Goal: Task Accomplishment & Management: Use online tool/utility

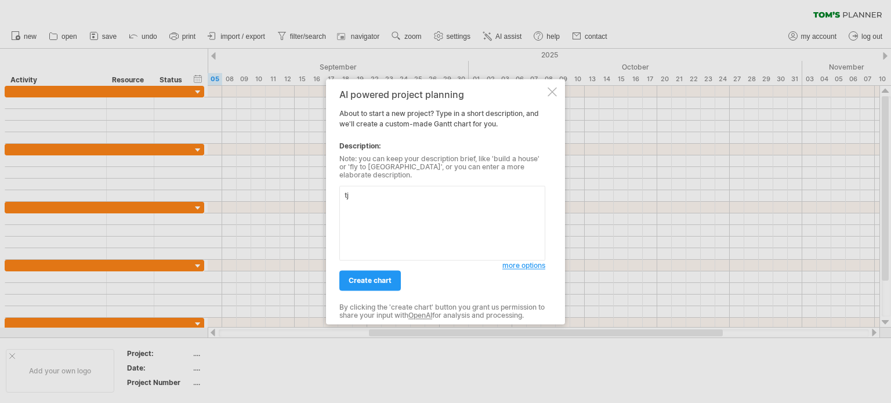
type textarea "t"
type textarea "衝"
type textarea "重建JC台灣，包含人員招聘、廠商合作、基本備品廠商、行銷"
click at [367, 278] on span "create chart" at bounding box center [370, 280] width 43 height 9
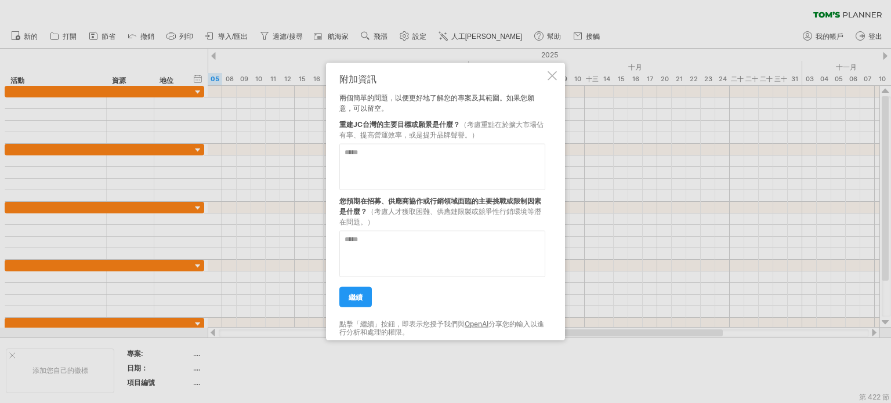
click at [486, 162] on textarea at bounding box center [442, 166] width 206 height 46
type textarea "******"
click at [472, 252] on textarea at bounding box center [442, 253] width 206 height 46
click at [344, 243] on textarea "**********" at bounding box center [442, 253] width 206 height 46
click at [536, 238] on textarea "**********" at bounding box center [442, 253] width 206 height 46
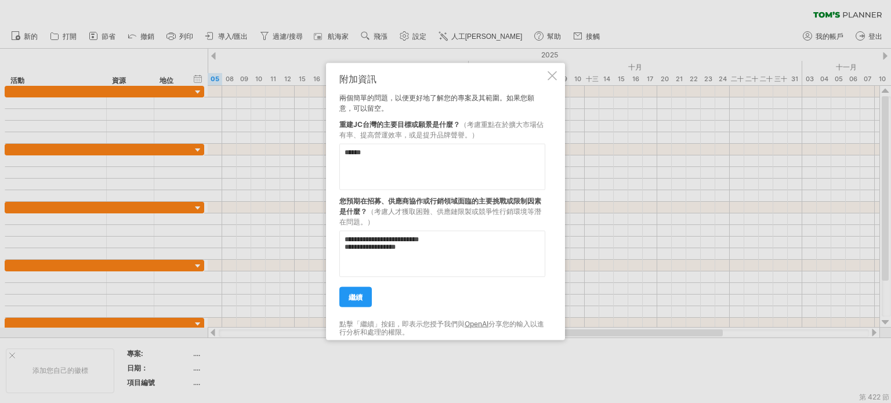
type textarea "**********"
click at [362, 306] on link "繼續" at bounding box center [355, 297] width 32 height 20
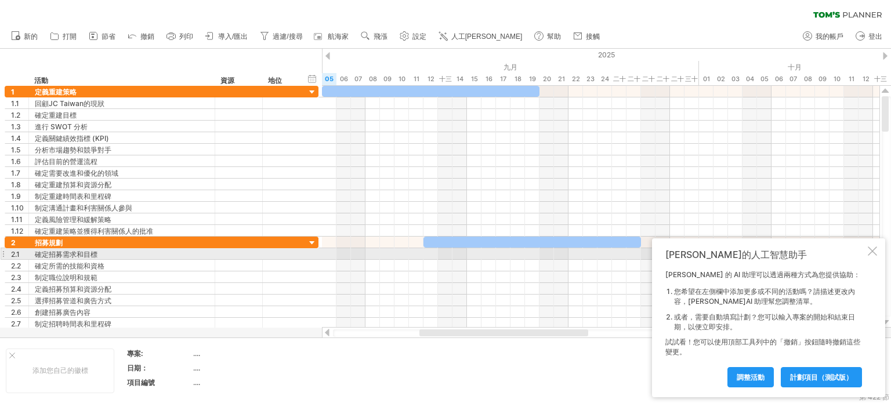
click at [873, 250] on div at bounding box center [872, 251] width 9 height 9
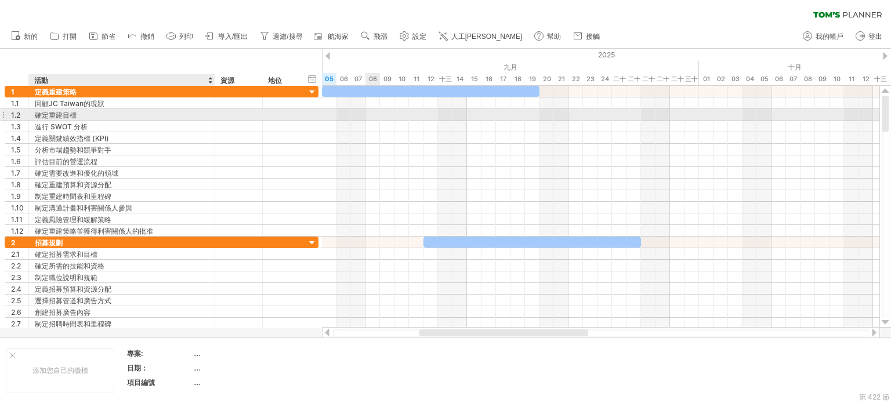
click at [101, 113] on div "確定重建目標" at bounding box center [122, 114] width 174 height 11
click at [110, 121] on div "進行 SWOT 分析" at bounding box center [122, 126] width 174 height 11
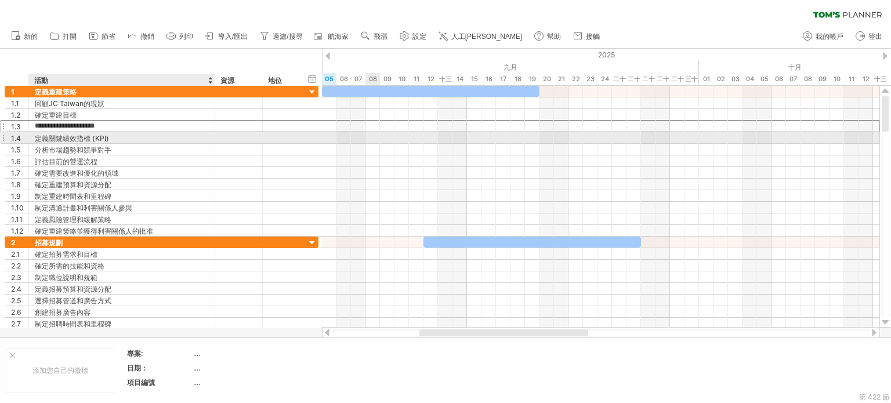
click at [116, 134] on div "定義關鍵績效指標 (KPI)" at bounding box center [122, 137] width 174 height 11
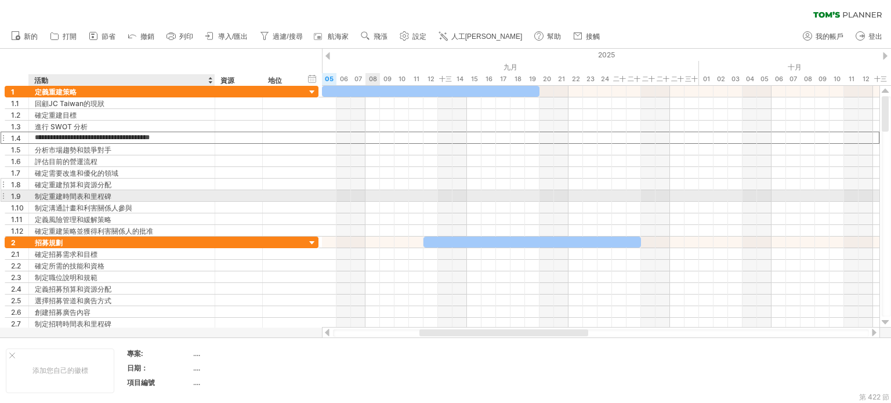
click at [178, 187] on div "確定重建預算和資源分配" at bounding box center [122, 184] width 174 height 11
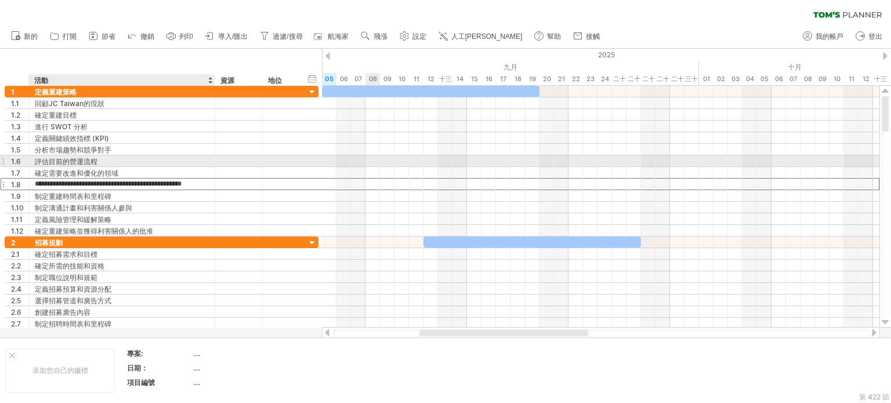
click at [118, 162] on div "評估目前的營運流程" at bounding box center [122, 161] width 174 height 11
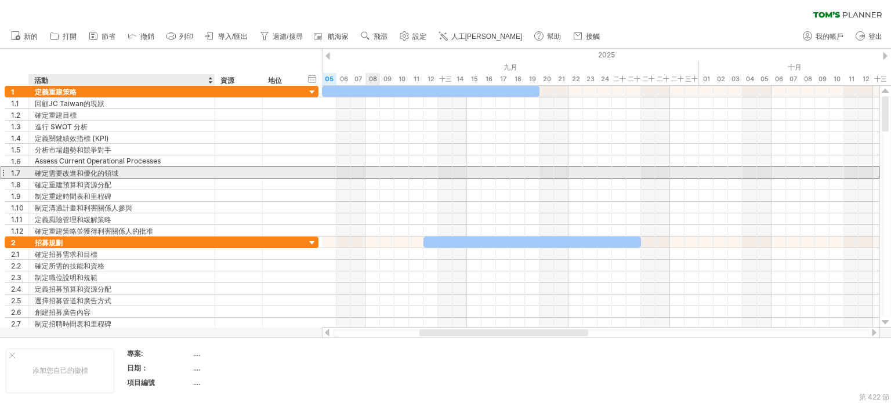
click at [118, 174] on font "確定需要改進和優化的領域" at bounding box center [77, 173] width 84 height 9
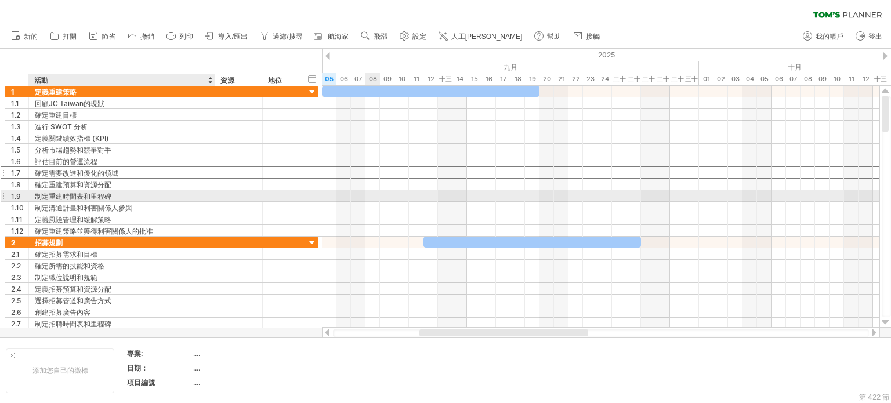
click at [153, 194] on div "制定重建時間表和里程碑" at bounding box center [122, 195] width 174 height 11
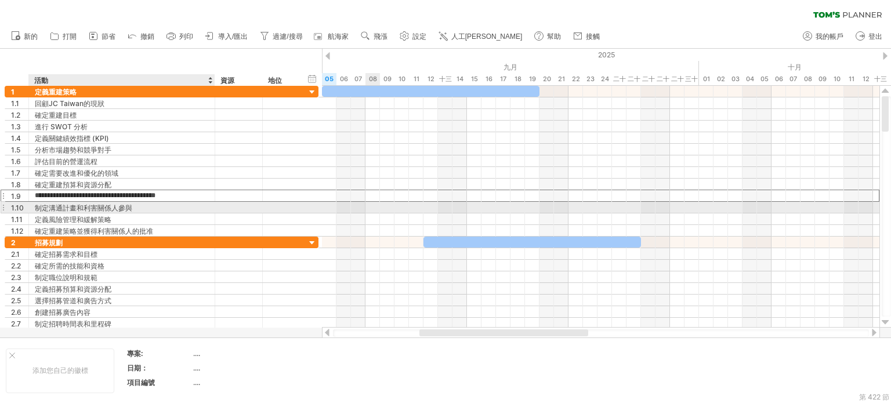
click at [148, 211] on div "制定溝通計畫和利害關係人參與" at bounding box center [122, 207] width 174 height 11
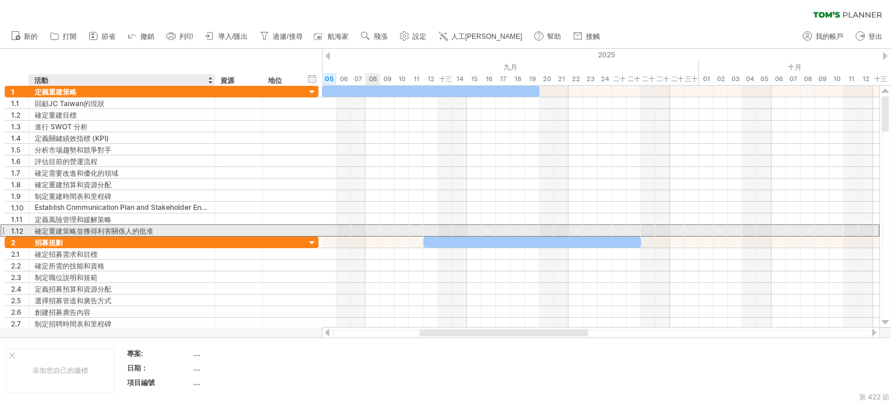
click at [151, 229] on font "確定重建策略並獲得利害關係人的批准" at bounding box center [94, 231] width 118 height 9
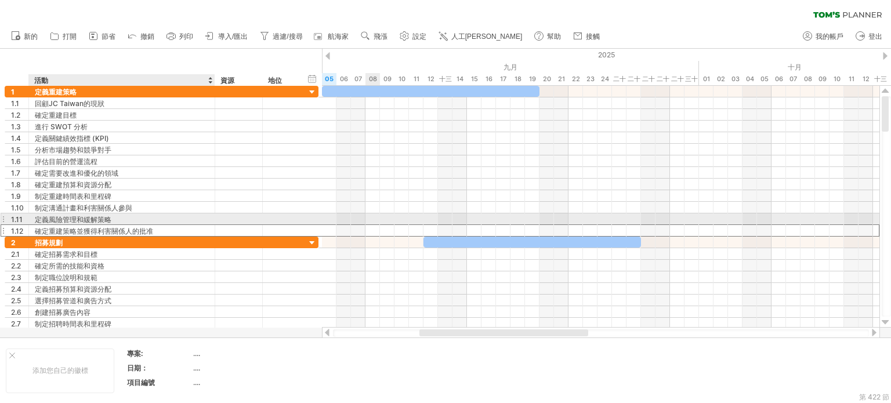
click at [151, 215] on div "定義風險管理和緩解策略" at bounding box center [122, 219] width 174 height 11
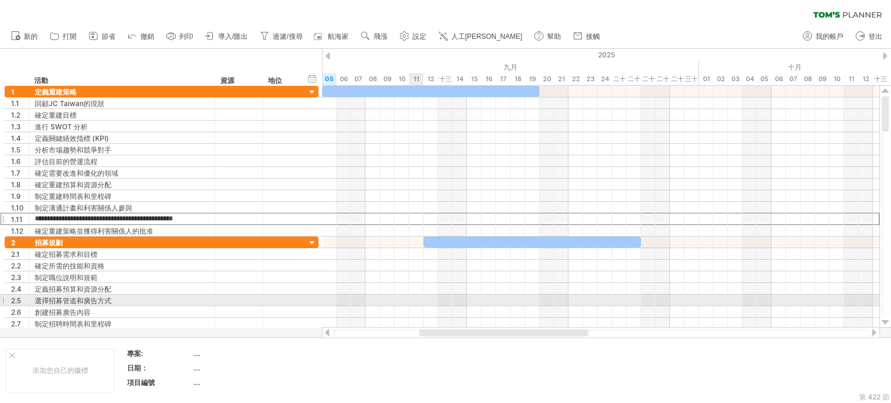
click at [420, 303] on div at bounding box center [601, 301] width 558 height 12
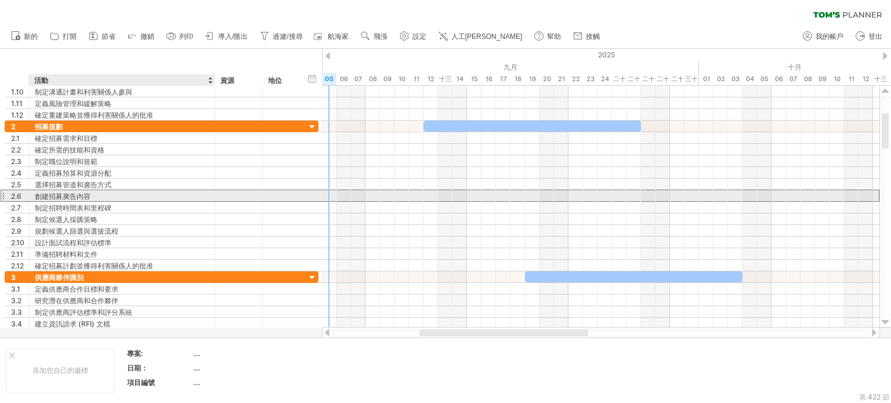
click at [120, 197] on div "創建招募廣告內容" at bounding box center [122, 195] width 174 height 11
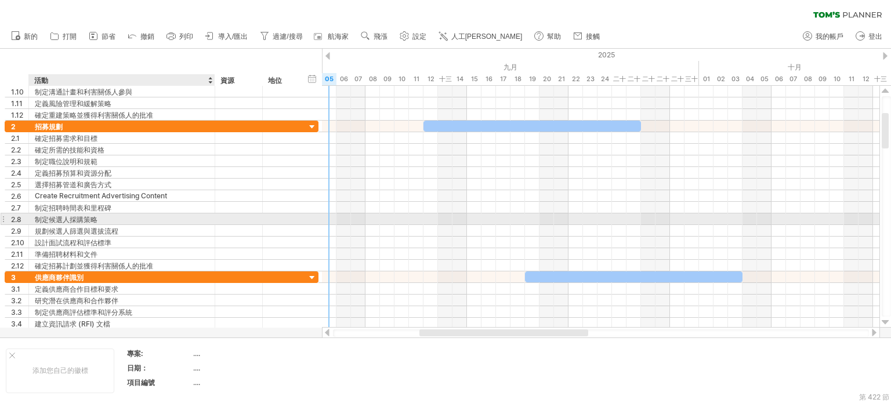
click at [211, 218] on div at bounding box center [214, 220] width 6 height 12
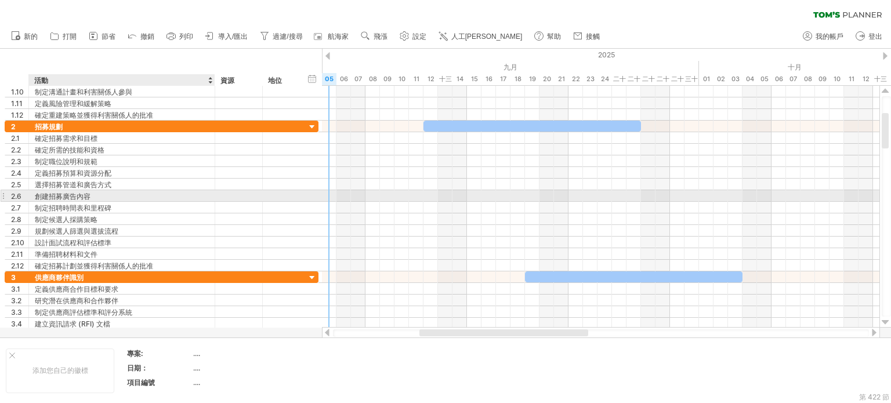
click at [199, 194] on div "創建招募廣告內容" at bounding box center [122, 195] width 174 height 11
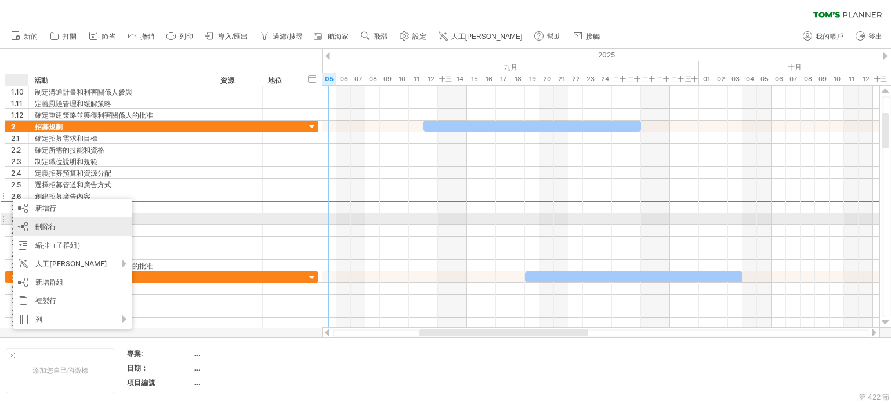
click at [64, 219] on div "刪除行 刪除選取的行" at bounding box center [73, 227] width 120 height 19
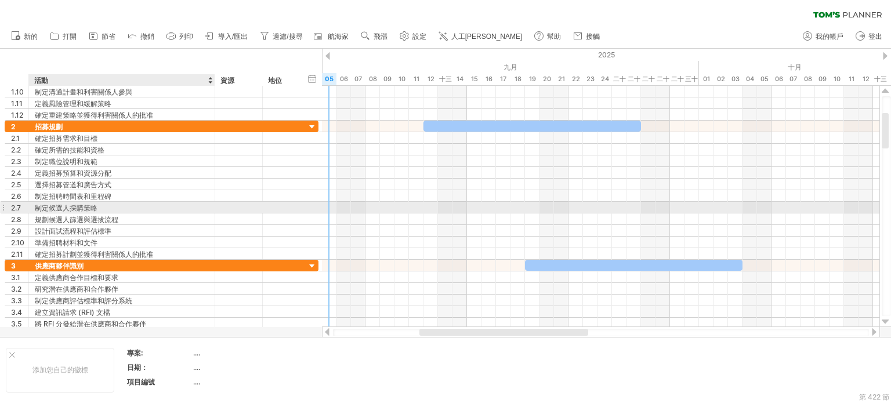
click at [199, 208] on div "制定候選人採購策略" at bounding box center [122, 207] width 174 height 11
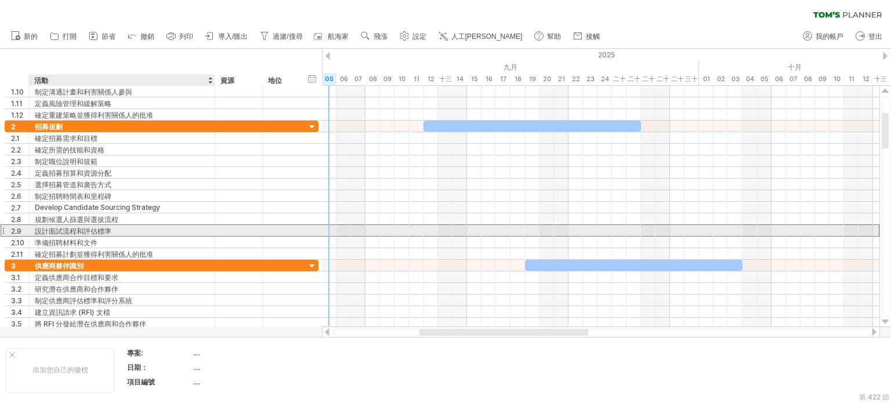
click at [128, 233] on div "設計面試流程和評估標準" at bounding box center [122, 230] width 174 height 11
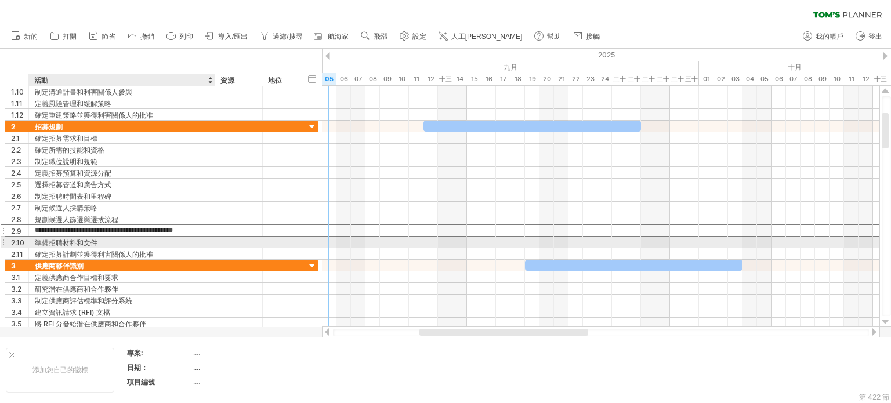
click at [143, 238] on div "準備招聘材料和文件" at bounding box center [122, 242] width 174 height 11
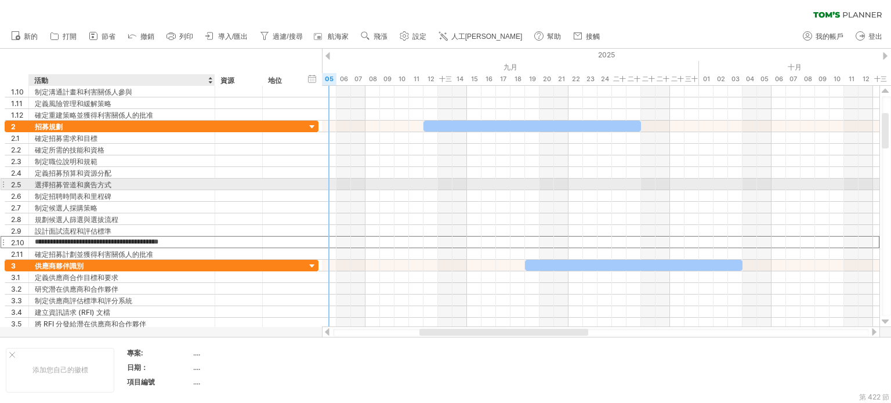
click at [48, 184] on font "選擇招募管道和廣告方式" at bounding box center [73, 184] width 77 height 9
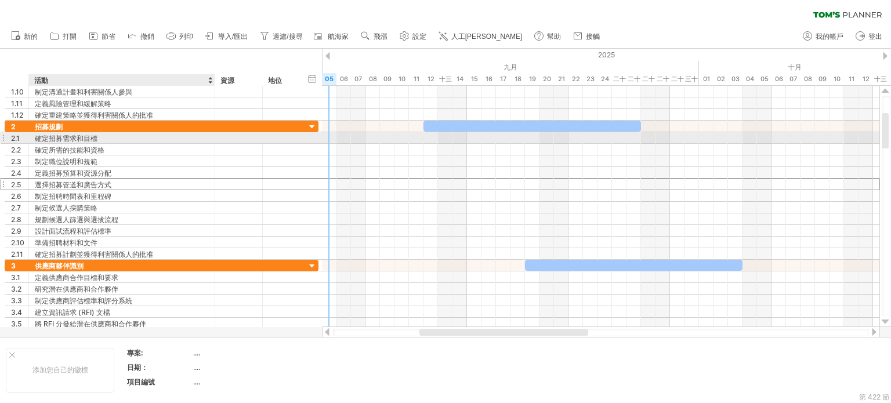
click at [102, 140] on div "確定招募需求和目標" at bounding box center [122, 137] width 174 height 11
click at [327, 139] on div at bounding box center [601, 138] width 558 height 12
click at [333, 139] on div at bounding box center [601, 138] width 558 height 12
click at [344, 135] on div at bounding box center [601, 138] width 558 height 12
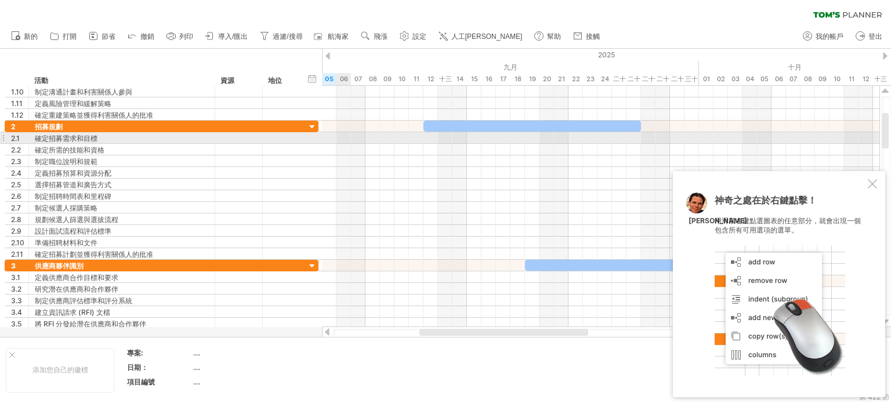
click at [346, 139] on div at bounding box center [601, 138] width 558 height 12
click at [369, 137] on div at bounding box center [601, 138] width 558 height 12
click at [391, 134] on div at bounding box center [601, 138] width 558 height 12
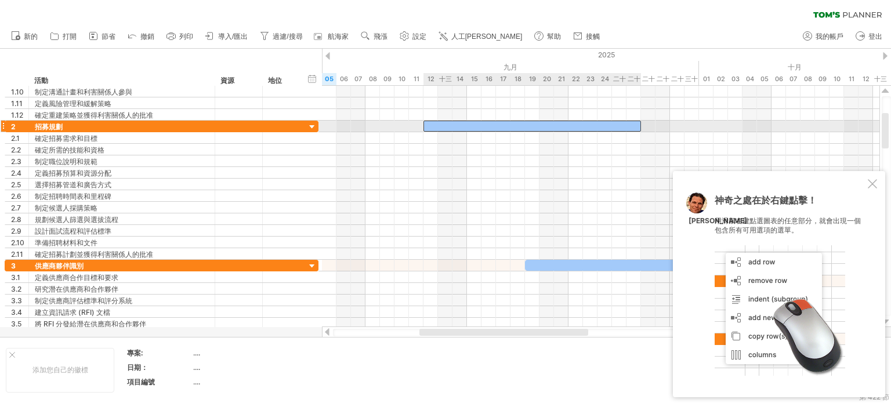
click at [479, 128] on div at bounding box center [533, 126] width 218 height 11
click at [491, 132] on div at bounding box center [601, 138] width 558 height 12
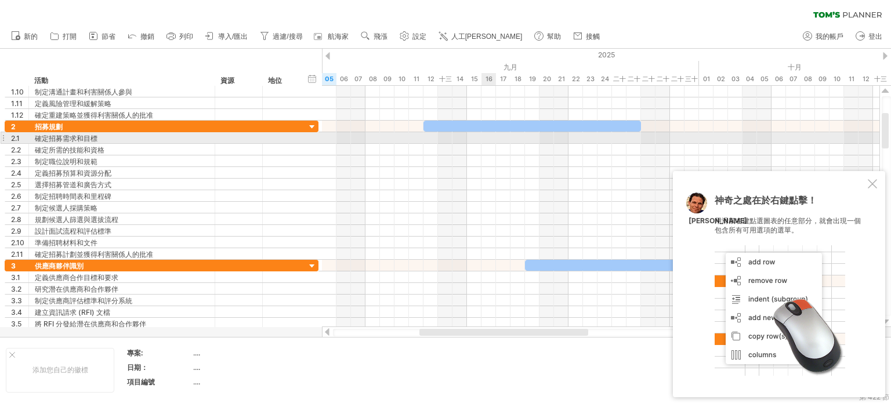
click at [491, 136] on div at bounding box center [601, 138] width 558 height 12
click at [487, 136] on div at bounding box center [601, 138] width 558 height 12
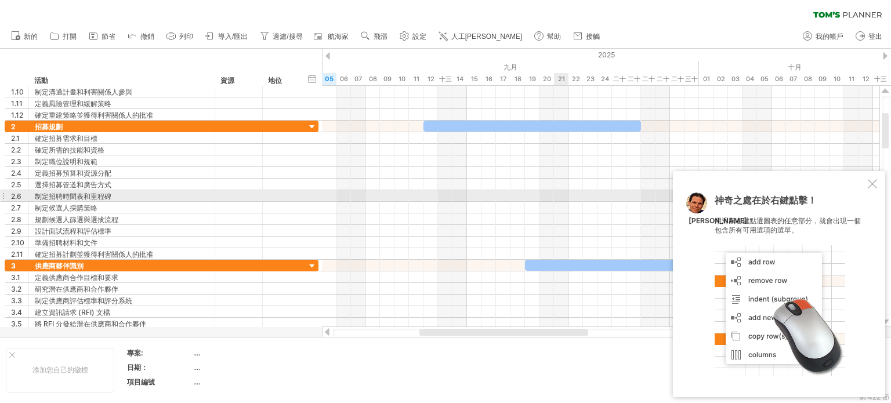
click at [569, 191] on div at bounding box center [601, 196] width 558 height 12
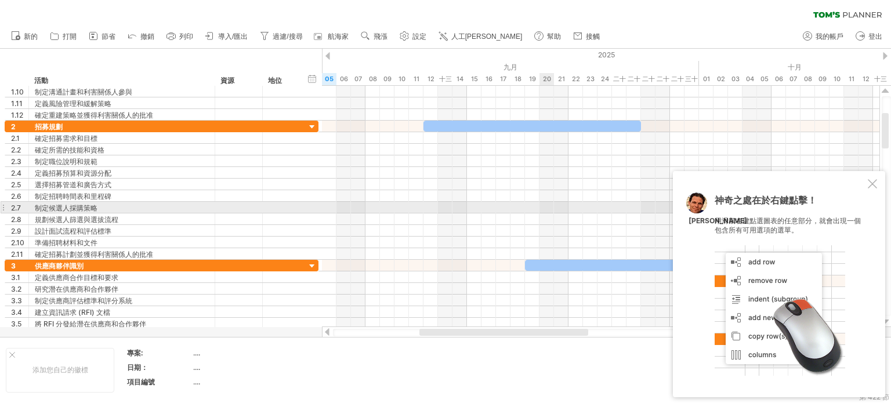
click at [536, 214] on div at bounding box center [601, 220] width 558 height 12
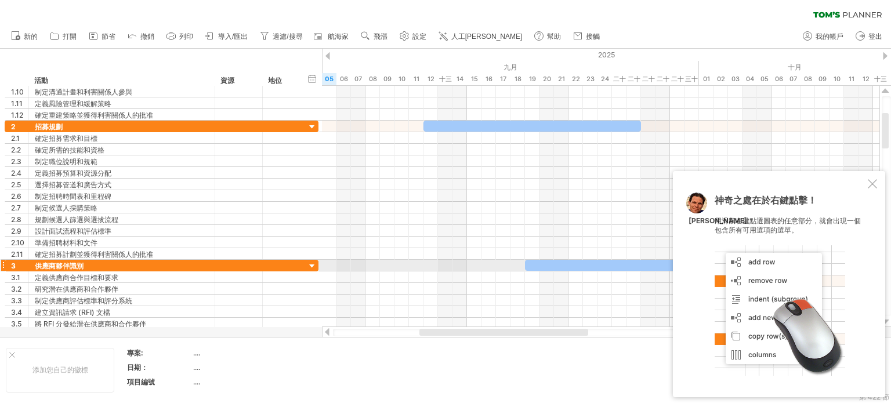
click at [837, 265] on div at bounding box center [780, 310] width 131 height 131
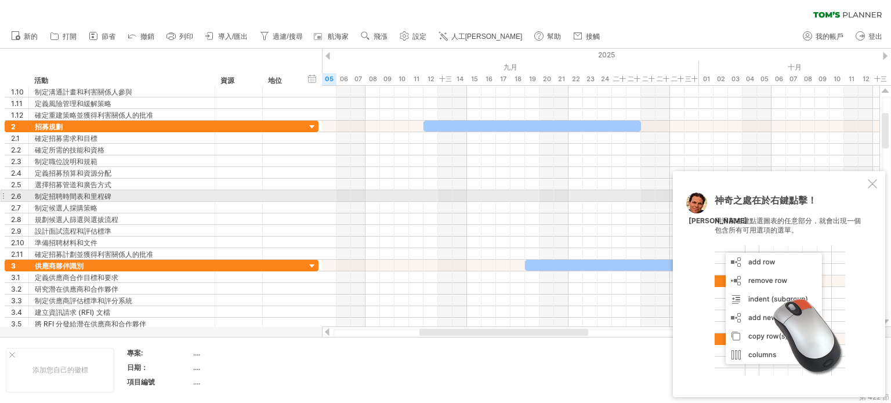
click at [880, 191] on div "神奇之處在於右鍵點擊！ 用滑鼠右鍵點選圖表的任意部分，就會出現一個包含所有可用選項的選單。 [PERSON_NAME]" at bounding box center [779, 284] width 212 height 226
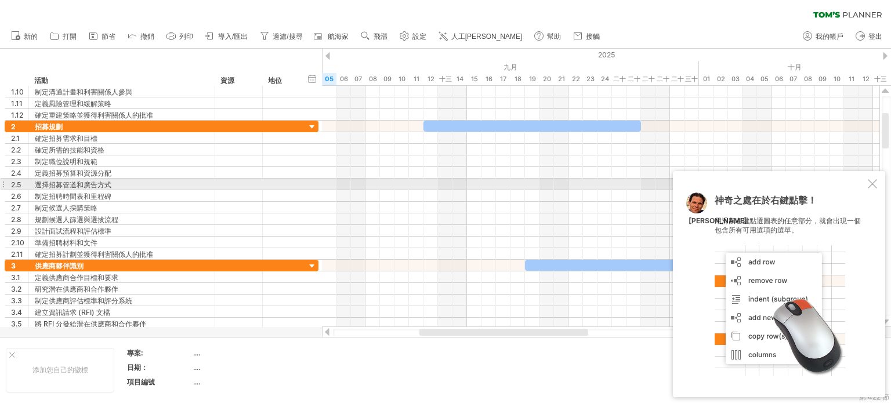
click at [870, 183] on div at bounding box center [872, 183] width 9 height 9
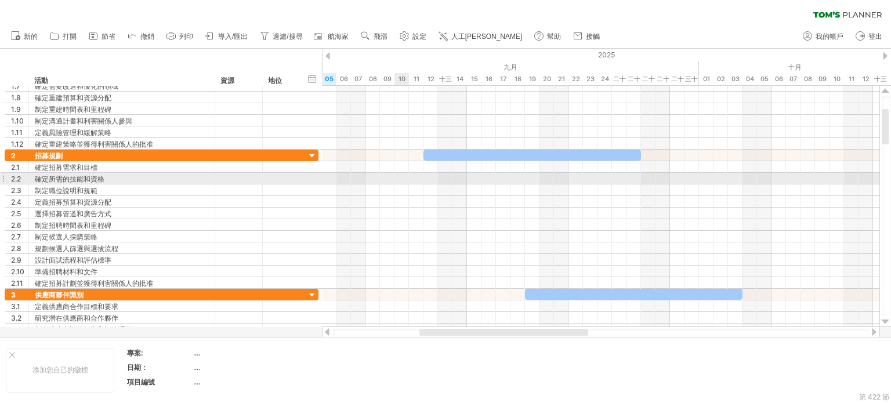
click at [399, 171] on div at bounding box center [601, 167] width 558 height 12
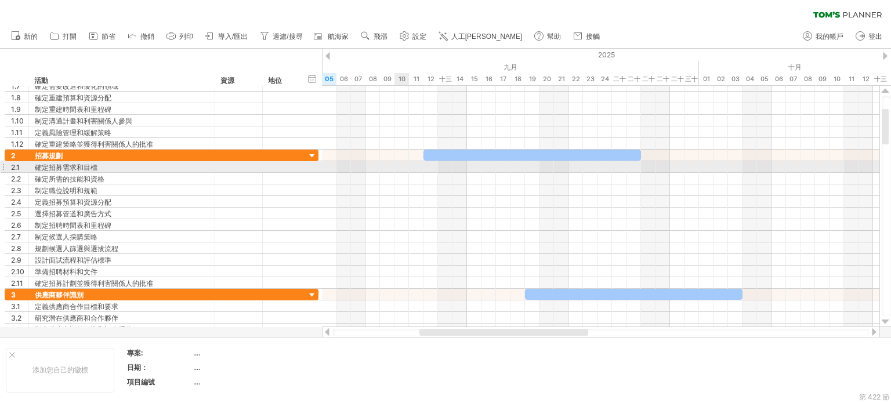
click at [399, 168] on div at bounding box center [601, 167] width 558 height 12
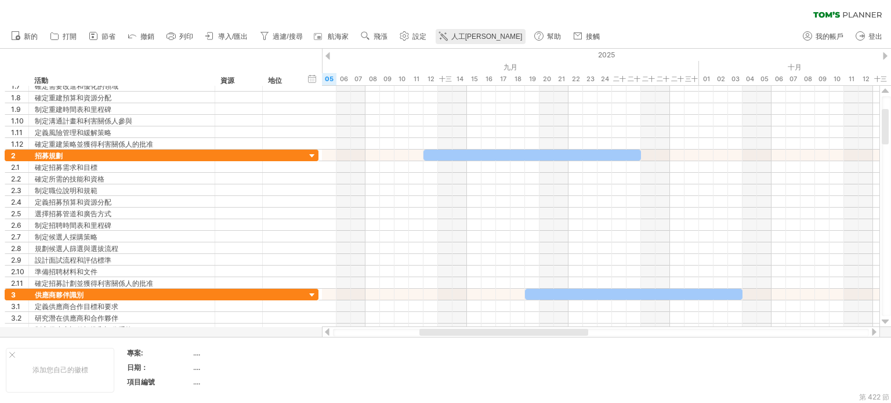
click at [483, 35] on font "人工[PERSON_NAME]" at bounding box center [486, 36] width 71 height 8
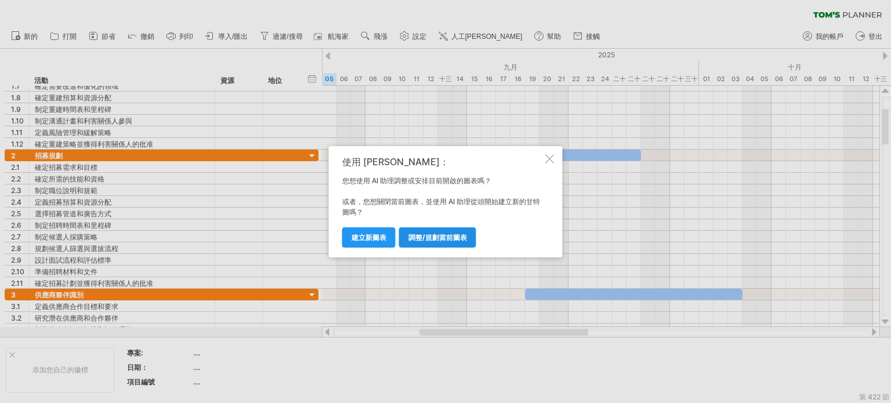
click at [452, 238] on font "調整/規劃當前圖表" at bounding box center [438, 237] width 59 height 9
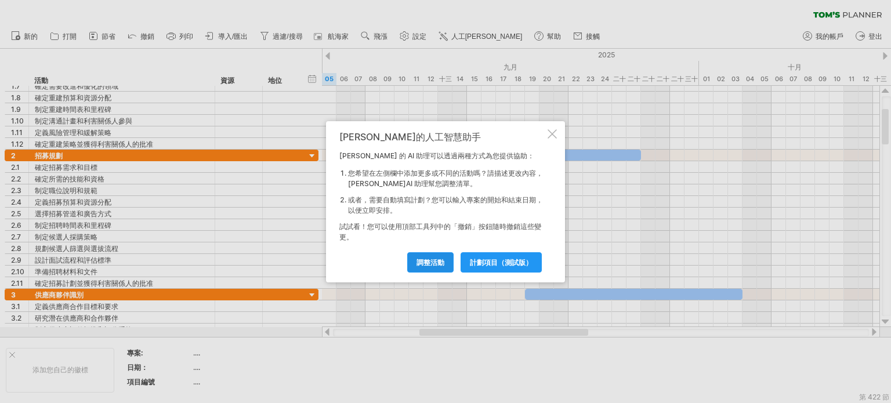
click at [441, 260] on font "調整活動" at bounding box center [431, 262] width 28 height 9
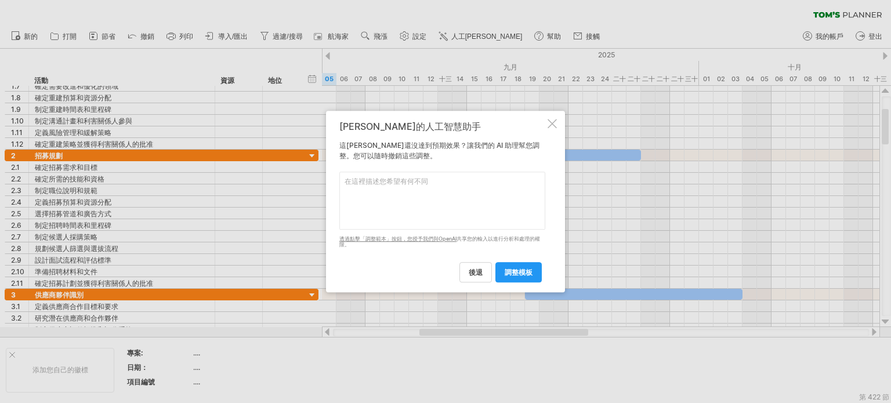
click at [515, 211] on textarea at bounding box center [442, 201] width 206 height 58
click at [530, 273] on font "調整模板" at bounding box center [519, 272] width 28 height 9
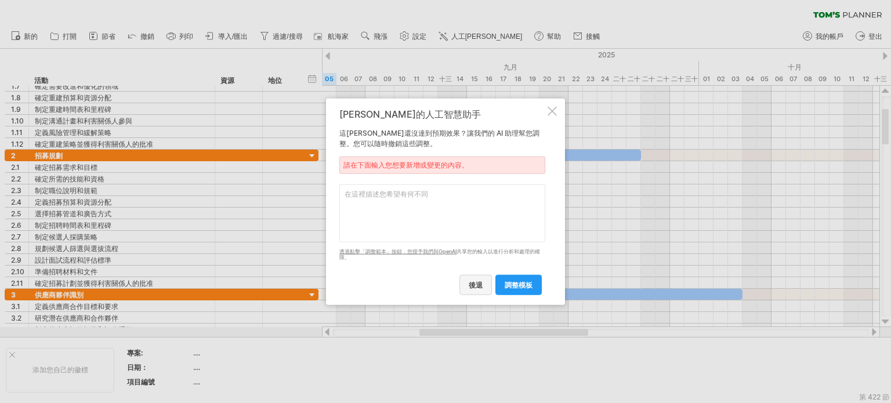
click at [476, 291] on link "後退" at bounding box center [476, 285] width 32 height 20
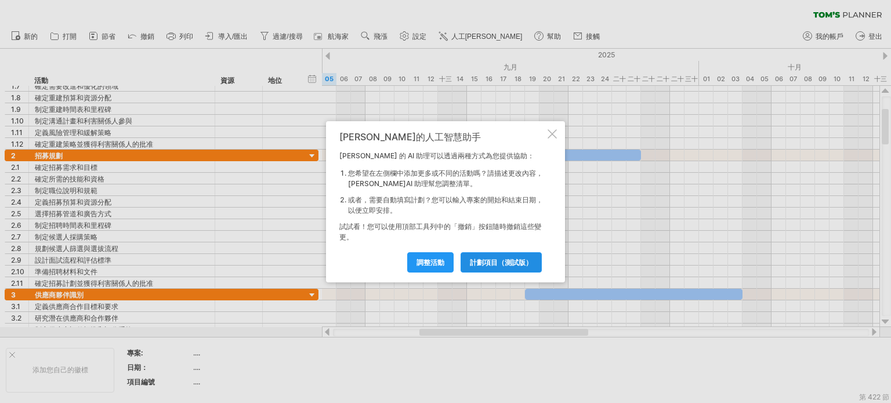
click at [503, 256] on link "計劃項目（測試版）" at bounding box center [501, 262] width 81 height 20
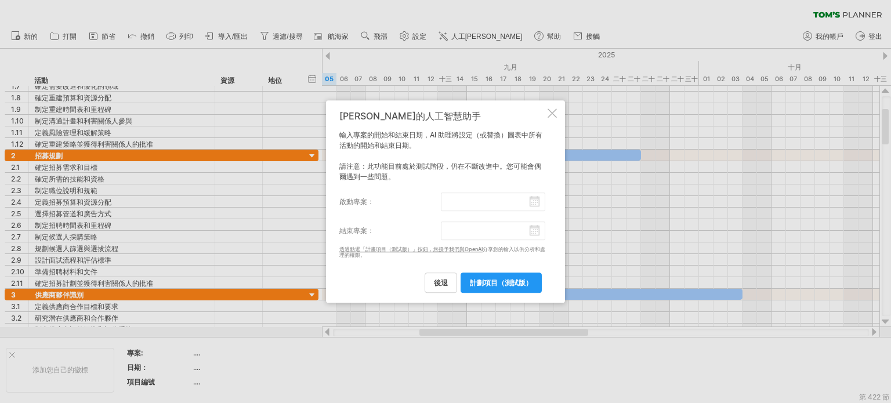
click at [520, 192] on div "[PERSON_NAME]的人工智慧助手 輸入專案的開始和結束日期，AI 助理將設定（或替換）圖表中所有活動的開始和結束日期。 請注意：此功能目前處於測試階段…" at bounding box center [442, 202] width 206 height 182
click at [527, 202] on input "啟動專案：" at bounding box center [493, 202] width 105 height 19
click at [500, 132] on font "輸入專案的開始和結束日期，AI 助理將設定（或替換）圖表中所有活動的開始和結束日期。" at bounding box center [440, 140] width 203 height 19
click at [553, 110] on div at bounding box center [552, 113] width 9 height 9
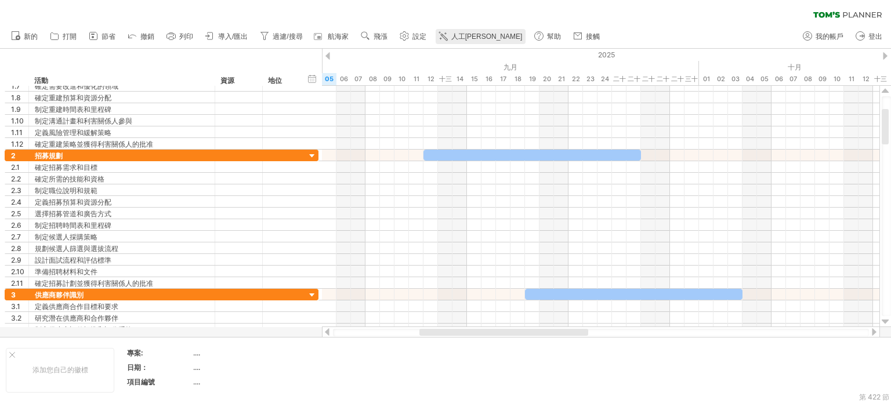
click at [480, 32] on link "人工[PERSON_NAME]" at bounding box center [481, 36] width 91 height 15
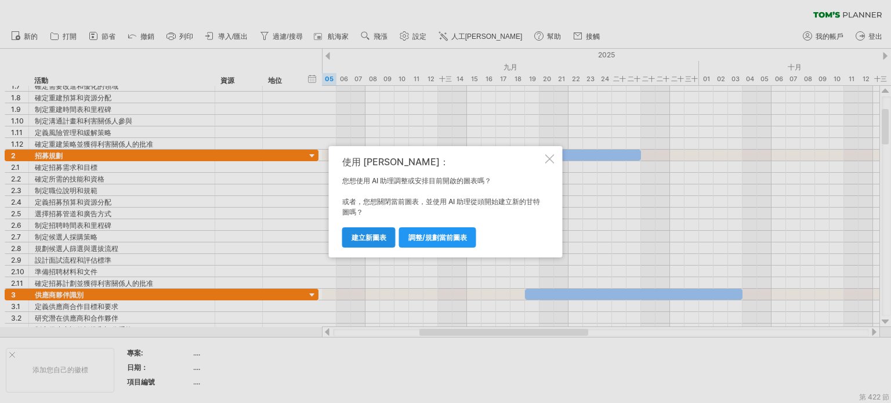
click at [381, 234] on font "建立新圖表" at bounding box center [369, 237] width 35 height 9
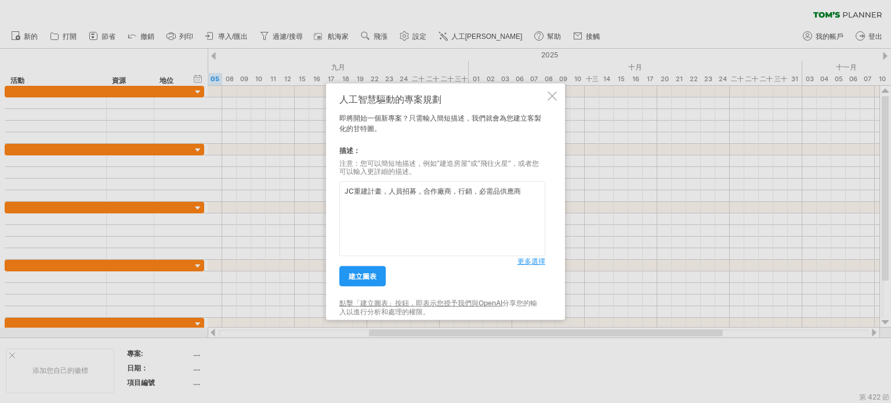
click at [492, 190] on textarea "JC重建計畫，人員招募，合作廠商，行銷，必需品供應商" at bounding box center [442, 219] width 206 height 75
click at [533, 201] on textarea "JC重建計畫，人員招募，合作廠商，行銷，備品供應商" at bounding box center [442, 219] width 206 height 75
click at [439, 190] on textarea "JC重建計畫，人員招募，合作廠商，行銷，備品供應商" at bounding box center [442, 219] width 206 height 75
click at [486, 193] on textarea "JC重建計畫，人員招募，合作買取廠商，行銷，備品供應商" at bounding box center [442, 219] width 206 height 75
type textarea "JC重建計畫，人員招募，合作買取廠商，行銷，備品供應商"
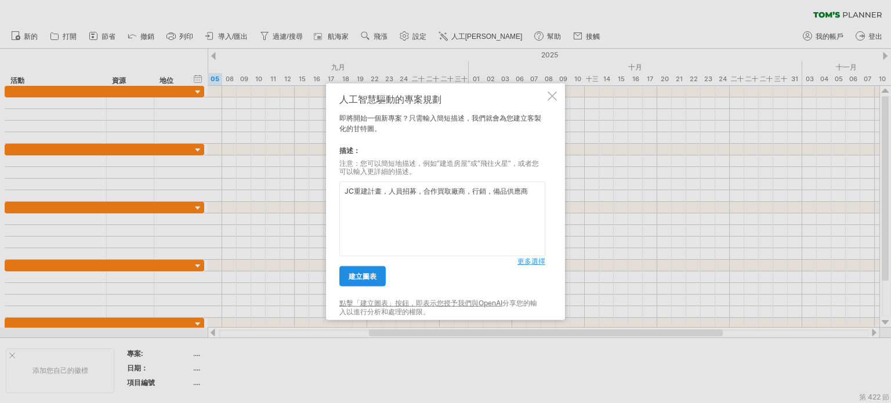
click at [377, 280] on link "建立圖表" at bounding box center [362, 276] width 46 height 20
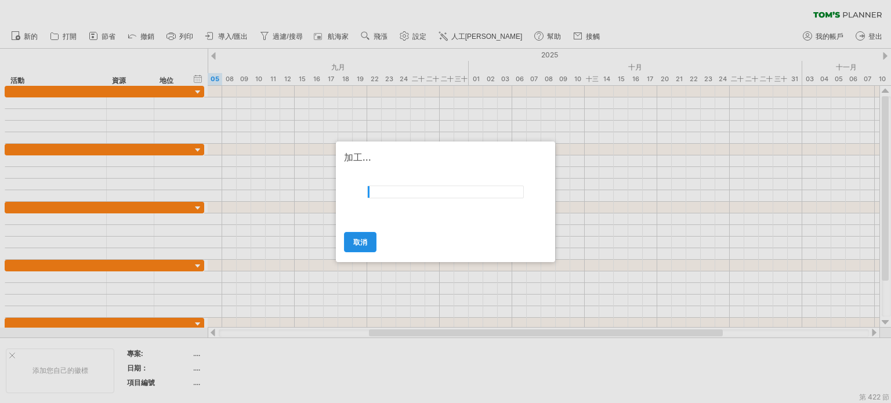
click at [370, 243] on link "取消" at bounding box center [360, 242] width 32 height 20
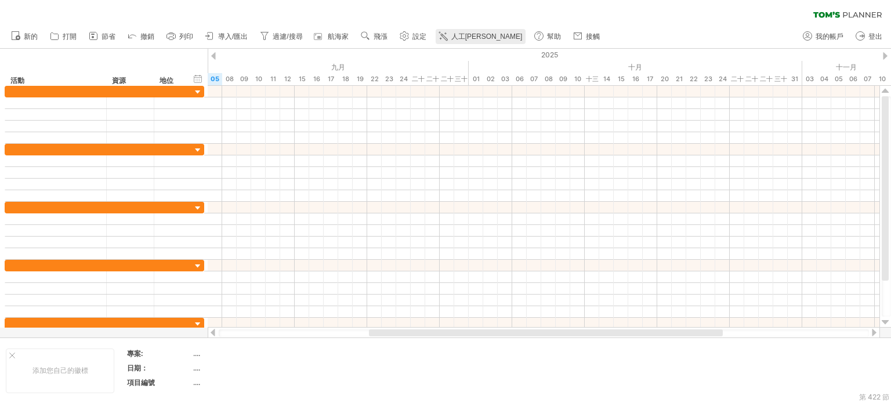
click at [465, 39] on font "人工[PERSON_NAME]" at bounding box center [486, 36] width 71 height 8
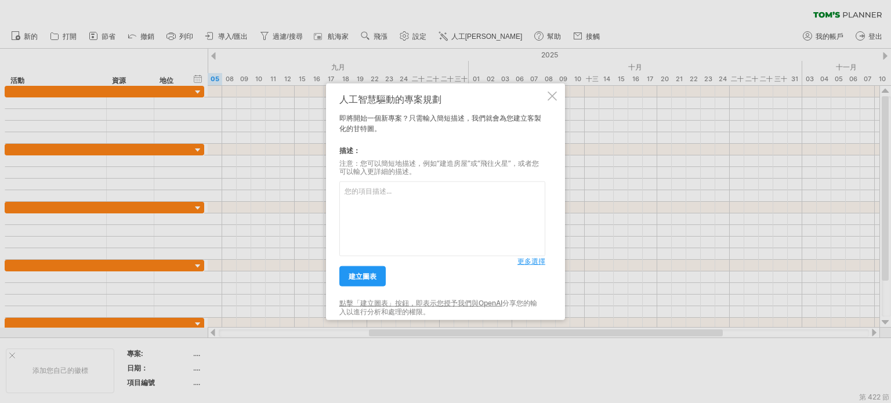
click at [386, 211] on textarea at bounding box center [442, 219] width 206 height 75
type textarea "JC重建計畫，包括人員招募、合作賣卻廠商、必需品供應廠商、行銷"
click at [532, 266] on font "更多選擇" at bounding box center [532, 261] width 28 height 9
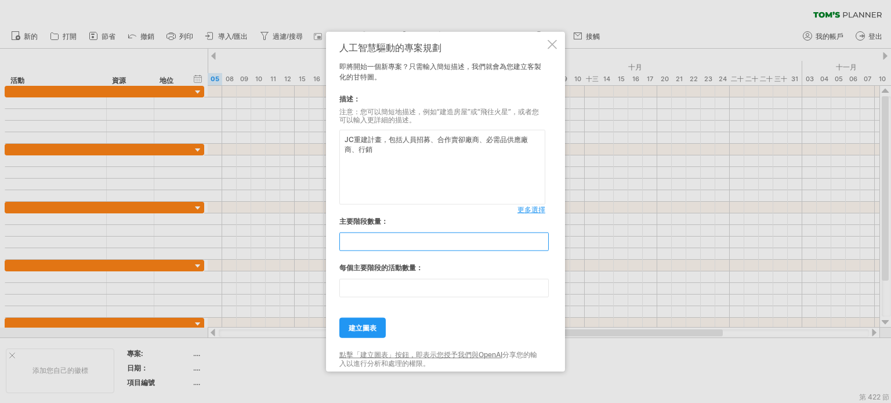
click at [413, 247] on input "**" at bounding box center [443, 242] width 209 height 19
drag, startPoint x: 431, startPoint y: 244, endPoint x: 0, endPoint y: 192, distance: 434.2
click at [0, 197] on div "嘗試造訪 [DOMAIN_NAME] 再次連接... 0% 清除過濾器 新的" at bounding box center [445, 201] width 891 height 403
type input "*"
drag, startPoint x: 392, startPoint y: 283, endPoint x: 204, endPoint y: 283, distance: 188.0
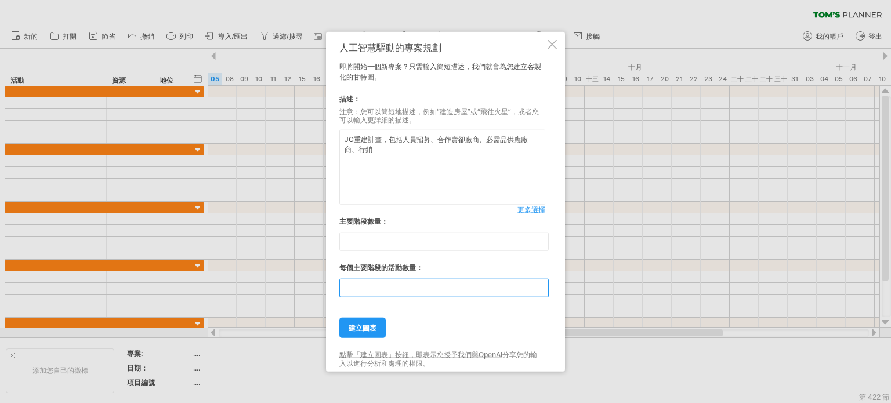
click at [209, 283] on div "嘗試造訪 [DOMAIN_NAME] 再次連接... 0% 清除過濾器 新的" at bounding box center [445, 201] width 891 height 403
type input "*"
click at [369, 326] on font "建立圖表" at bounding box center [363, 328] width 28 height 9
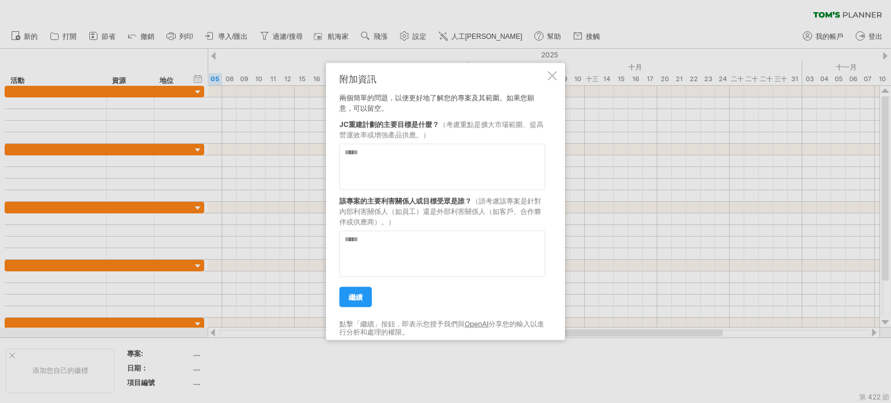
click at [458, 174] on textarea at bounding box center [442, 166] width 206 height 46
click at [462, 163] on textarea at bounding box center [442, 166] width 206 height 46
type textarea "*"
type textarea "******"
click at [441, 246] on textarea at bounding box center [442, 253] width 206 height 46
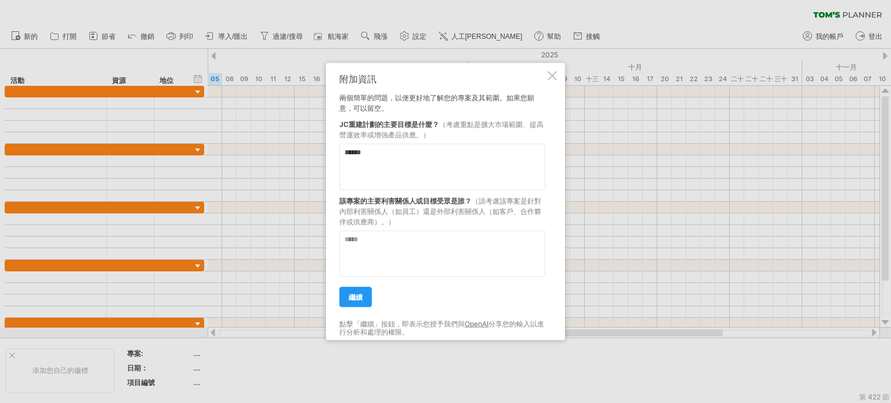
click at [471, 256] on textarea at bounding box center [442, 253] width 206 height 46
type textarea "*****"
click at [355, 291] on link "繼續" at bounding box center [355, 297] width 32 height 20
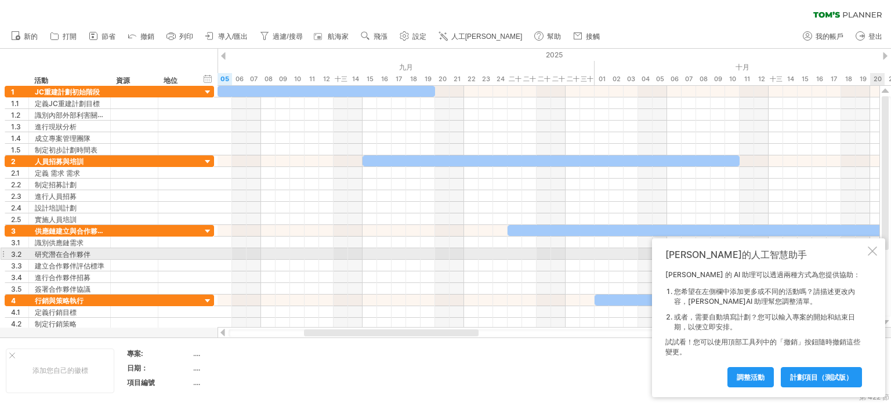
click at [870, 250] on div at bounding box center [872, 251] width 9 height 9
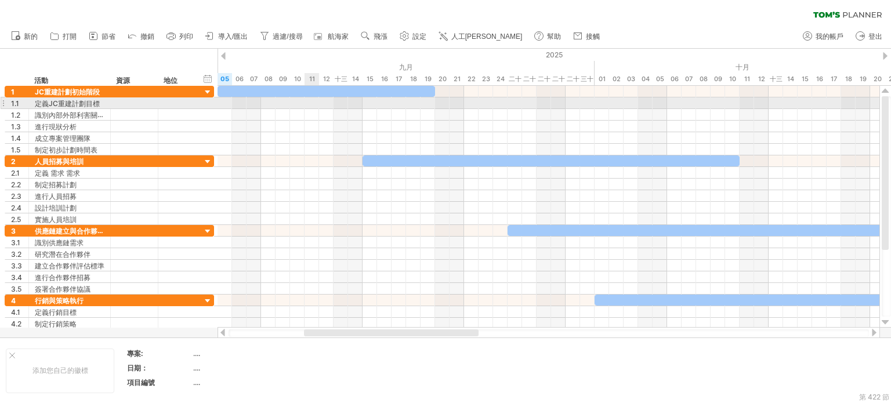
click at [309, 102] on div at bounding box center [549, 103] width 662 height 12
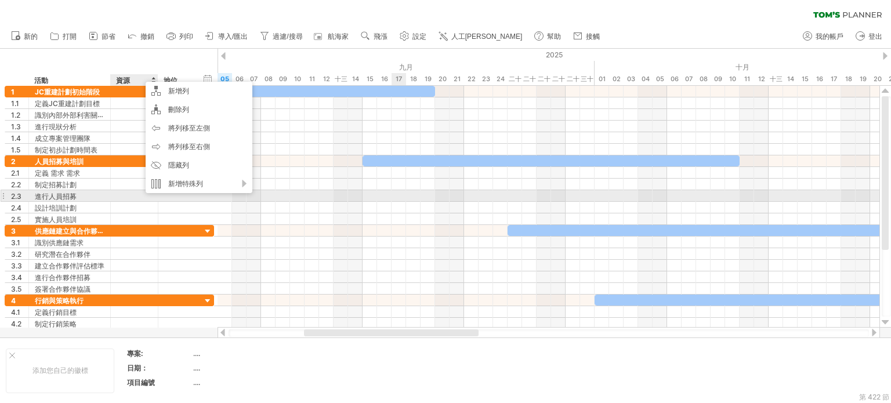
click at [406, 193] on div at bounding box center [549, 196] width 662 height 12
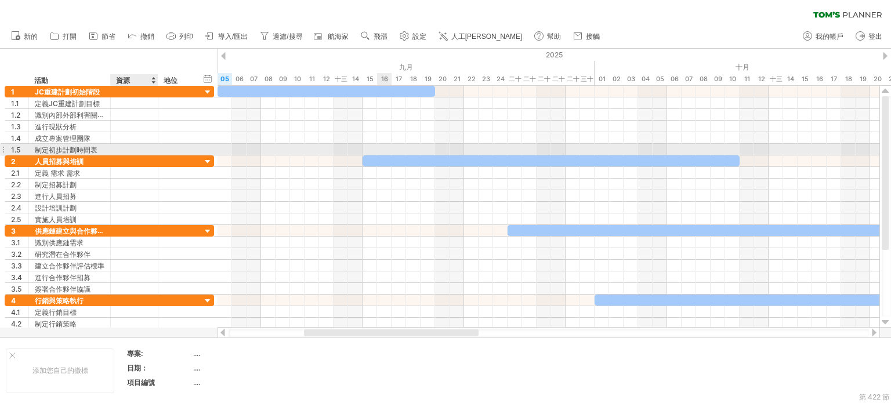
click at [381, 144] on div at bounding box center [549, 150] width 662 height 12
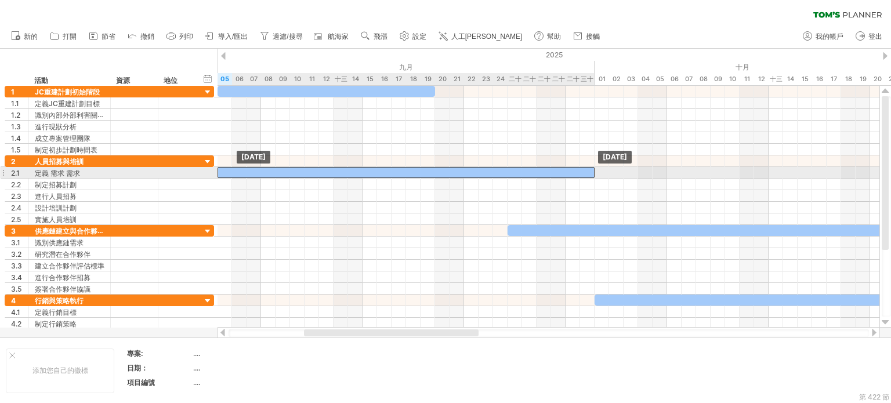
drag, startPoint x: 370, startPoint y: 162, endPoint x: 227, endPoint y: 172, distance: 143.7
drag, startPoint x: 592, startPoint y: 171, endPoint x: 620, endPoint y: 173, distance: 27.4
click at [620, 173] on div at bounding box center [421, 172] width 406 height 11
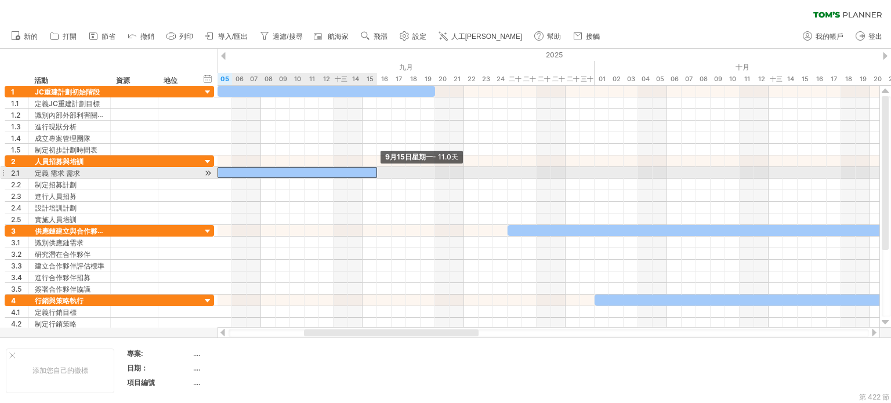
drag, startPoint x: 623, startPoint y: 169, endPoint x: 445, endPoint y: 183, distance: 178.1
click at [378, 173] on span at bounding box center [377, 172] width 5 height 11
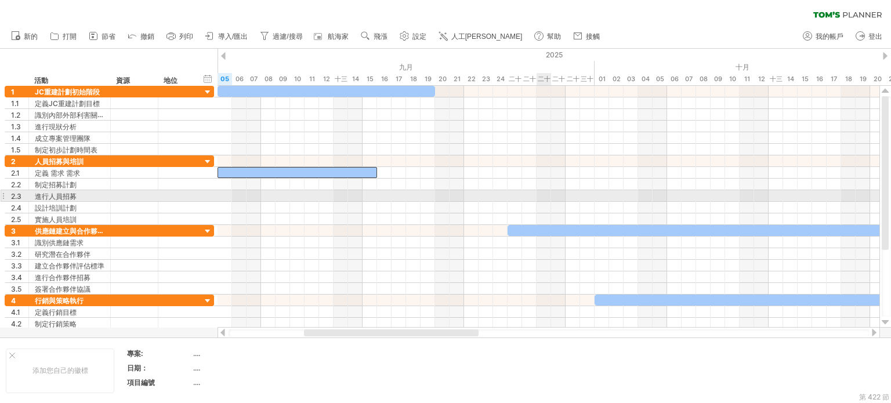
click at [545, 203] on div at bounding box center [549, 208] width 662 height 12
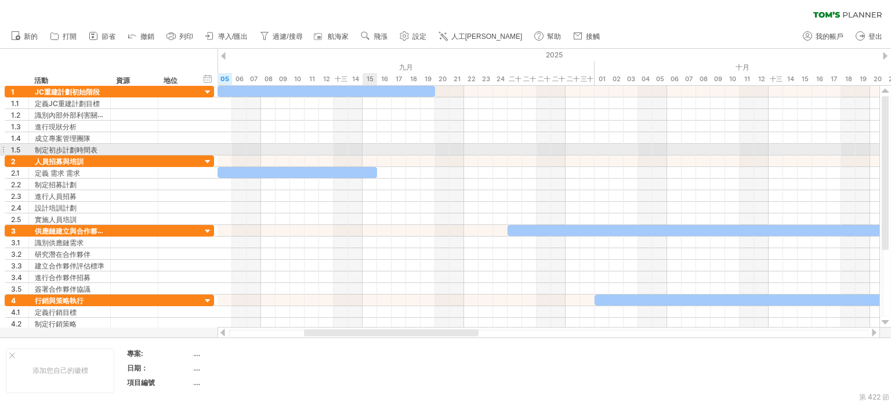
click at [482, 164] on div at bounding box center [549, 162] width 662 height 12
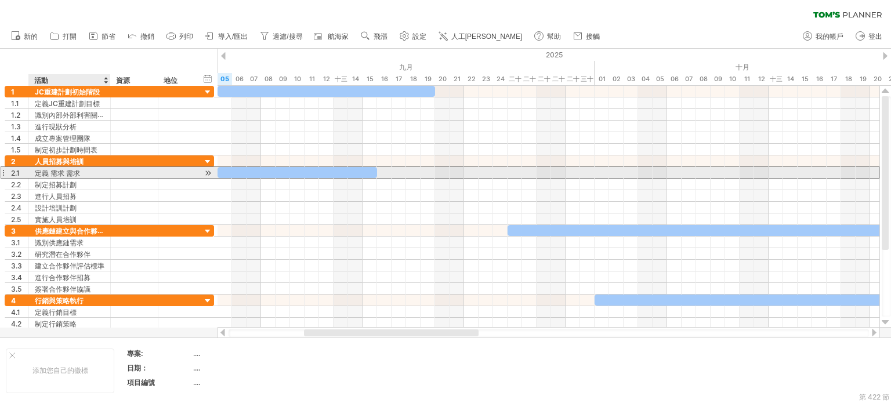
click at [74, 171] on font "定義 需求 需求" at bounding box center [57, 173] width 45 height 9
click at [77, 171] on font "定義 需求 需求" at bounding box center [57, 173] width 45 height 9
click at [64, 173] on font "定義 需求 需求" at bounding box center [57, 173] width 45 height 9
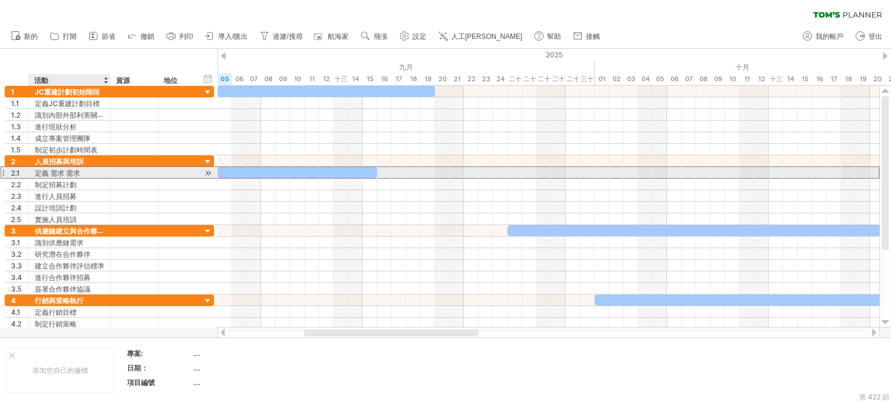
click at [64, 172] on font "定義 需求 需求" at bounding box center [57, 173] width 45 height 9
click at [211, 173] on div at bounding box center [208, 173] width 11 height 12
click at [51, 173] on font "定義 需求 需求" at bounding box center [57, 173] width 45 height 9
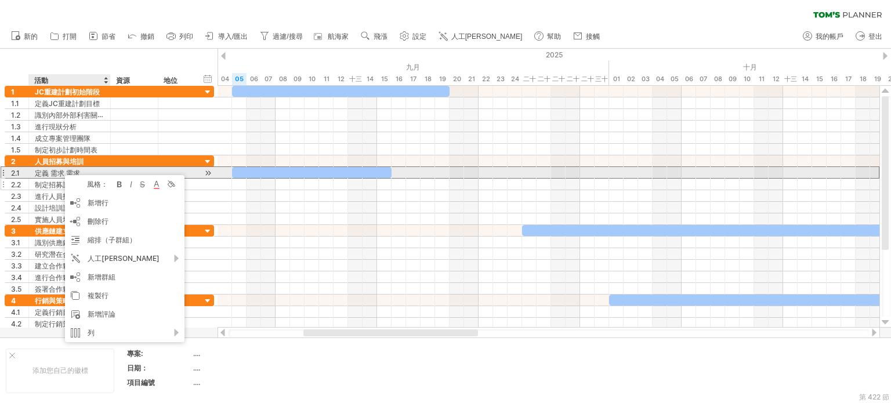
click at [21, 179] on div "2.2" at bounding box center [19, 184] width 17 height 11
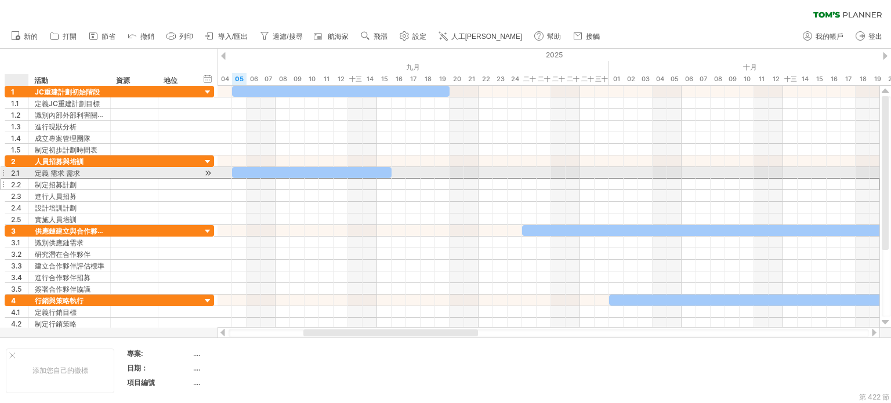
click at [20, 173] on div "2.1" at bounding box center [19, 172] width 17 height 11
click at [59, 173] on font "定義 需求 需求" at bounding box center [57, 173] width 45 height 9
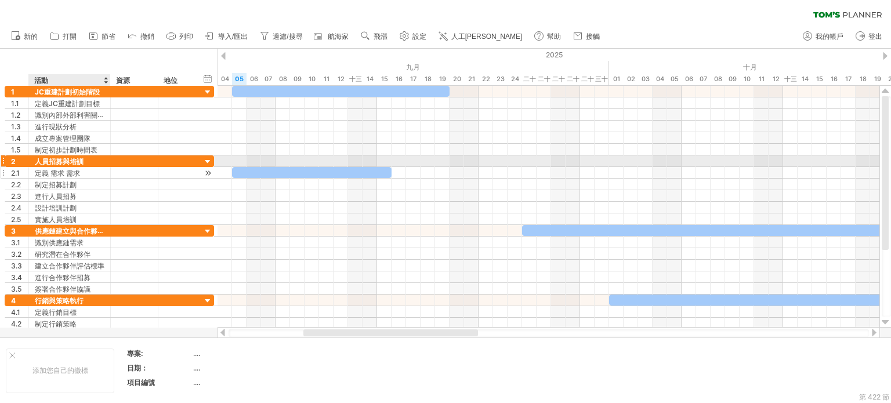
click at [59, 167] on div "定義 需求 需求" at bounding box center [70, 172] width 70 height 11
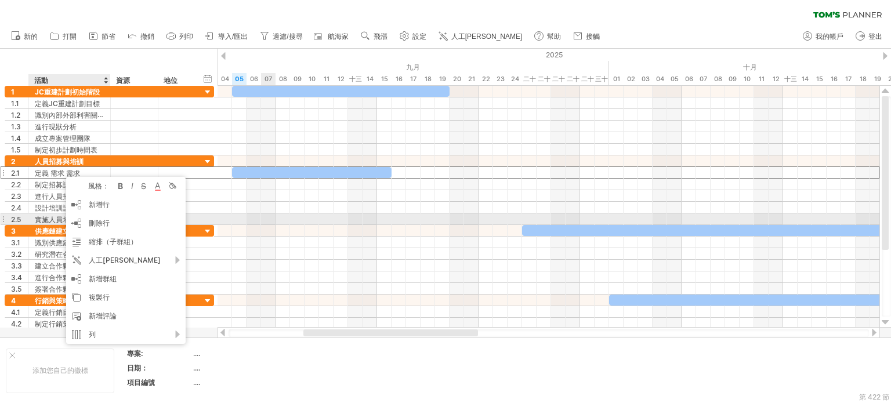
click at [267, 219] on div at bounding box center [549, 220] width 662 height 12
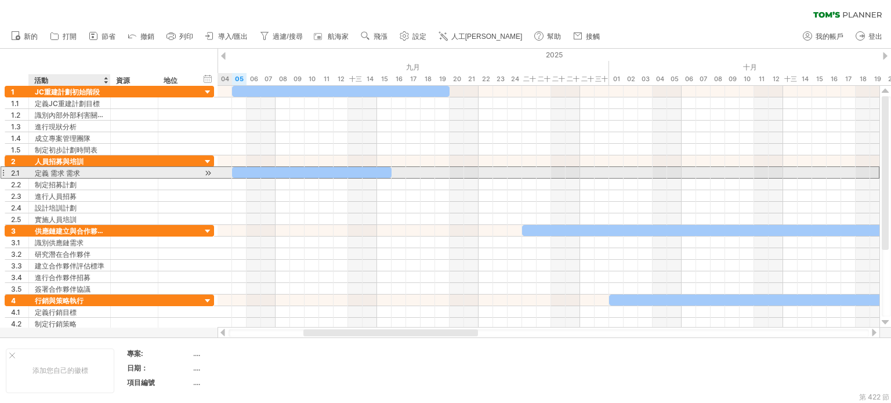
click at [100, 173] on div "定義 需求 需求" at bounding box center [70, 172] width 70 height 11
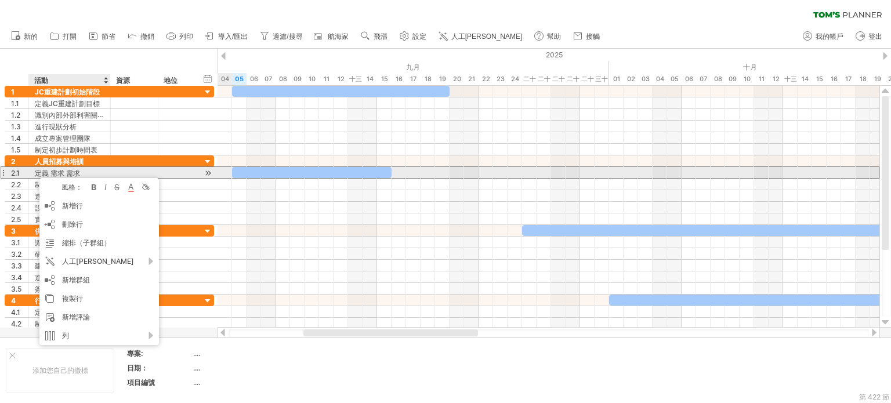
click at [221, 173] on div at bounding box center [549, 173] width 662 height 12
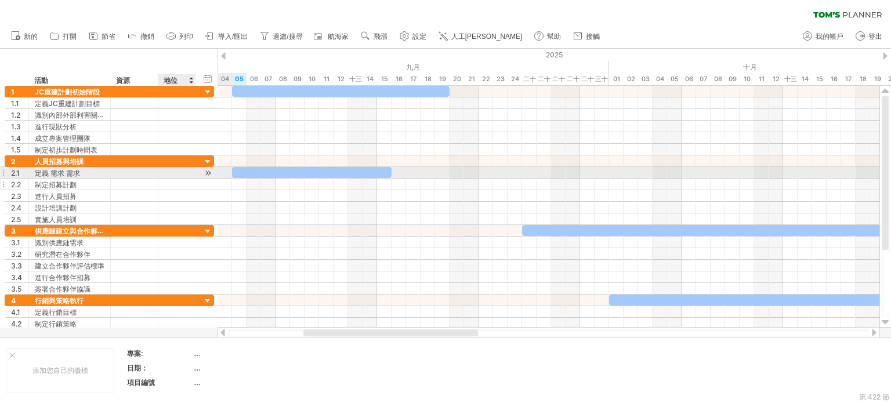
click at [201, 179] on div "2.2 ****** 制定招募計劃" at bounding box center [109, 185] width 209 height 12
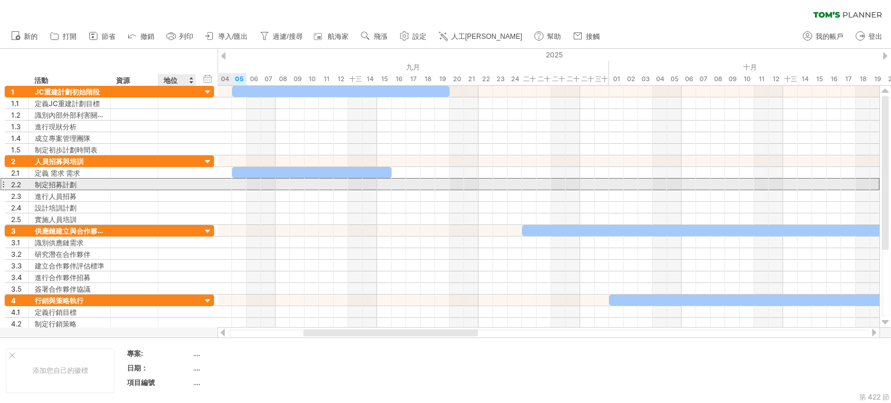
click at [209, 185] on div "2.2 ****** 制定招募計劃" at bounding box center [109, 184] width 209 height 12
click at [53, 182] on font "制定招募計劃" at bounding box center [56, 184] width 42 height 9
click at [19, 185] on font "2.2" at bounding box center [16, 184] width 10 height 9
click at [25, 180] on div at bounding box center [27, 185] width 6 height 12
click at [16, 182] on font "2.2" at bounding box center [16, 184] width 10 height 9
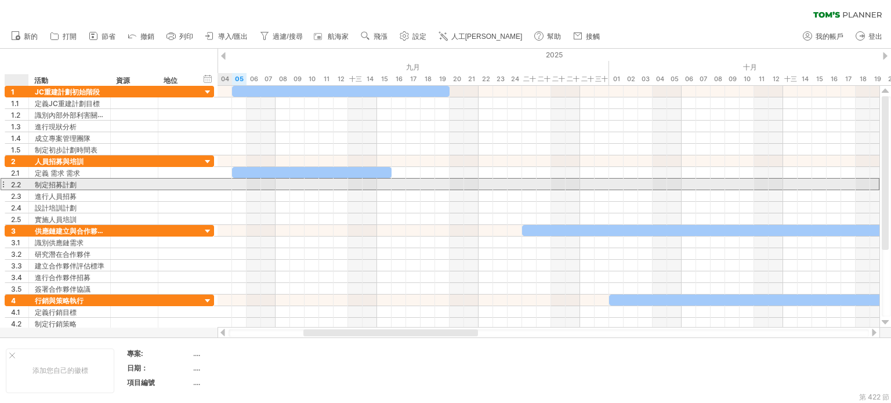
click at [16, 182] on font "2.2" at bounding box center [16, 184] width 10 height 9
click at [17, 182] on font "2.2" at bounding box center [16, 184] width 10 height 9
click at [176, 186] on div at bounding box center [177, 184] width 26 height 11
click at [197, 185] on div "2.2 ****** 制定招募計劃" at bounding box center [109, 184] width 209 height 12
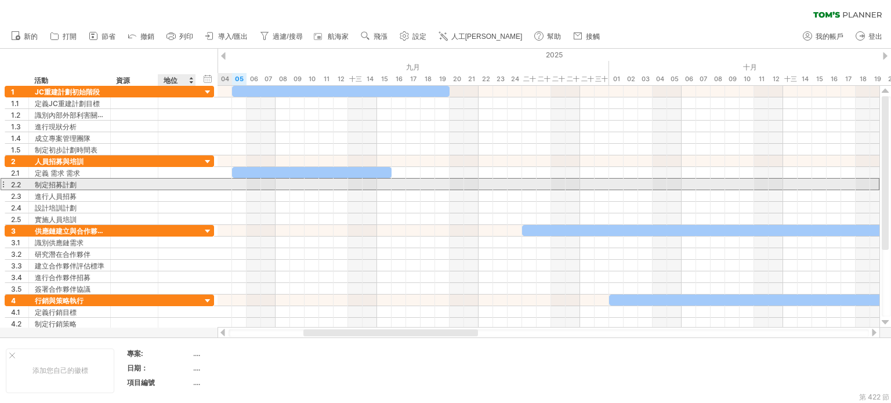
click at [197, 185] on div "2.2 ****** 制定招募計劃" at bounding box center [109, 184] width 209 height 12
click at [212, 183] on div at bounding box center [213, 184] width 3 height 11
click at [88, 185] on div "制定招募計劃" at bounding box center [70, 184] width 70 height 11
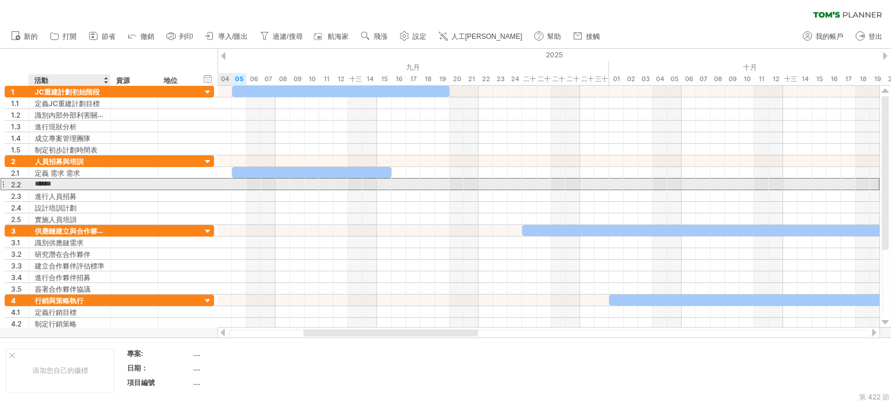
click at [88, 185] on input "******" at bounding box center [70, 184] width 70 height 11
click at [66, 182] on input "******" at bounding box center [70, 184] width 70 height 11
click at [52, 182] on input "******" at bounding box center [70, 184] width 70 height 11
click at [53, 182] on input "******" at bounding box center [70, 184] width 70 height 11
type input "******"
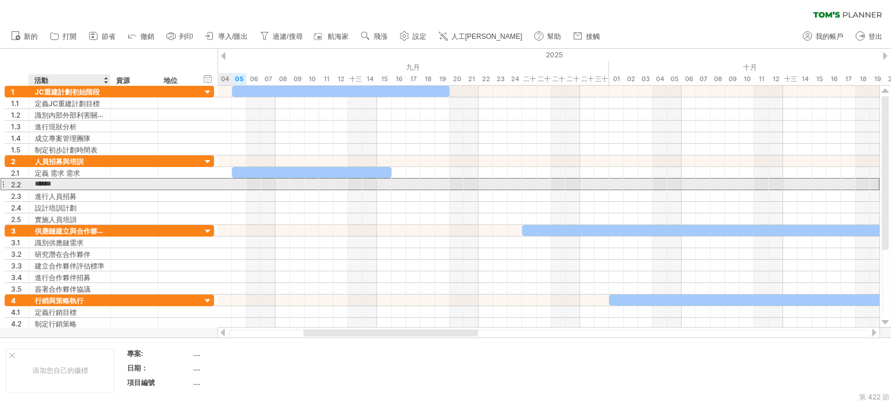
click at [123, 185] on div at bounding box center [134, 184] width 35 height 11
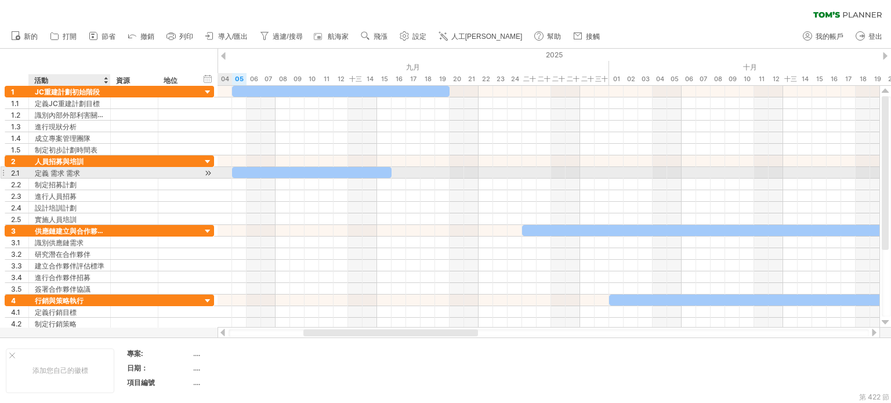
click at [76, 167] on div "定義 需求 需求" at bounding box center [70, 172] width 70 height 11
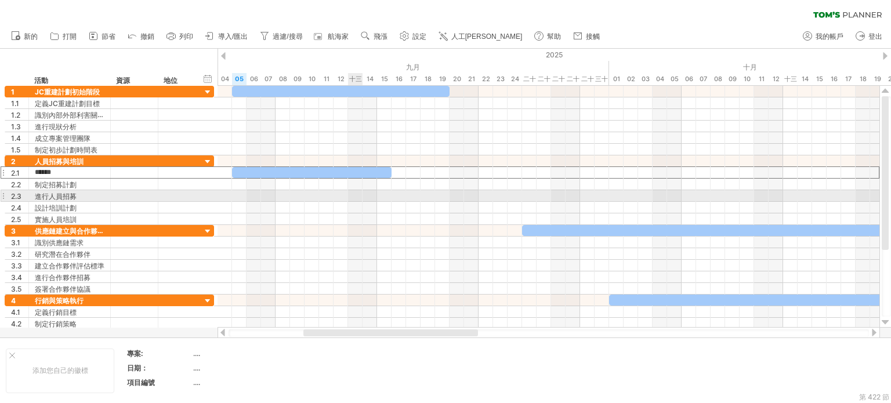
click at [354, 194] on div at bounding box center [549, 196] width 662 height 12
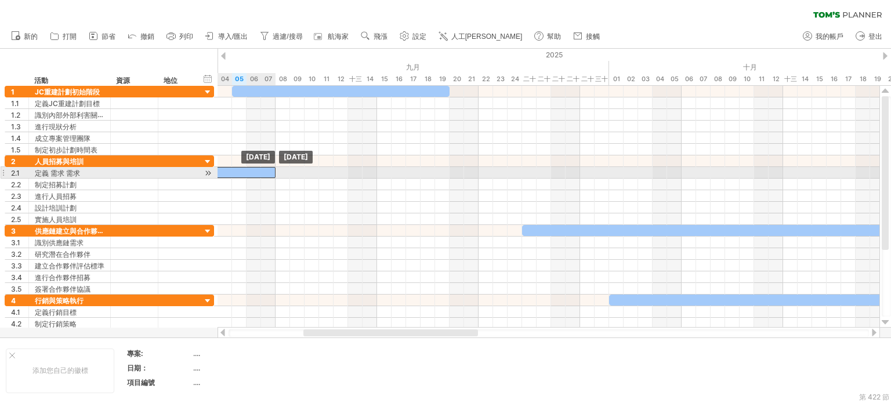
drag, startPoint x: 388, startPoint y: 174, endPoint x: 271, endPoint y: 176, distance: 116.7
click at [271, 176] on div at bounding box center [196, 172] width 160 height 11
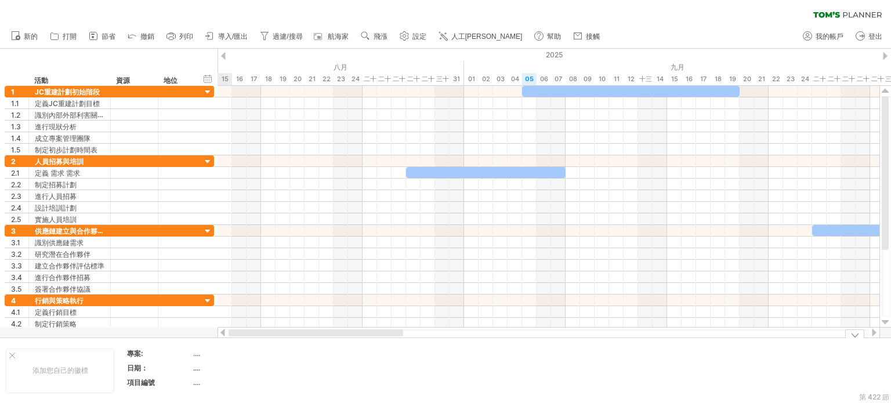
drag, startPoint x: 350, startPoint y: 331, endPoint x: 250, endPoint y: 337, distance: 100.6
click at [250, 337] on div "嘗試造訪 [DOMAIN_NAME] 再次連接... 0% 清除過濾器 新的" at bounding box center [445, 201] width 891 height 403
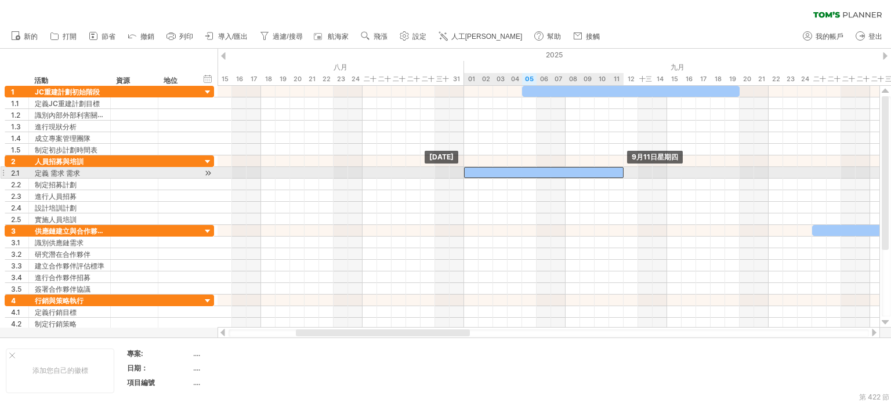
drag, startPoint x: 409, startPoint y: 172, endPoint x: 465, endPoint y: 175, distance: 56.4
click at [465, 175] on div at bounding box center [544, 172] width 160 height 11
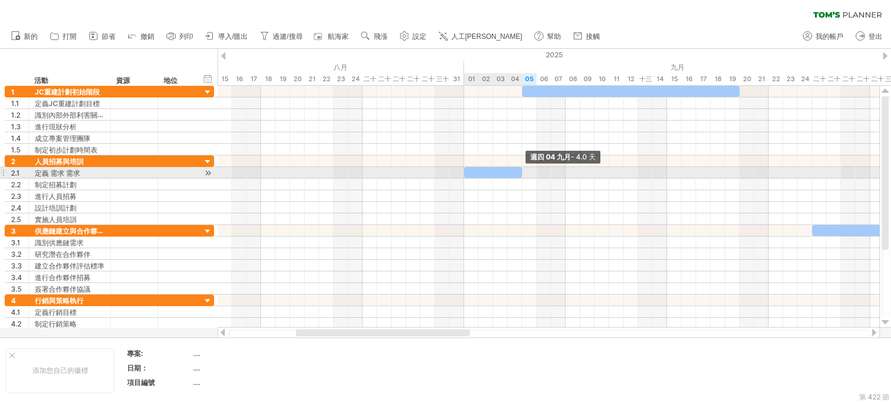
drag, startPoint x: 621, startPoint y: 172, endPoint x: 522, endPoint y: 178, distance: 98.9
click at [522, 178] on div "週四 04 九月 - 4.0 天 [DATE]" at bounding box center [549, 207] width 662 height 242
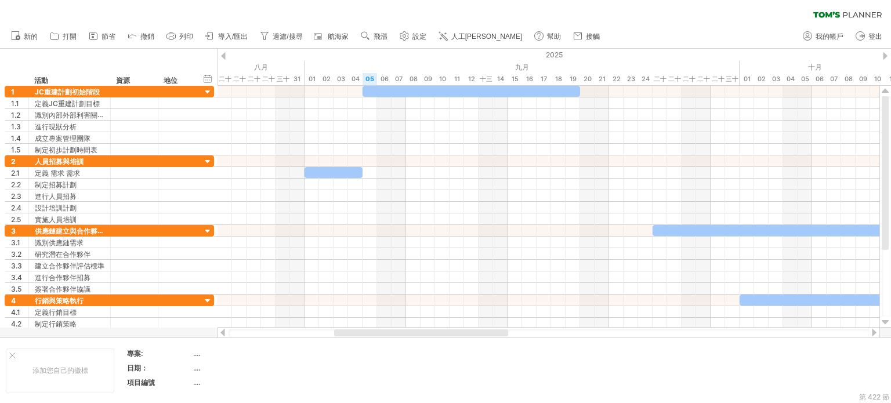
drag, startPoint x: 440, startPoint y: 332, endPoint x: 479, endPoint y: 337, distance: 38.6
click at [479, 337] on div at bounding box center [549, 334] width 641 height 8
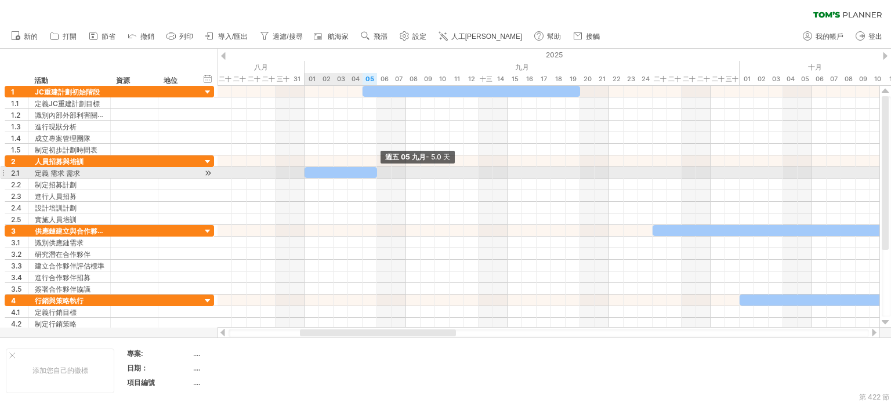
drag, startPoint x: 360, startPoint y: 172, endPoint x: 373, endPoint y: 172, distance: 12.8
click at [373, 172] on div at bounding box center [341, 172] width 73 height 11
click at [324, 172] on div at bounding box center [341, 172] width 73 height 11
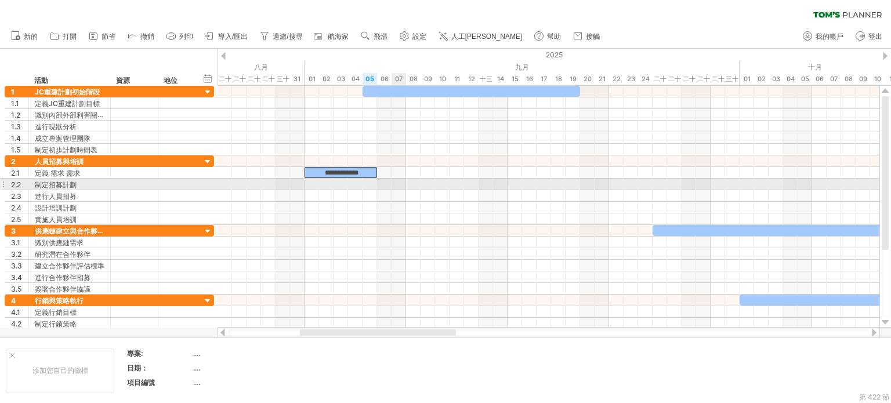
click at [400, 179] on div at bounding box center [549, 185] width 662 height 12
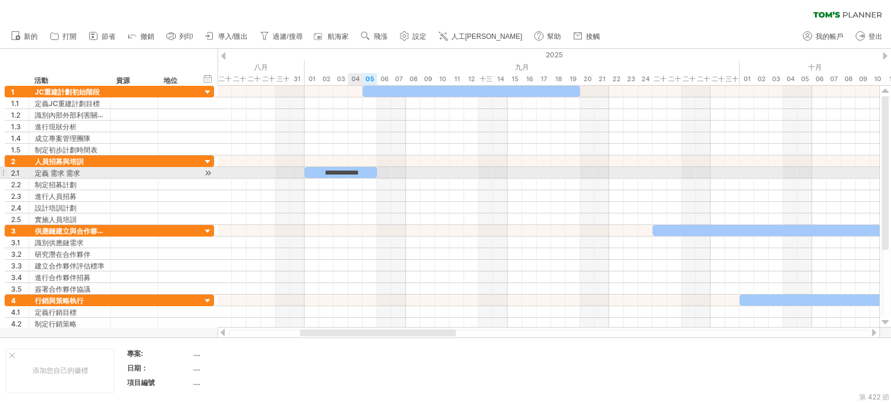
click at [355, 171] on font "**********" at bounding box center [342, 172] width 34 height 7
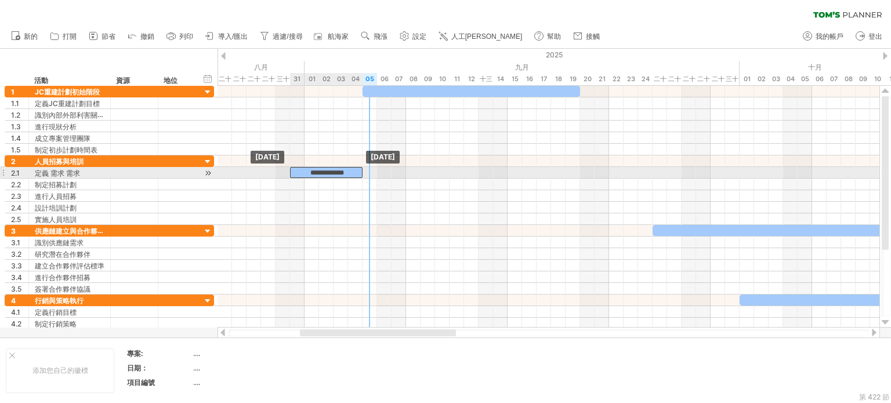
drag, startPoint x: 371, startPoint y: 171, endPoint x: 357, endPoint y: 171, distance: 13.3
click at [357, 171] on div "**********" at bounding box center [326, 172] width 73 height 11
click at [355, 171] on div "**********" at bounding box center [326, 172] width 73 height 11
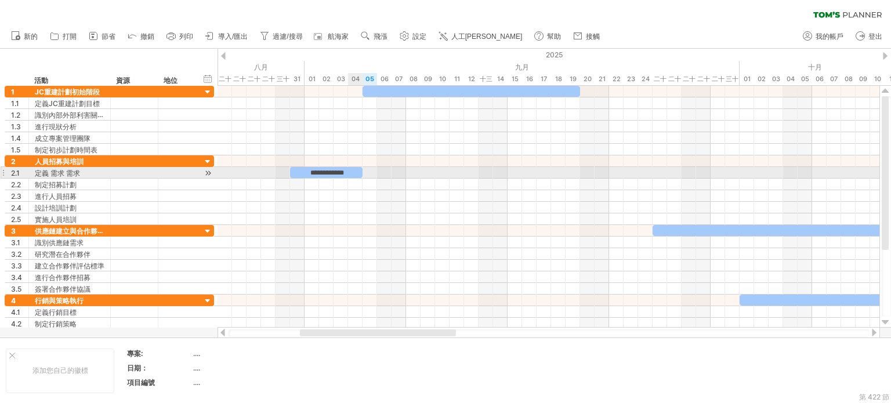
click at [355, 171] on div "**********" at bounding box center [326, 172] width 73 height 11
click at [360, 206] on div at bounding box center [549, 208] width 662 height 12
drag, startPoint x: 334, startPoint y: 172, endPoint x: 349, endPoint y: 173, distance: 14.5
click at [349, 173] on div at bounding box center [341, 172] width 73 height 11
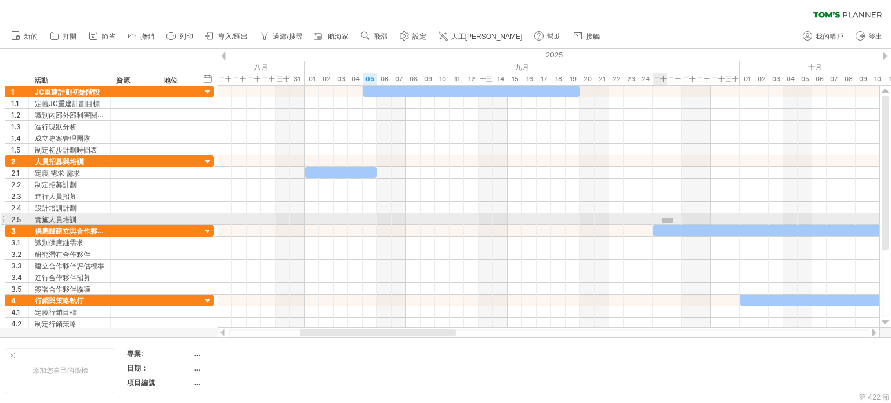
drag, startPoint x: 674, startPoint y: 223, endPoint x: 662, endPoint y: 218, distance: 12.5
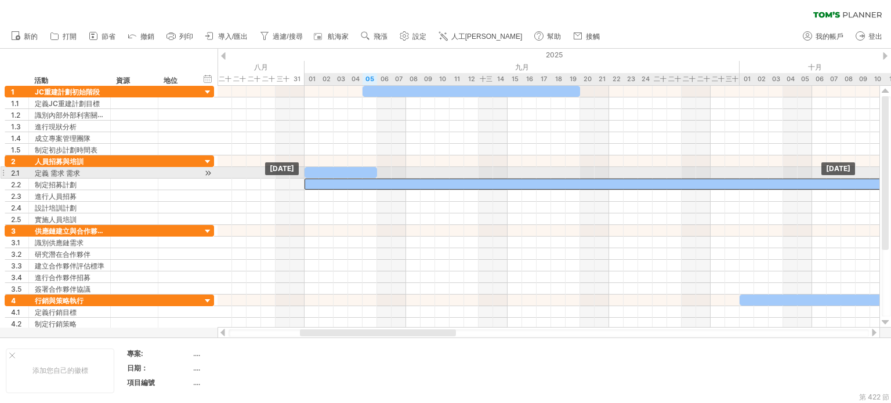
drag, startPoint x: 666, startPoint y: 225, endPoint x: 320, endPoint y: 177, distance: 348.6
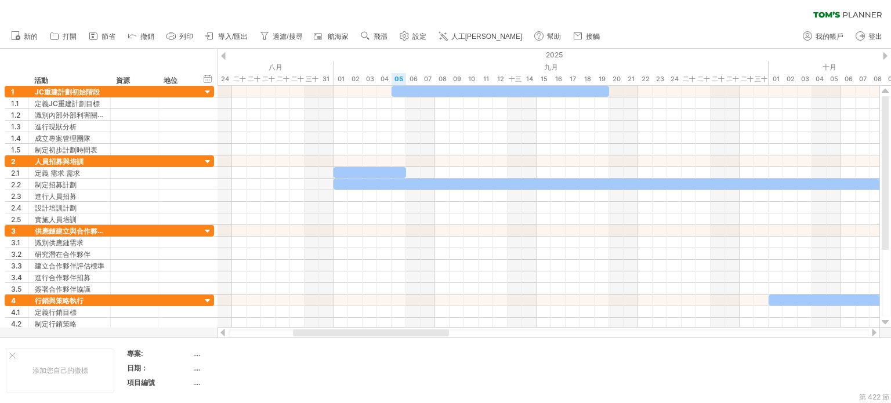
drag, startPoint x: 451, startPoint y: 332, endPoint x: 444, endPoint y: 332, distance: 7.0
click at [444, 332] on div at bounding box center [371, 333] width 156 height 7
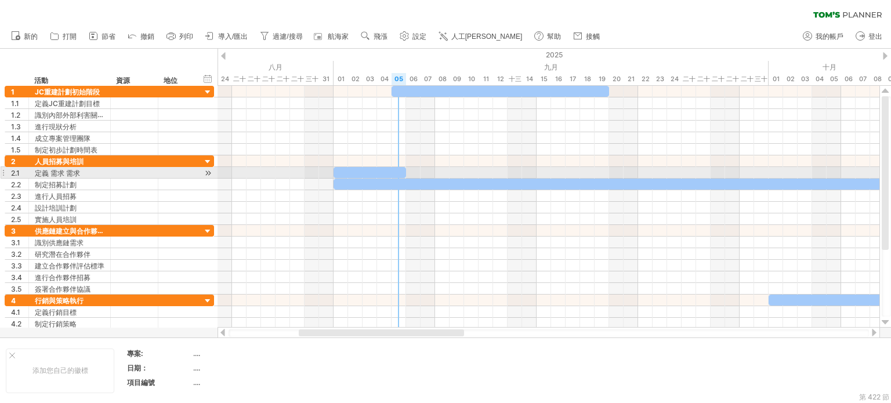
click at [402, 170] on div at bounding box center [370, 172] width 73 height 11
drag, startPoint x: 405, startPoint y: 170, endPoint x: 375, endPoint y: 175, distance: 30.1
click at [375, 175] on span at bounding box center [377, 172] width 5 height 11
click at [568, 179] on div at bounding box center [711, 184] width 754 height 11
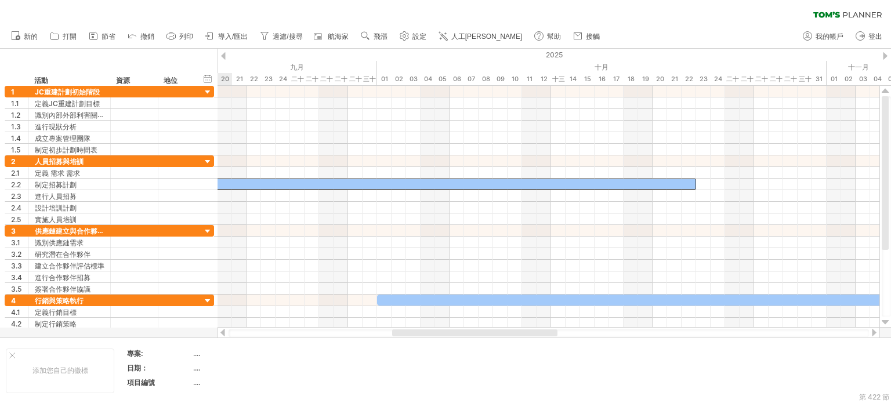
drag, startPoint x: 451, startPoint y: 334, endPoint x: 545, endPoint y: 335, distance: 93.4
click at [545, 335] on div at bounding box center [474, 333] width 165 height 7
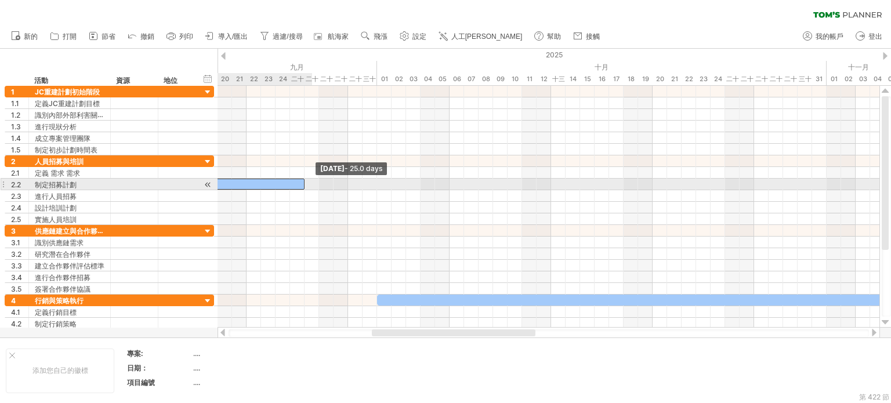
drag, startPoint x: 696, startPoint y: 185, endPoint x: 308, endPoint y: 185, distance: 388.2
click at [308, 185] on div "[DATE] - 25.0 days [DATE]" at bounding box center [549, 207] width 662 height 242
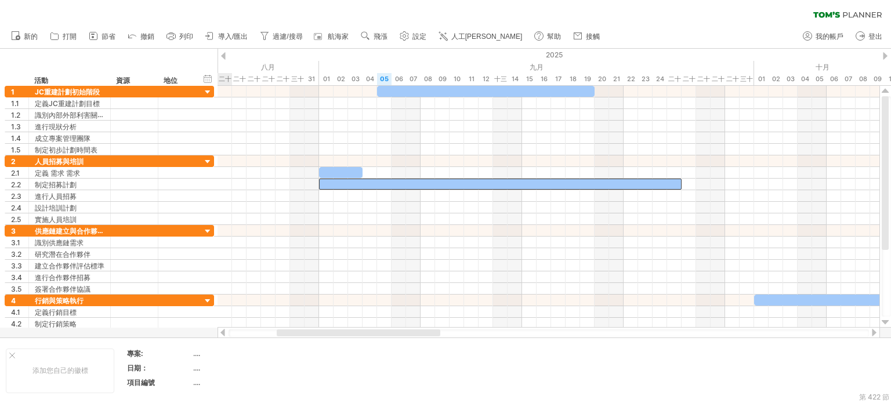
drag, startPoint x: 517, startPoint y: 334, endPoint x: 422, endPoint y: 334, distance: 95.2
click at [422, 334] on div at bounding box center [359, 333] width 164 height 7
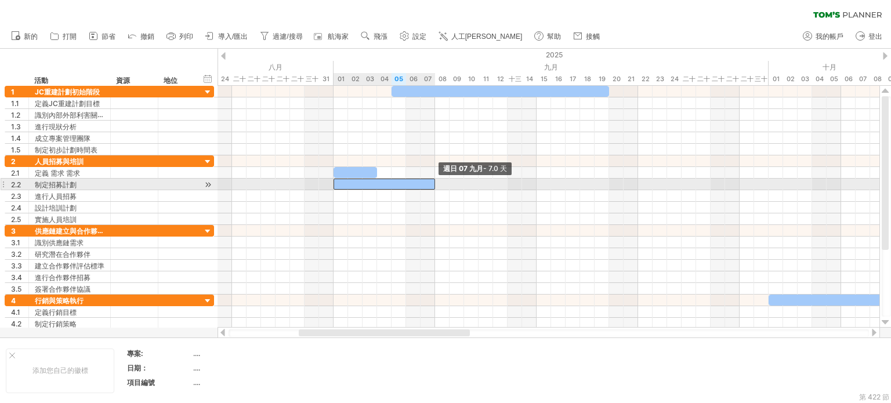
drag, startPoint x: 696, startPoint y: 184, endPoint x: 434, endPoint y: 187, distance: 261.7
click at [434, 187] on span at bounding box center [435, 184] width 5 height 11
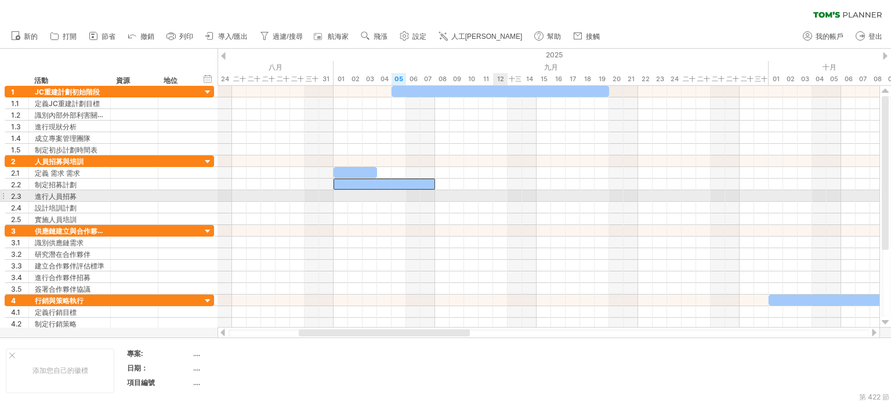
click at [513, 215] on div at bounding box center [549, 220] width 662 height 12
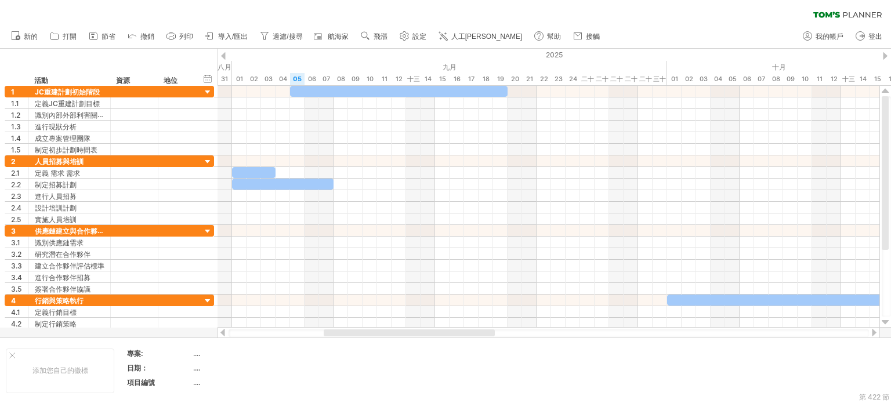
drag, startPoint x: 411, startPoint y: 334, endPoint x: 436, endPoint y: 331, distance: 25.1
click at [436, 331] on div at bounding box center [409, 333] width 171 height 7
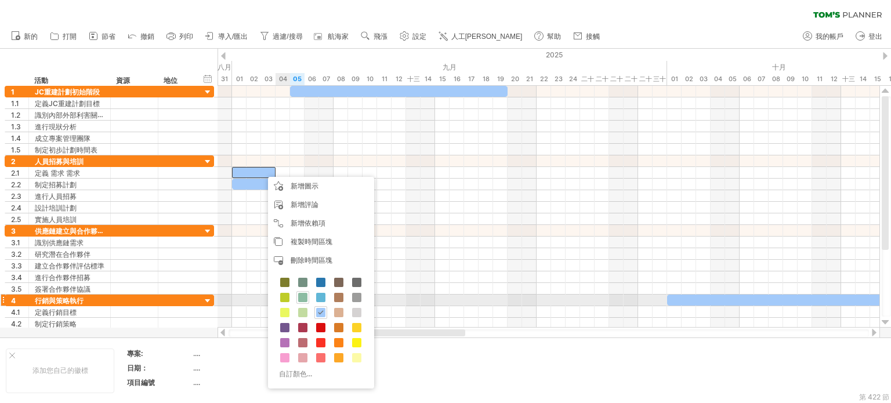
click at [302, 301] on span at bounding box center [302, 297] width 9 height 9
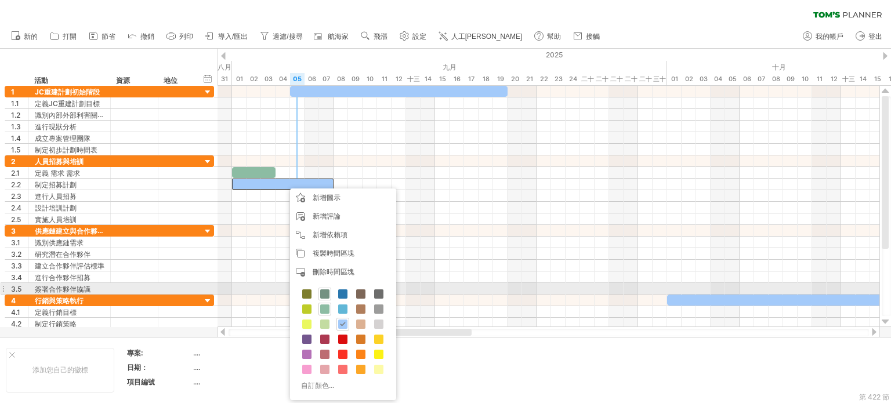
click at [324, 294] on span at bounding box center [324, 294] width 9 height 9
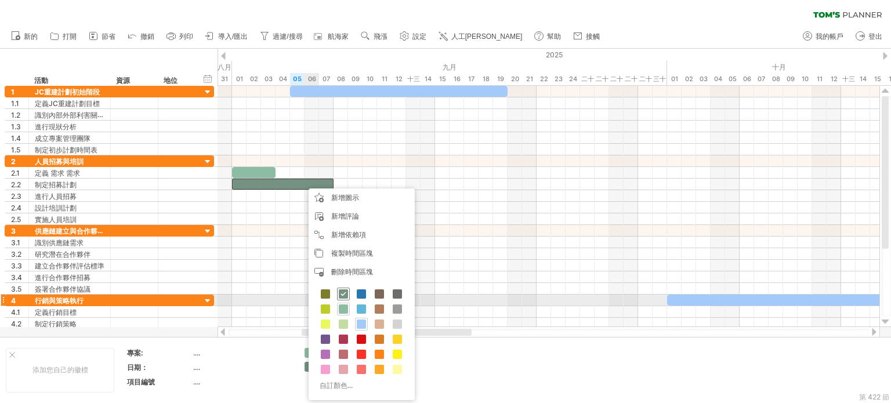
click at [342, 295] on span at bounding box center [343, 294] width 9 height 9
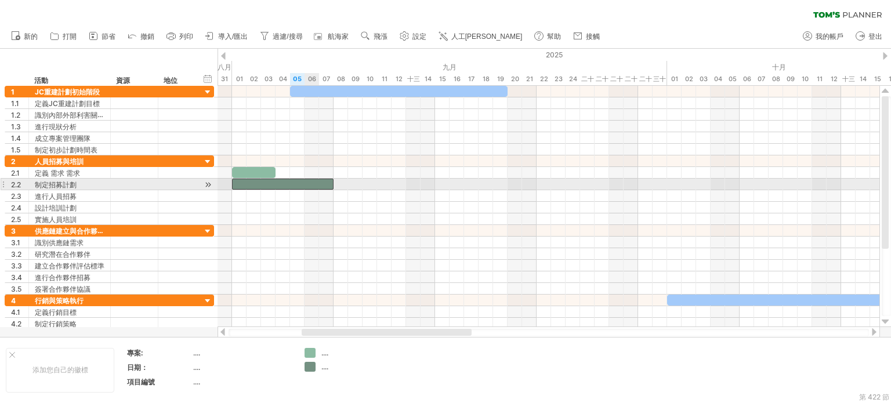
drag, startPoint x: 315, startPoint y: 183, endPoint x: 321, endPoint y: 183, distance: 7.0
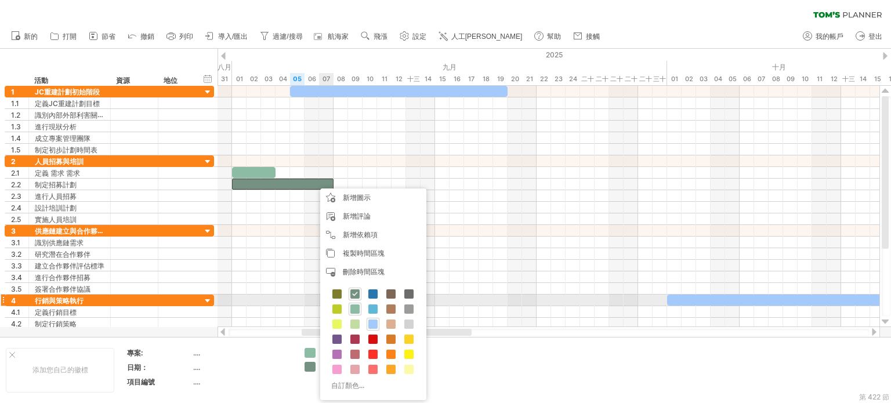
click at [357, 306] on span at bounding box center [354, 309] width 9 height 9
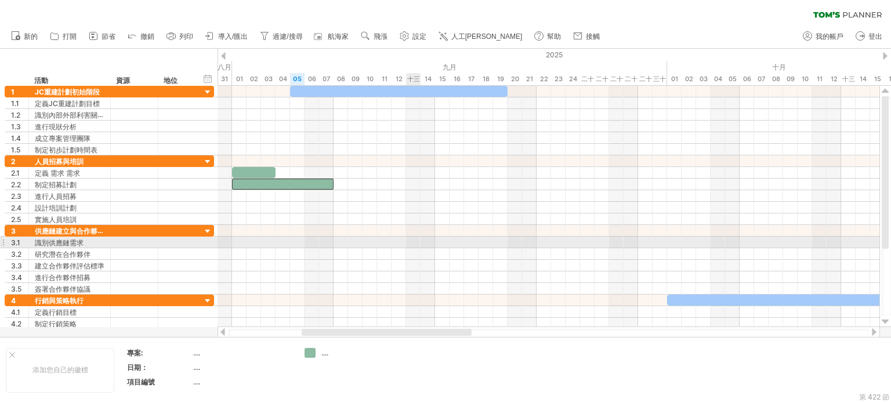
click at [420, 240] on div at bounding box center [549, 243] width 662 height 12
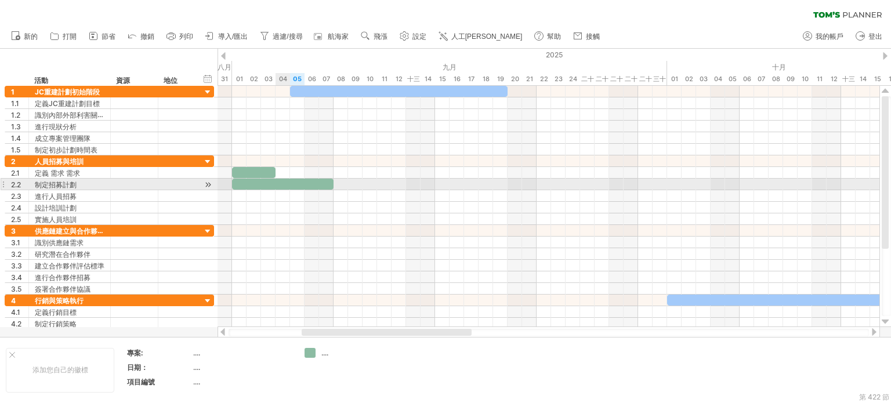
click at [285, 180] on div at bounding box center [283, 184] width 102 height 11
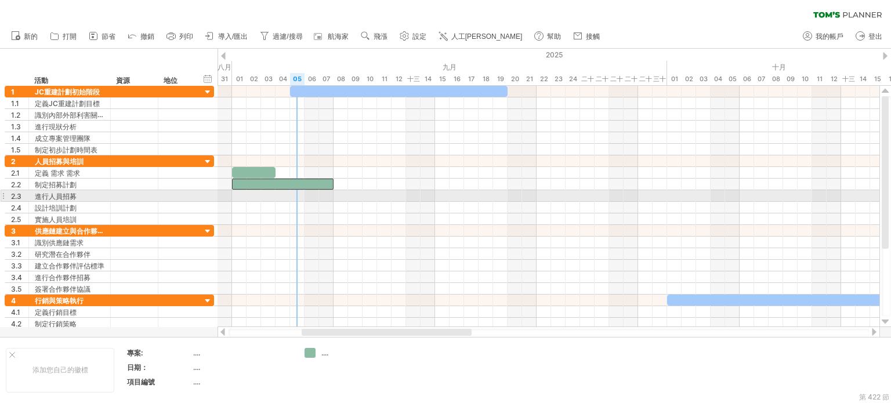
click at [354, 218] on div at bounding box center [549, 220] width 662 height 12
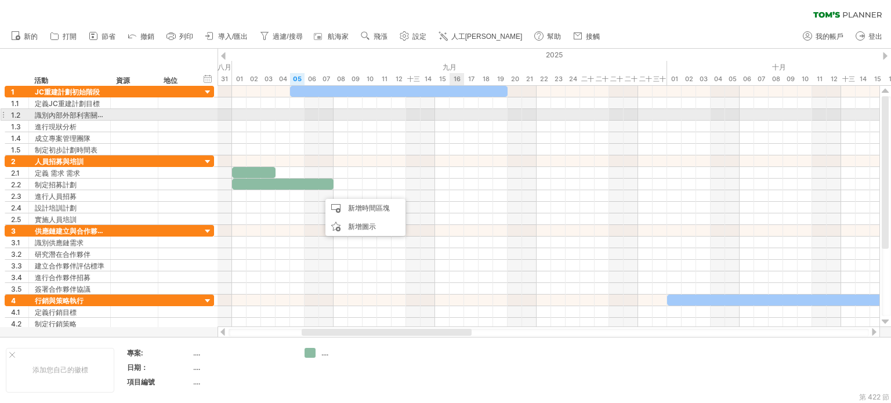
click at [460, 117] on div at bounding box center [549, 115] width 662 height 12
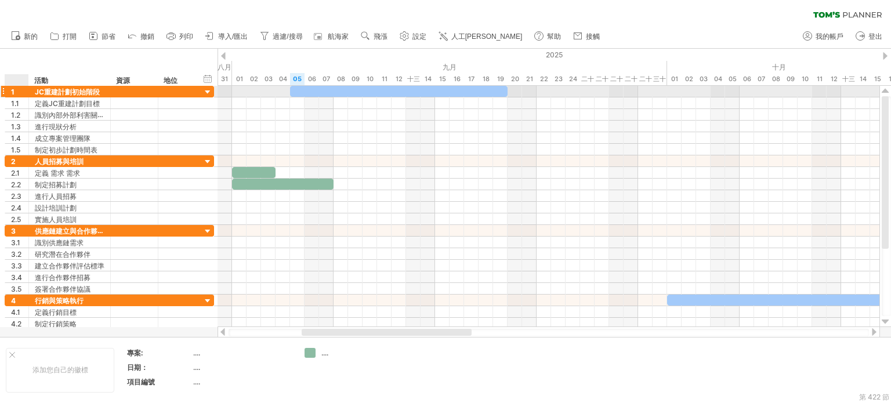
click at [14, 93] on div "1" at bounding box center [19, 91] width 17 height 11
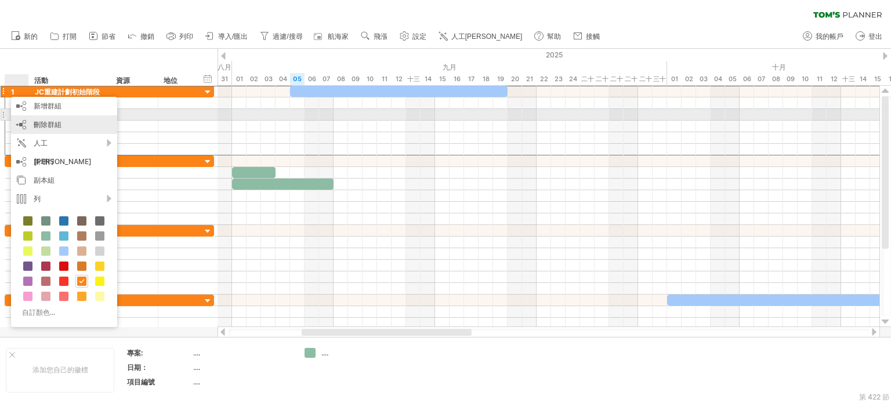
click at [86, 118] on div "刪除群組 刪除選定的群組" at bounding box center [64, 124] width 106 height 19
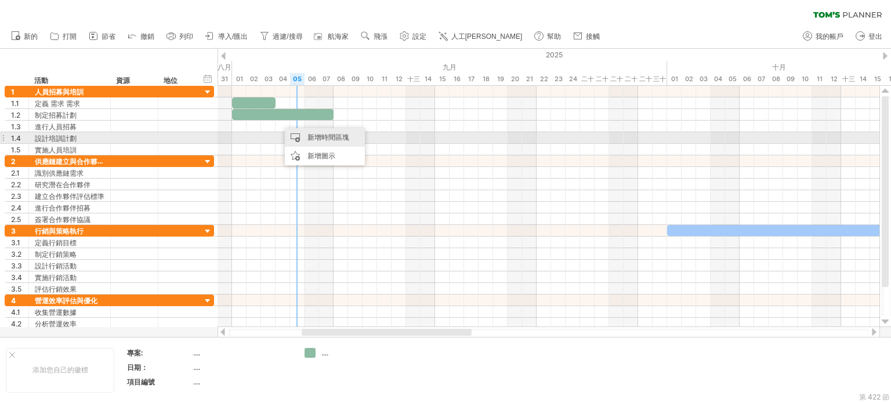
click at [338, 140] on font "新增時間區塊" at bounding box center [329, 137] width 42 height 9
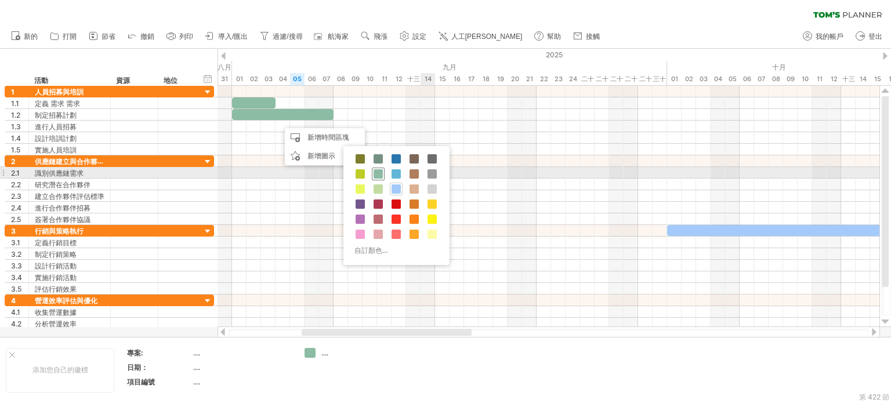
click at [382, 173] on span at bounding box center [378, 173] width 9 height 9
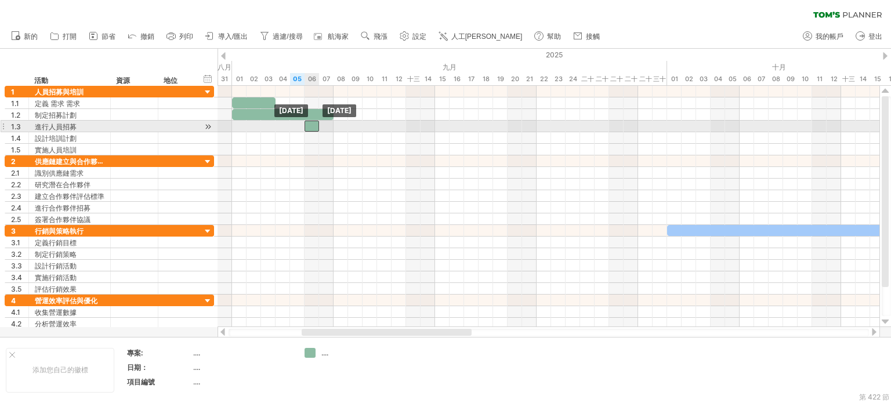
drag, startPoint x: 283, startPoint y: 126, endPoint x: 309, endPoint y: 127, distance: 26.7
click at [309, 127] on div at bounding box center [312, 126] width 15 height 11
click at [317, 124] on span at bounding box center [319, 126] width 5 height 11
click at [315, 124] on div at bounding box center [312, 126] width 15 height 11
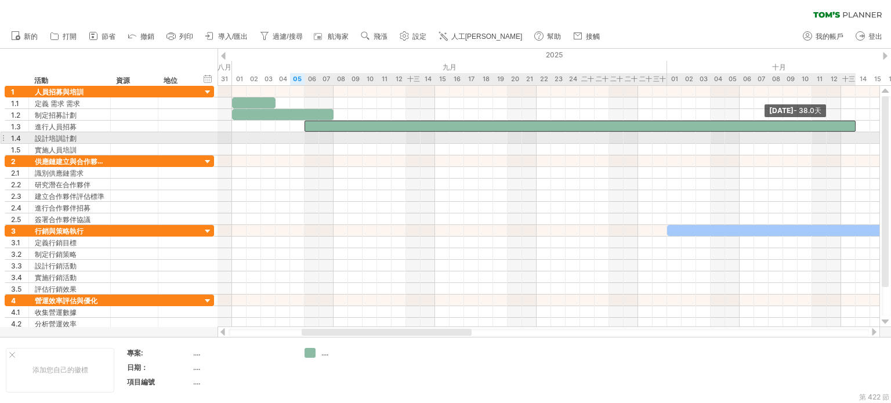
drag, startPoint x: 320, startPoint y: 128, endPoint x: 860, endPoint y: 137, distance: 539.7
click at [860, 137] on div "[DATE] - 38.0天 [DATE]" at bounding box center [549, 206] width 662 height 241
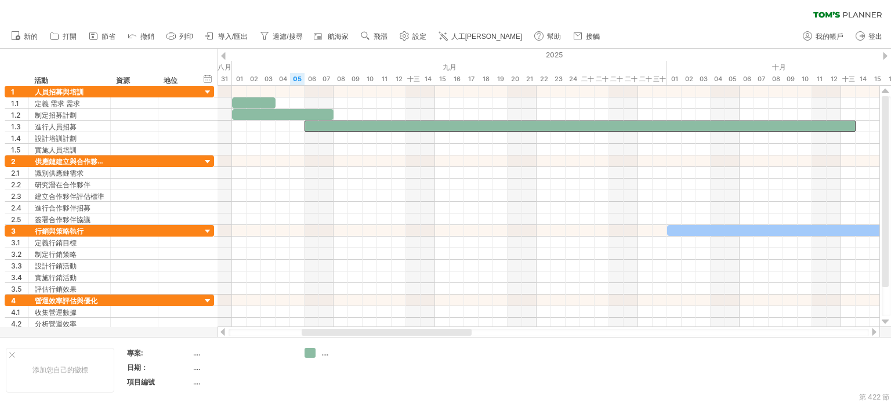
drag, startPoint x: 427, startPoint y: 336, endPoint x: 548, endPoint y: 336, distance: 121.3
click at [548, 336] on div at bounding box center [549, 333] width 641 height 8
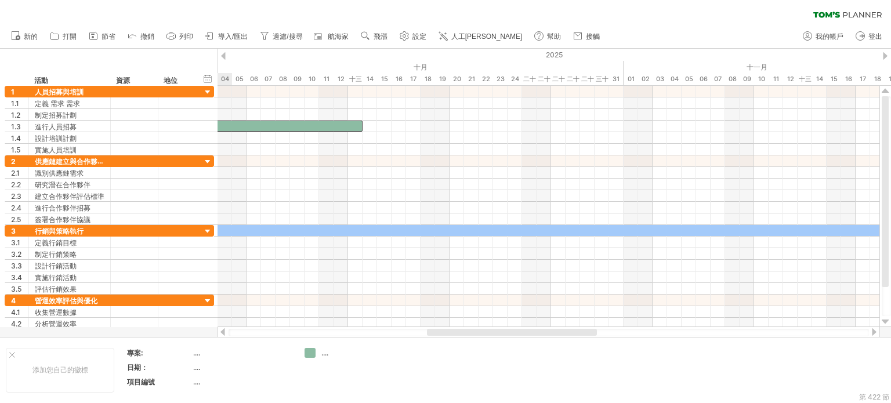
drag, startPoint x: 446, startPoint y: 329, endPoint x: 572, endPoint y: 330, distance: 125.3
click at [572, 330] on div at bounding box center [512, 332] width 170 height 7
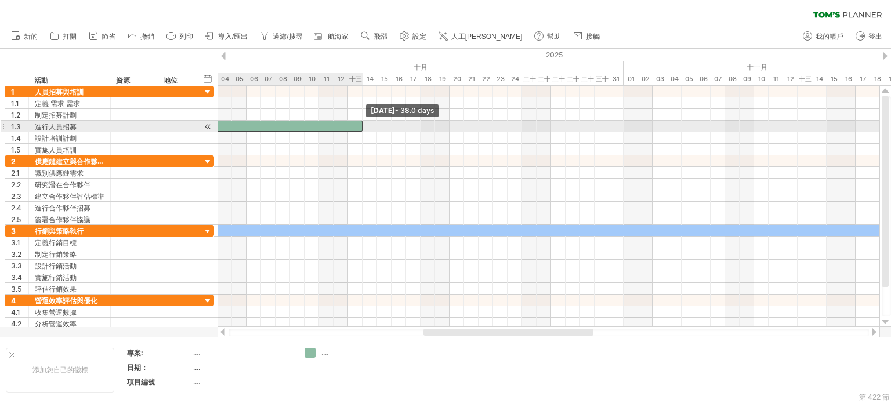
click at [362, 125] on span at bounding box center [362, 126] width 5 height 11
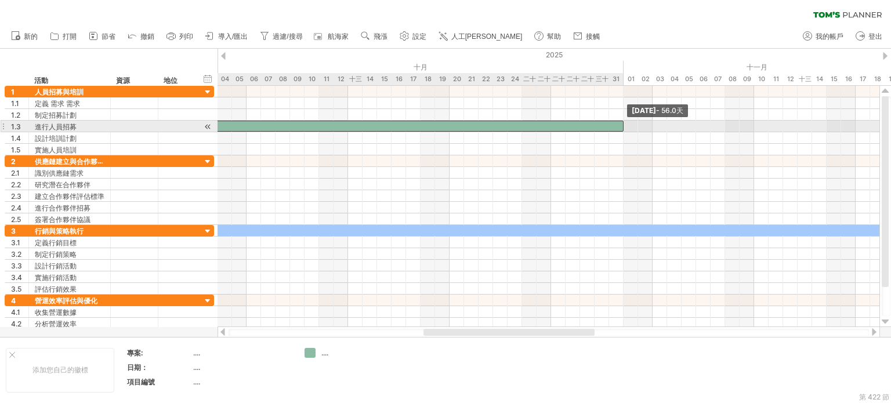
drag, startPoint x: 362, startPoint y: 125, endPoint x: 621, endPoint y: 131, distance: 258.9
click at [621, 131] on span at bounding box center [623, 126] width 5 height 11
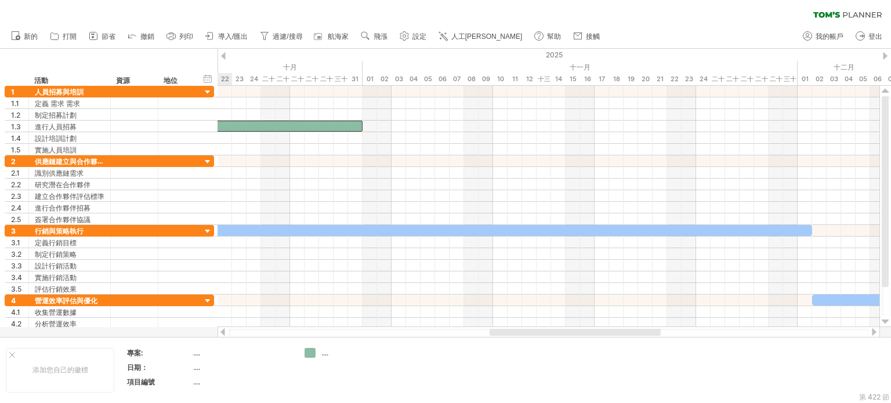
drag, startPoint x: 570, startPoint y: 335, endPoint x: 637, endPoint y: 335, distance: 66.1
click at [637, 335] on div at bounding box center [575, 332] width 171 height 7
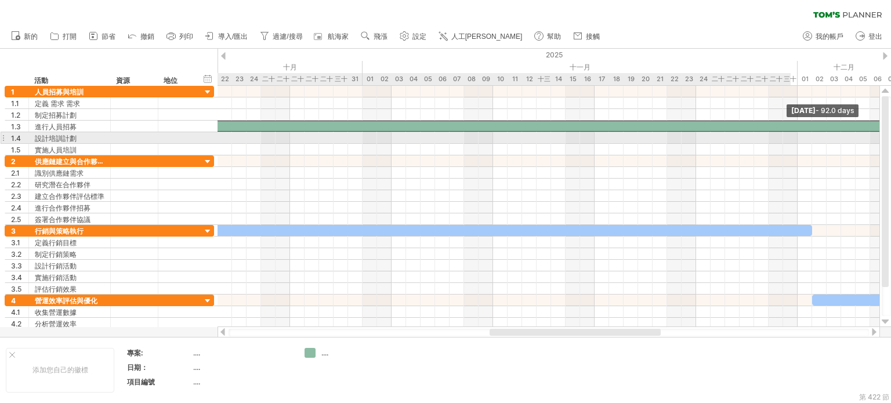
drag, startPoint x: 364, startPoint y: 125, endPoint x: 891, endPoint y: 135, distance: 526.4
click at [891, 135] on div "嘗試造訪 [DOMAIN_NAME] 再次連接... 0% 清除過濾器 新的" at bounding box center [445, 201] width 891 height 403
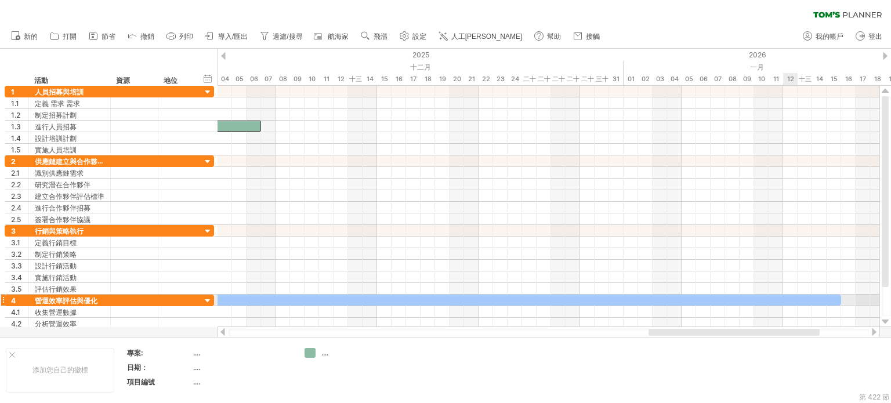
drag, startPoint x: 627, startPoint y: 333, endPoint x: 786, endPoint y: 301, distance: 162.3
click at [786, 301] on div "嘗試造訪 [DOMAIN_NAME] 再次連接... 0% 清除過濾器 新的" at bounding box center [445, 201] width 891 height 403
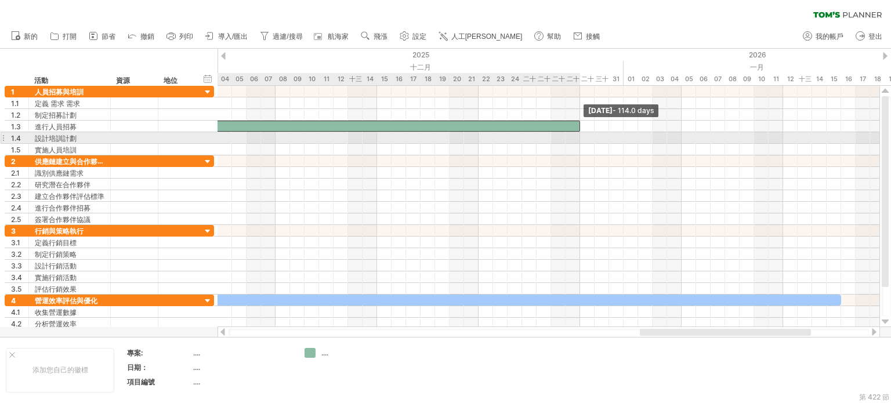
drag, startPoint x: 260, startPoint y: 124, endPoint x: 576, endPoint y: 134, distance: 316.4
click at [576, 134] on div "[DATE] - 114.0 days [DATE]" at bounding box center [549, 206] width 662 height 241
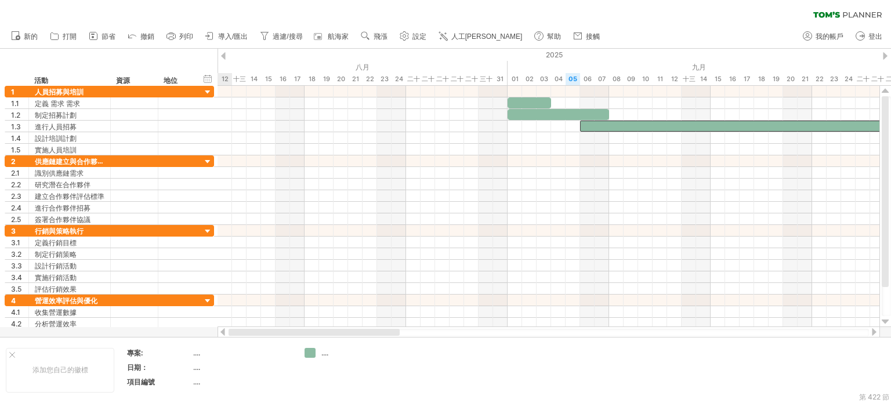
drag, startPoint x: 682, startPoint y: 331, endPoint x: 254, endPoint y: 334, distance: 428.2
click at [254, 334] on div at bounding box center [314, 332] width 171 height 7
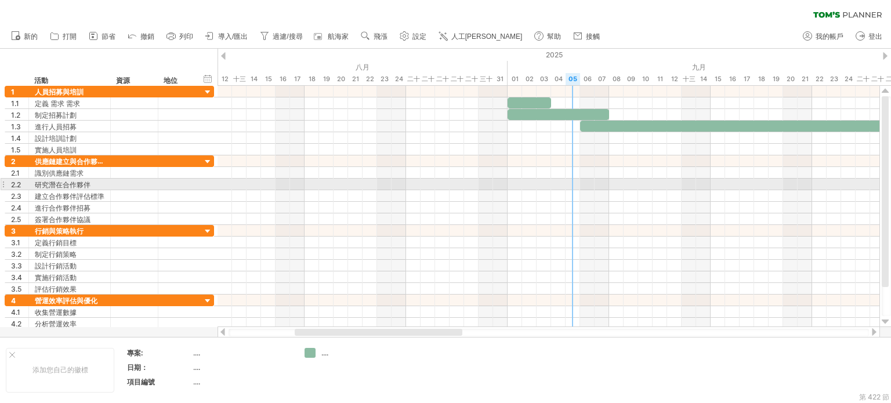
click at [570, 183] on div at bounding box center [549, 185] width 662 height 12
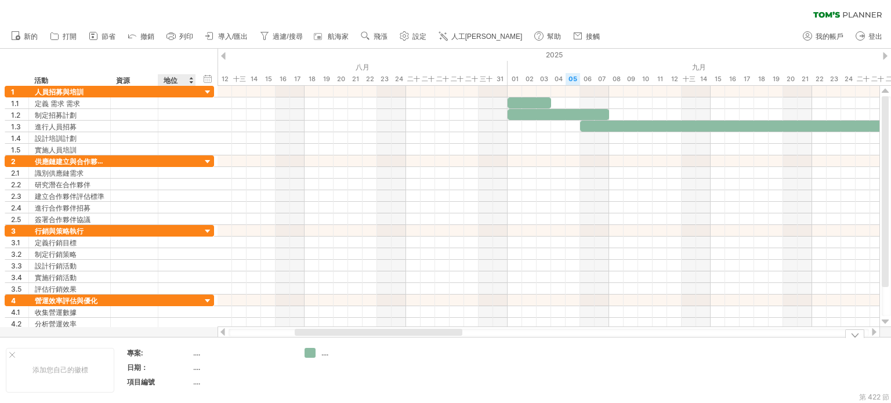
click at [207, 352] on div "...." at bounding box center [241, 353] width 97 height 10
type input "******"
click at [213, 363] on div "...." at bounding box center [241, 368] width 97 height 10
type input "**********"
click at [234, 390] on table "**********" at bounding box center [209, 370] width 167 height 45
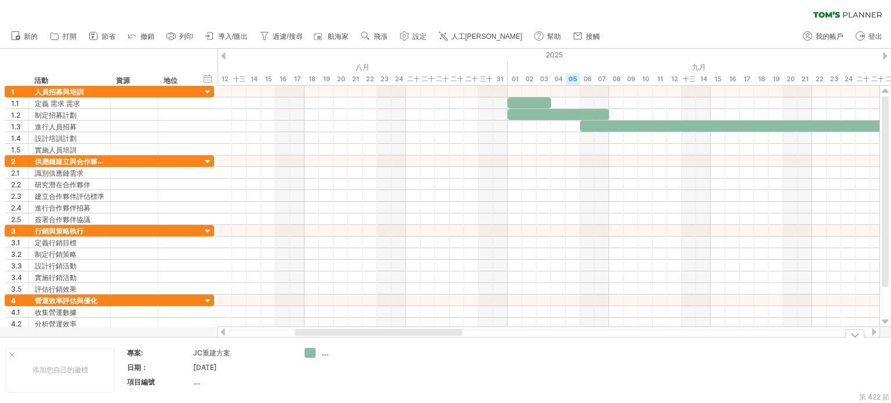
click at [235, 378] on div "...." at bounding box center [241, 382] width 97 height 10
type input "*"
type input "***"
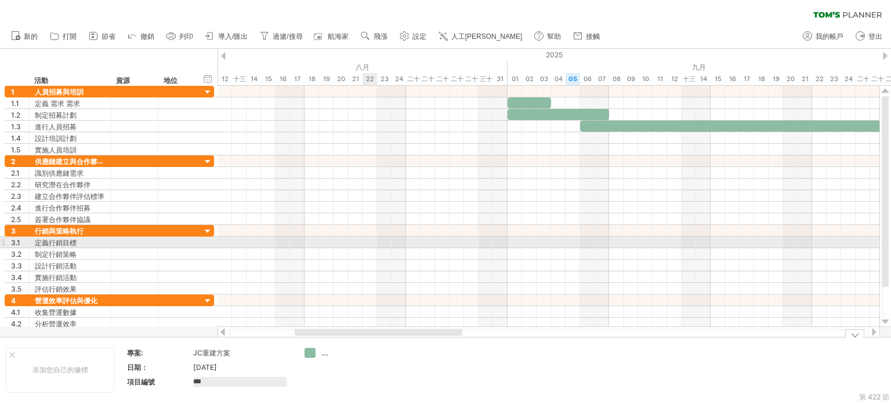
click at [369, 245] on div at bounding box center [549, 243] width 662 height 12
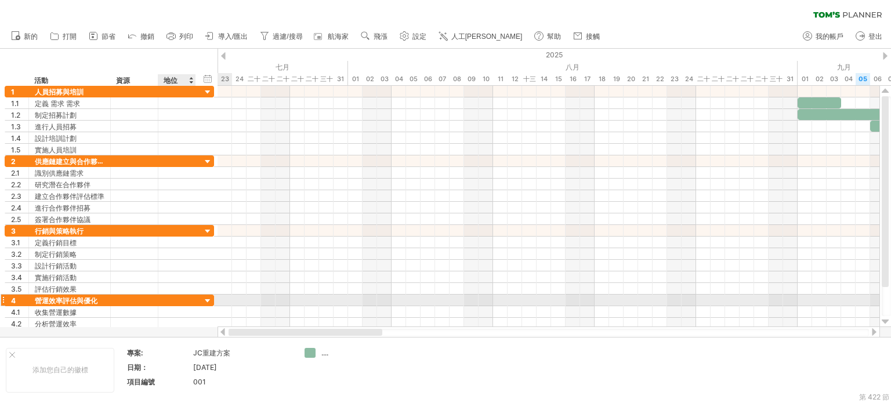
drag, startPoint x: 415, startPoint y: 331, endPoint x: 195, endPoint y: 303, distance: 221.7
click at [195, 303] on div "嘗試造訪 [DOMAIN_NAME] 再次連接... 0% 清除過濾器 新的" at bounding box center [445, 201] width 891 height 403
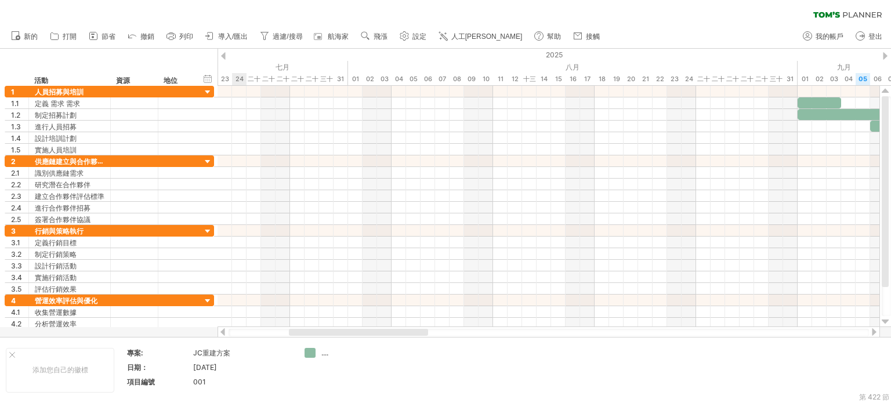
drag, startPoint x: 228, startPoint y: 78, endPoint x: 233, endPoint y: 86, distance: 9.2
click at [233, 86] on div "嘗試造訪 [DOMAIN_NAME] 再次連接... 0% 清除過濾器 新的" at bounding box center [445, 201] width 891 height 403
click at [239, 56] on div "2025" at bounding box center [674, 55] width 2713 height 12
click at [785, 59] on div "2025" at bounding box center [674, 55] width 2713 height 12
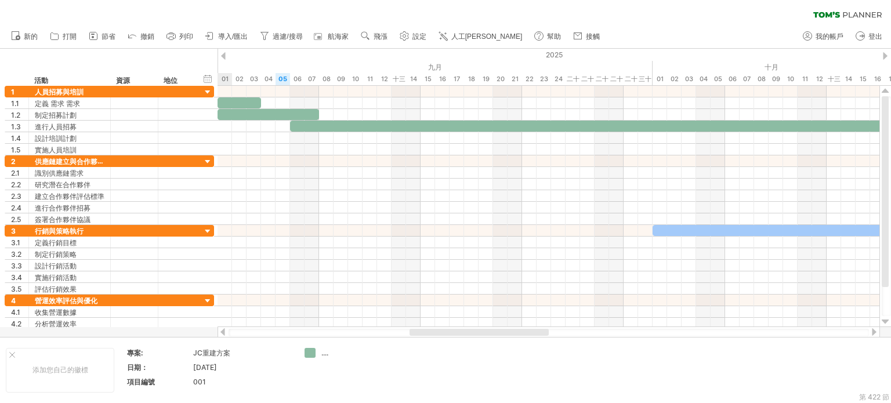
drag, startPoint x: 355, startPoint y: 334, endPoint x: 476, endPoint y: 333, distance: 120.7
click at [476, 333] on div at bounding box center [479, 332] width 139 height 7
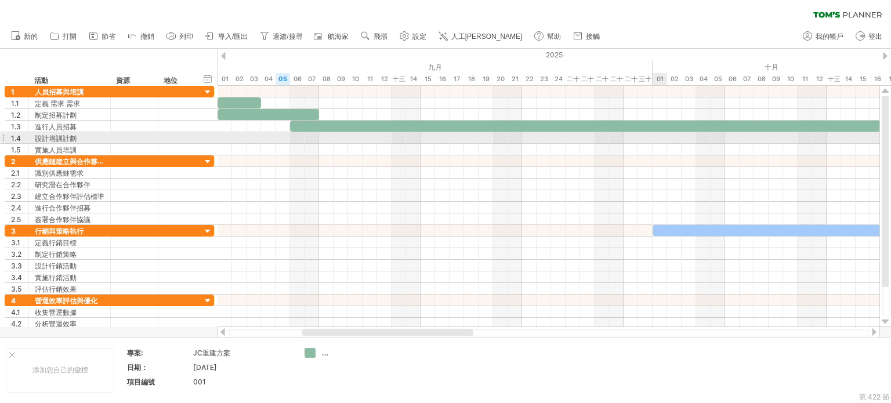
click at [663, 139] on div at bounding box center [549, 138] width 662 height 12
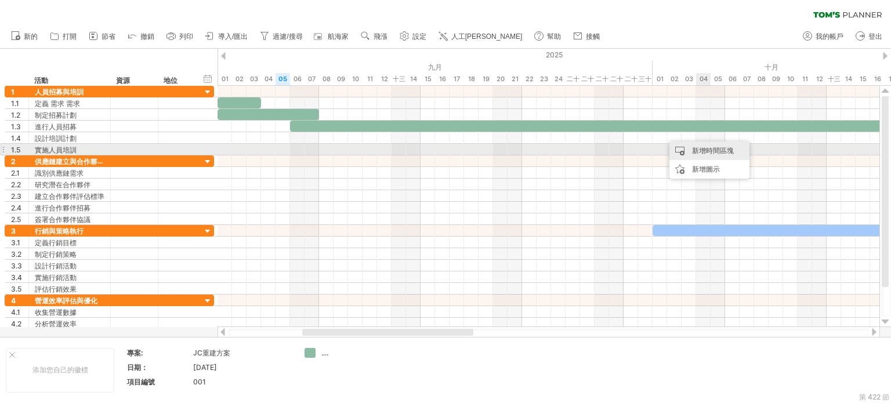
click at [708, 147] on font "新增時間區塊" at bounding box center [713, 150] width 42 height 9
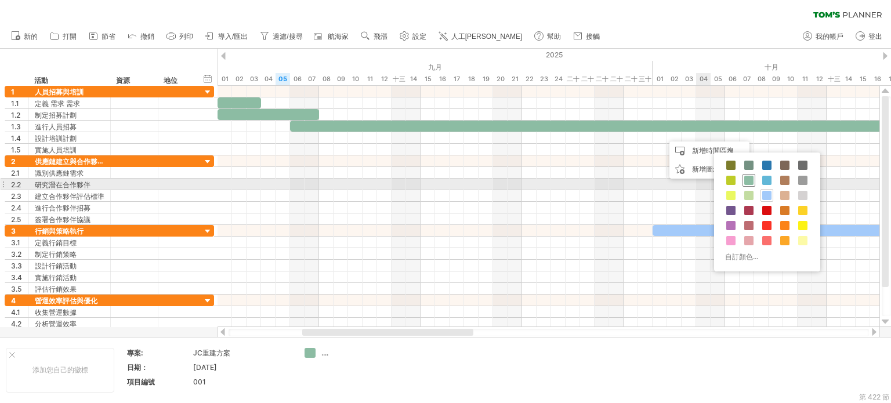
click at [748, 180] on span at bounding box center [748, 180] width 9 height 9
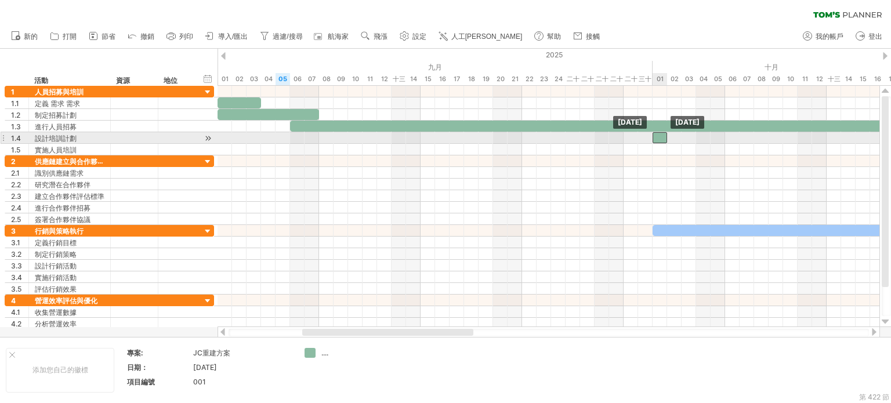
drag, startPoint x: 675, startPoint y: 139, endPoint x: 664, endPoint y: 138, distance: 11.6
click at [664, 138] on div at bounding box center [660, 137] width 15 height 11
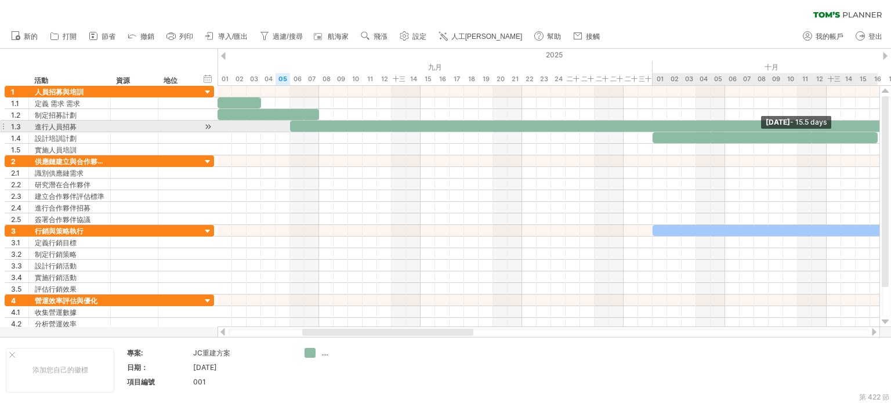
drag, startPoint x: 666, startPoint y: 135, endPoint x: 879, endPoint y: 132, distance: 213.0
click at [879, 132] on span at bounding box center [878, 137] width 5 height 11
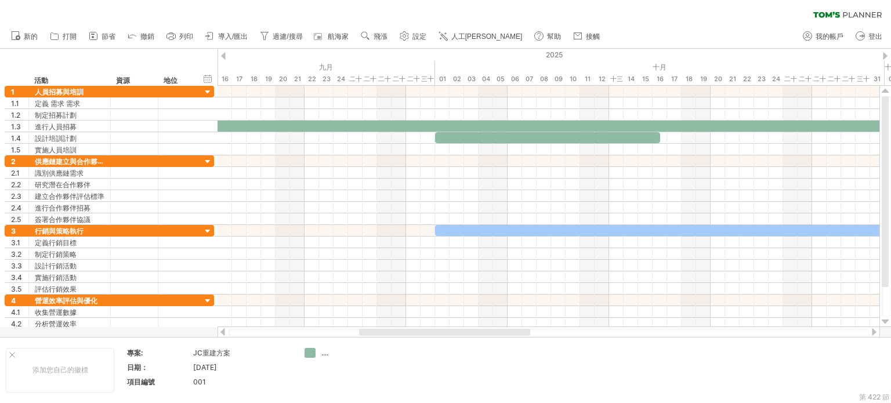
drag, startPoint x: 458, startPoint y: 334, endPoint x: 515, endPoint y: 334, distance: 56.9
click at [515, 334] on div at bounding box center [444, 332] width 171 height 7
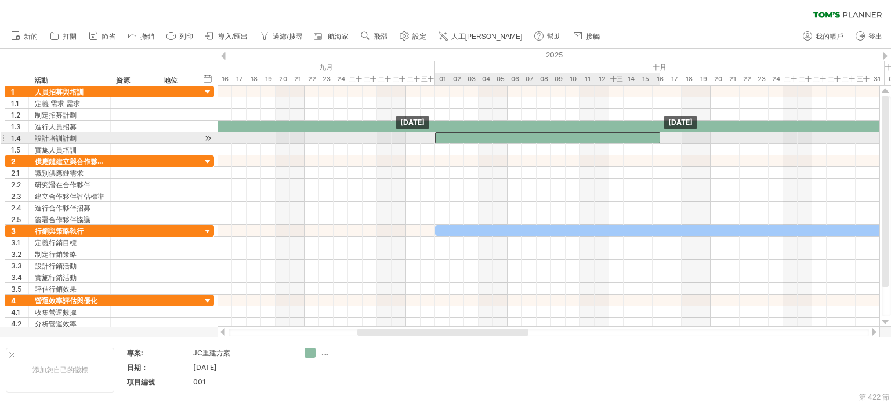
click at [656, 138] on div at bounding box center [547, 137] width 225 height 11
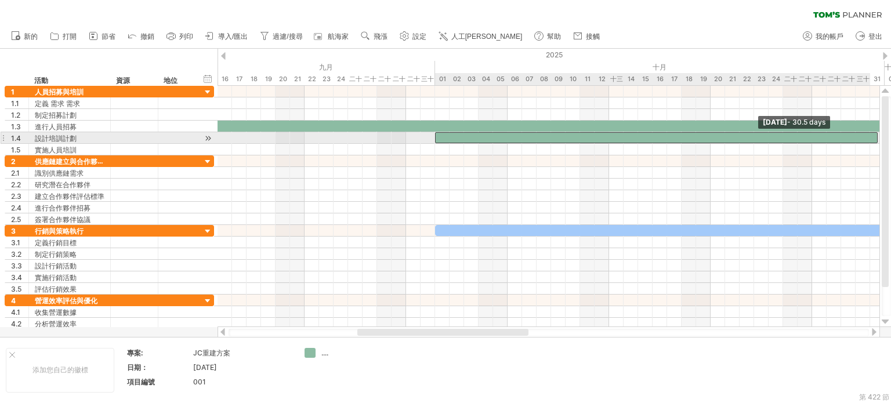
drag, startPoint x: 661, startPoint y: 138, endPoint x: 884, endPoint y: 141, distance: 223.4
click at [884, 141] on div "嘗試造訪 [DOMAIN_NAME] 再次連接... 0% 清除過濾器 新的" at bounding box center [445, 201] width 891 height 403
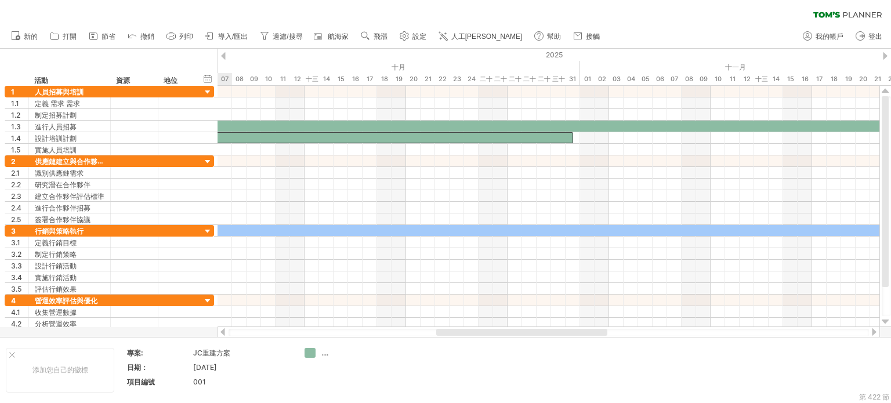
drag, startPoint x: 506, startPoint y: 330, endPoint x: 586, endPoint y: 330, distance: 80.1
click at [586, 330] on div at bounding box center [521, 332] width 171 height 7
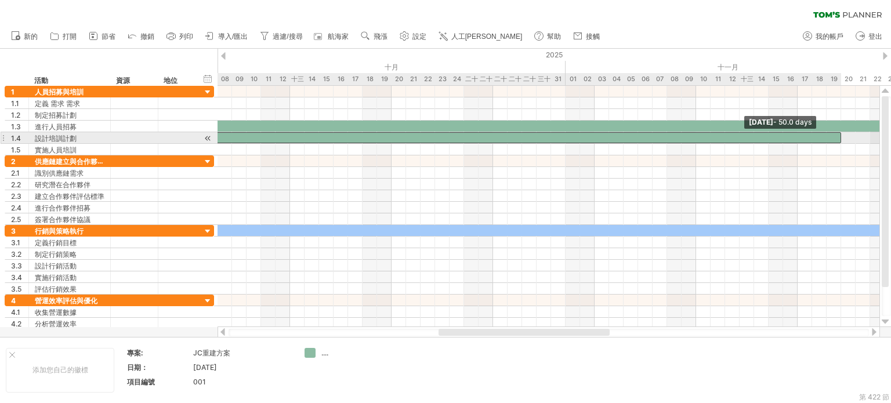
drag, startPoint x: 558, startPoint y: 136, endPoint x: 861, endPoint y: 140, distance: 302.9
click at [844, 140] on span at bounding box center [841, 137] width 5 height 11
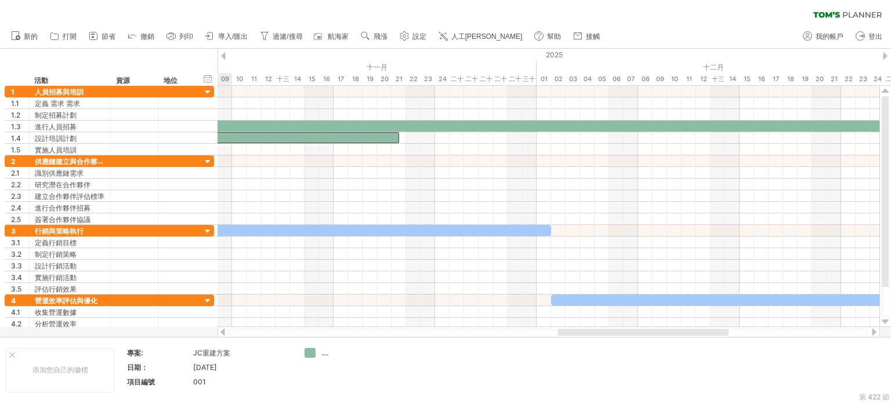
drag, startPoint x: 597, startPoint y: 333, endPoint x: 715, endPoint y: 336, distance: 118.4
click at [715, 336] on div at bounding box center [643, 332] width 171 height 7
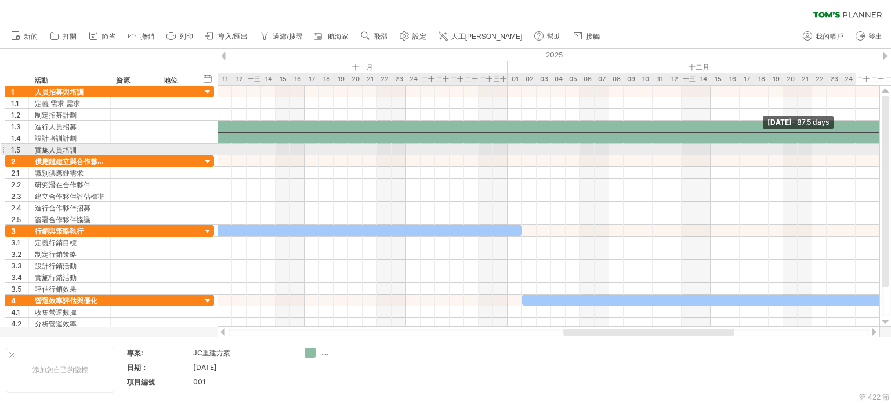
drag, startPoint x: 397, startPoint y: 134, endPoint x: 891, endPoint y: 146, distance: 493.4
click at [891, 146] on div "嘗試造訪 [DOMAIN_NAME] 再次連接... 0% 清除過濾器 新的" at bounding box center [445, 201] width 891 height 403
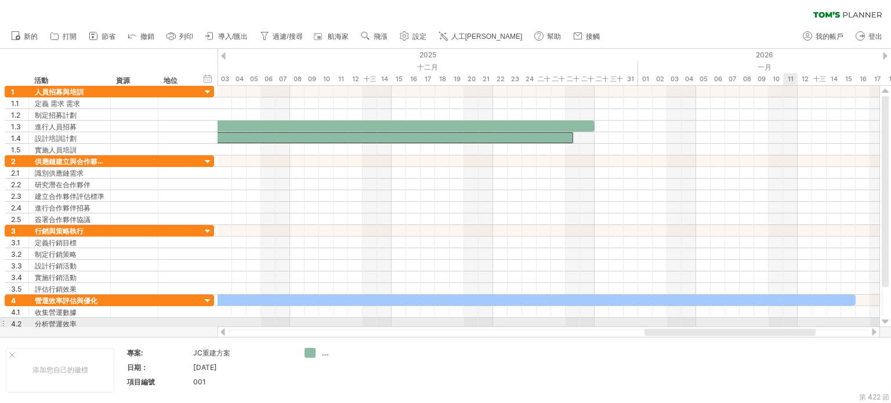
drag, startPoint x: 713, startPoint y: 329, endPoint x: 794, endPoint y: 320, distance: 81.8
click at [794, 320] on div "嘗試造訪 [DOMAIN_NAME] 再次連接... 0% 清除過濾器 新的" at bounding box center [445, 201] width 891 height 403
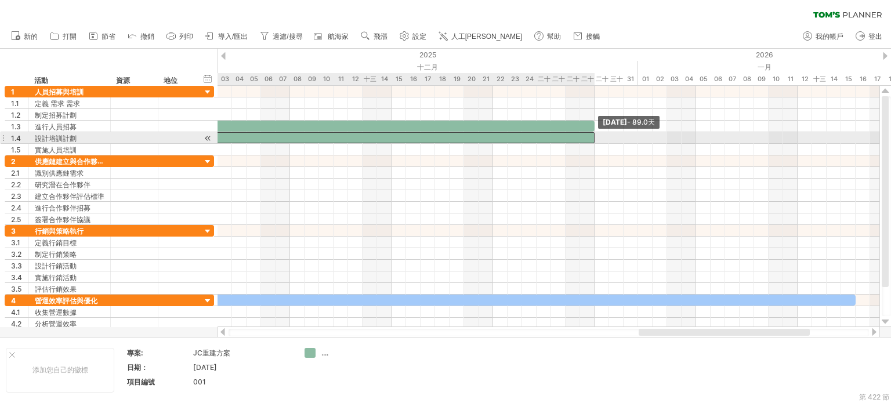
drag, startPoint x: 571, startPoint y: 134, endPoint x: 593, endPoint y: 134, distance: 22.0
click at [593, 134] on span at bounding box center [594, 137] width 5 height 11
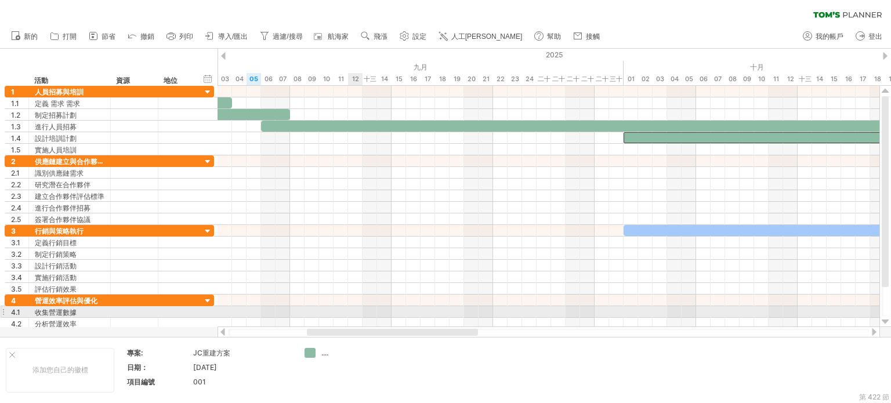
drag, startPoint x: 694, startPoint y: 332, endPoint x: 362, endPoint y: 317, distance: 332.8
click at [362, 317] on div "嘗試造訪 [DOMAIN_NAME] 再次連接... 0% 清除過濾器 新的" at bounding box center [445, 201] width 891 height 403
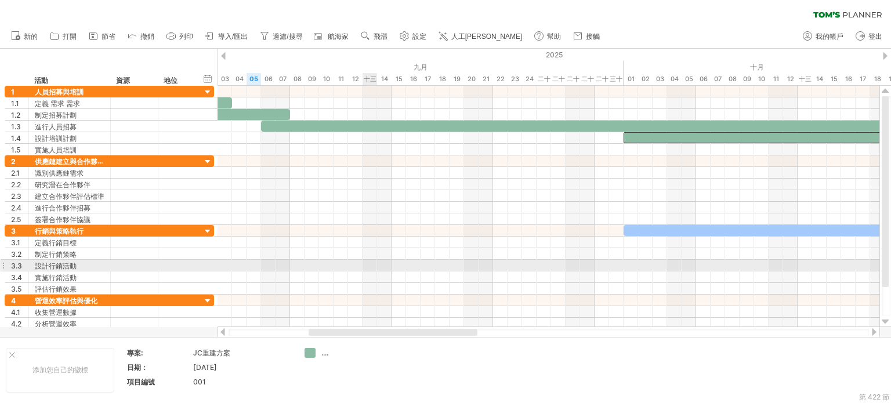
click at [381, 206] on div at bounding box center [549, 208] width 662 height 12
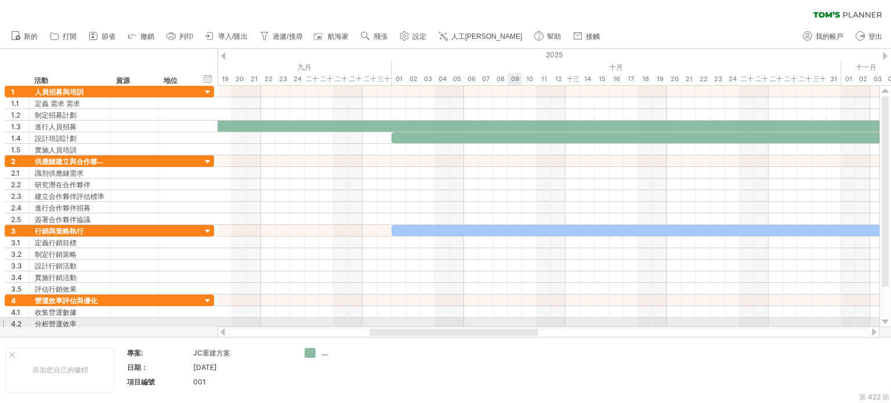
drag, startPoint x: 451, startPoint y: 331, endPoint x: 511, endPoint y: 326, distance: 60.0
click at [511, 326] on div "嘗試造訪 [DOMAIN_NAME] 再次連接... 0% 清除過濾器 新的" at bounding box center [445, 201] width 891 height 403
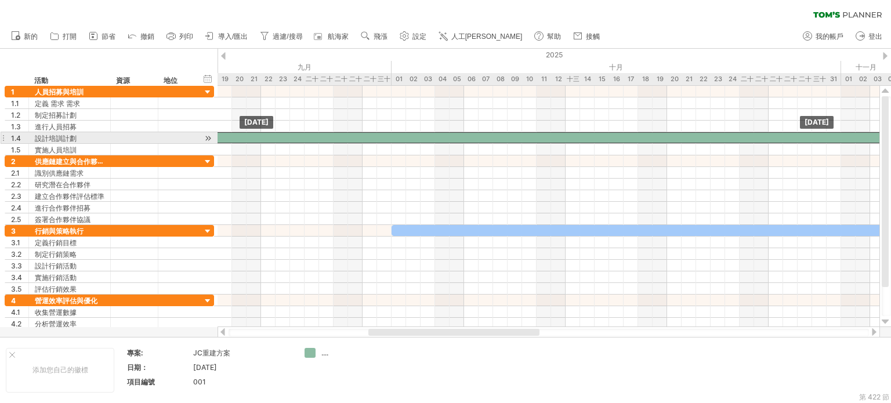
drag, startPoint x: 424, startPoint y: 131, endPoint x: 424, endPoint y: 139, distance: 7.5
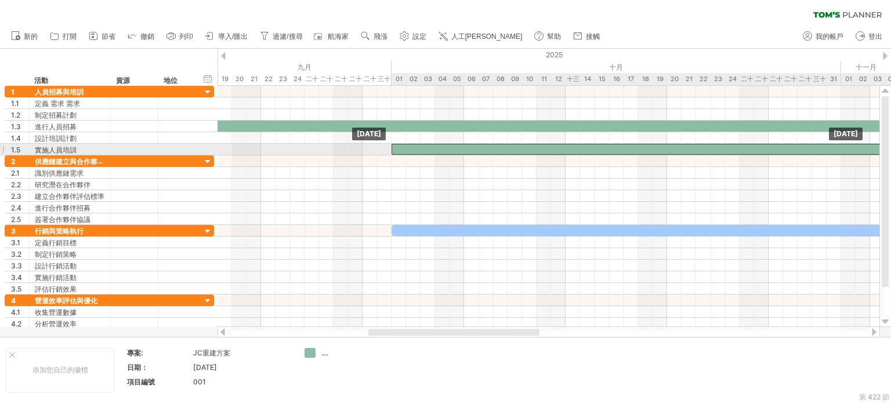
drag, startPoint x: 428, startPoint y: 135, endPoint x: 428, endPoint y: 149, distance: 13.9
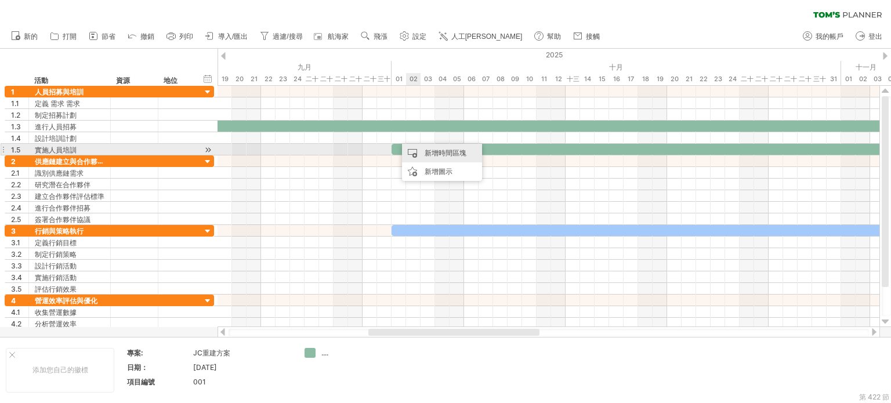
click at [439, 154] on font "新增時間區塊" at bounding box center [446, 153] width 42 height 9
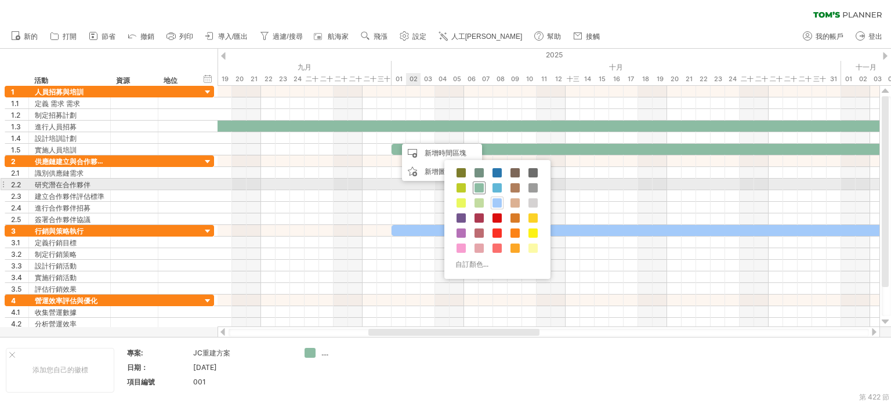
click at [478, 186] on span at bounding box center [479, 187] width 9 height 9
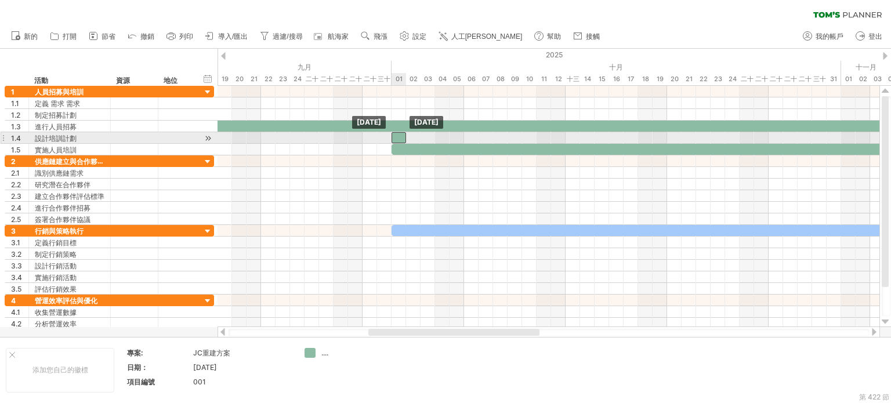
drag, startPoint x: 406, startPoint y: 135, endPoint x: 397, endPoint y: 136, distance: 8.8
click at [397, 136] on div at bounding box center [399, 137] width 15 height 11
click at [402, 137] on div at bounding box center [399, 137] width 15 height 11
click at [450, 133] on div at bounding box center [549, 138] width 662 height 12
drag, startPoint x: 395, startPoint y: 138, endPoint x: 303, endPoint y: 138, distance: 91.1
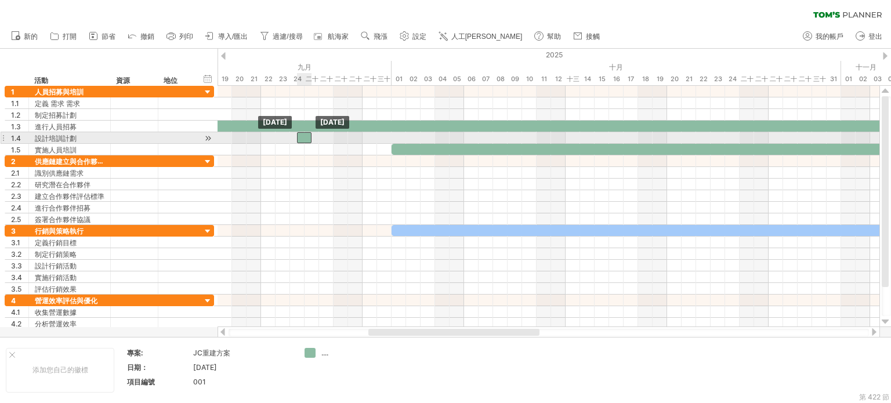
click at [303, 138] on div at bounding box center [304, 137] width 15 height 11
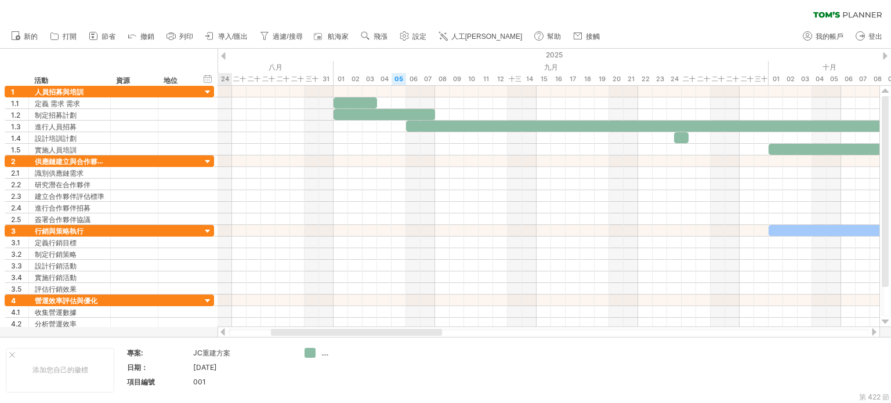
drag, startPoint x: 504, startPoint y: 331, endPoint x: 406, endPoint y: 334, distance: 97.5
click at [406, 334] on div at bounding box center [356, 332] width 171 height 7
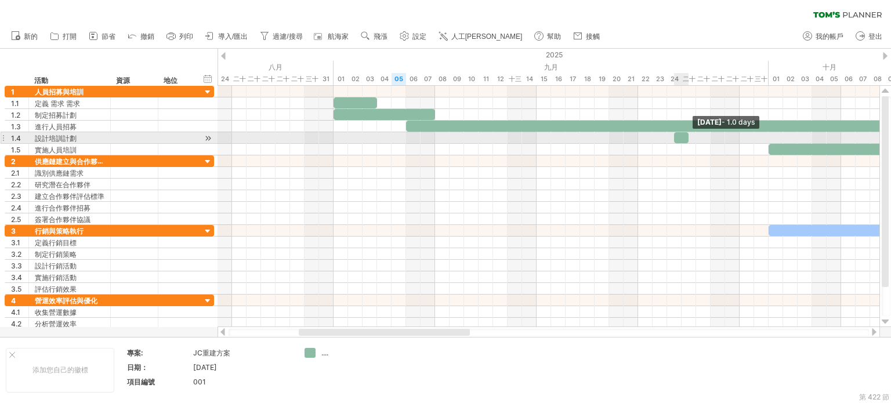
click at [686, 136] on span at bounding box center [688, 137] width 5 height 11
drag, startPoint x: 679, startPoint y: 135, endPoint x: 541, endPoint y: 132, distance: 137.6
click at [541, 132] on div at bounding box center [544, 137] width 15 height 11
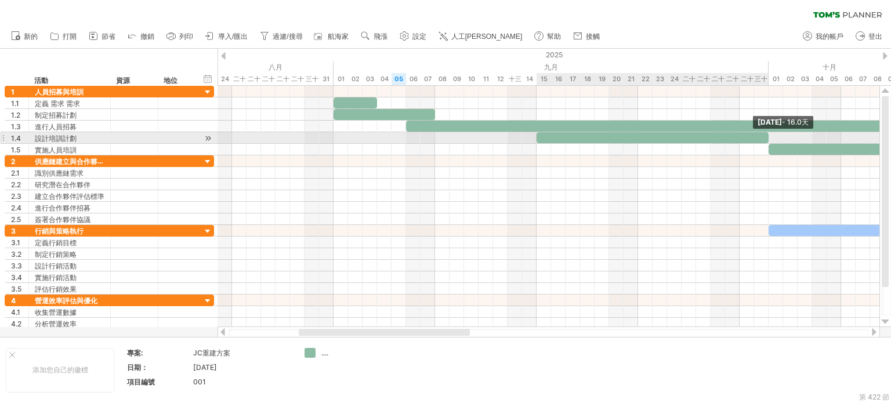
drag, startPoint x: 551, startPoint y: 138, endPoint x: 769, endPoint y: 144, distance: 218.8
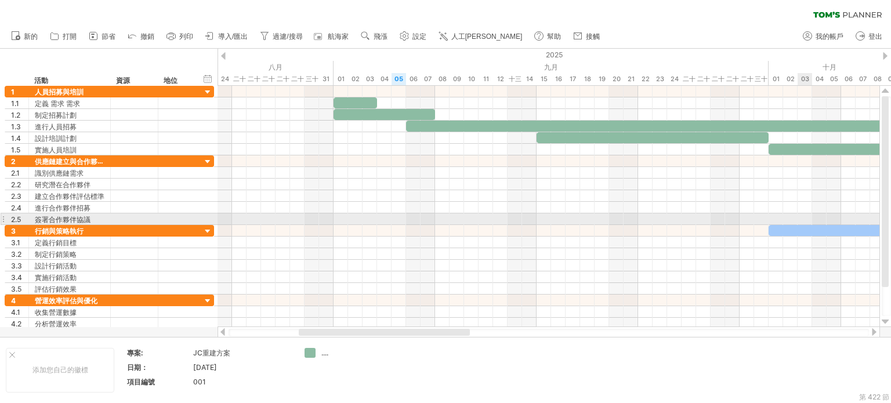
click at [810, 215] on div at bounding box center [549, 220] width 662 height 12
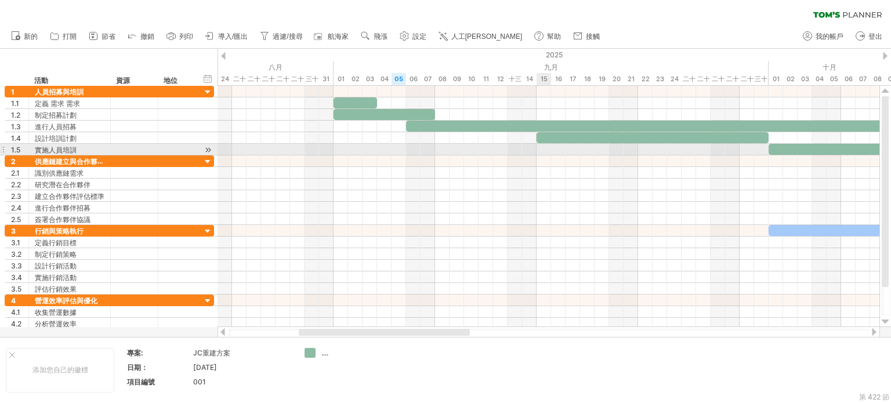
click at [539, 153] on div at bounding box center [549, 150] width 662 height 12
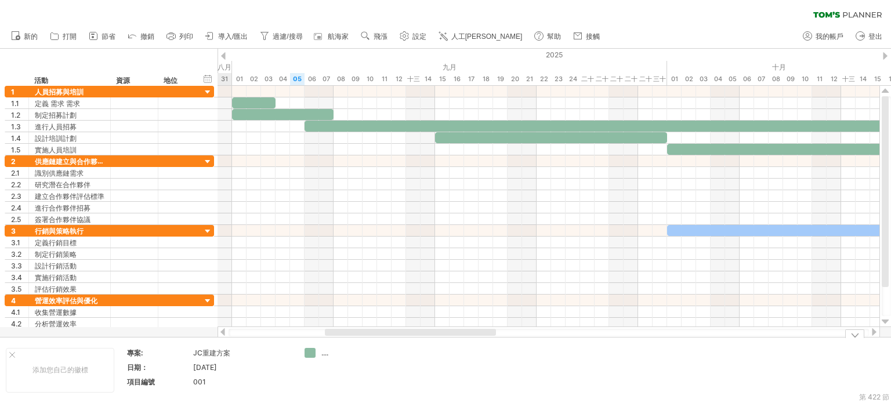
drag, startPoint x: 415, startPoint y: 336, endPoint x: 441, endPoint y: 357, distance: 33.4
click at [441, 357] on div "嘗試造訪 [DOMAIN_NAME] 再次連接... 0% 清除過濾器 新的" at bounding box center [445, 201] width 891 height 403
click at [209, 81] on div "隱藏開始/結束/持續時間 顯示開始/結束/持續時間" at bounding box center [208, 79] width 11 height 12
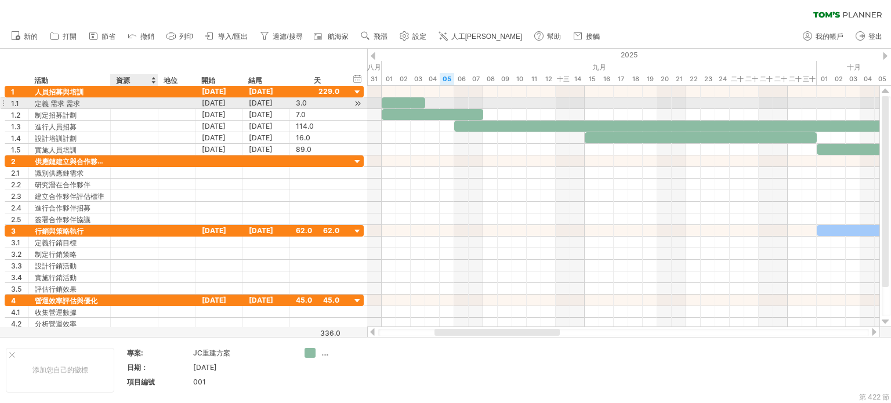
click at [132, 100] on div at bounding box center [134, 102] width 35 height 11
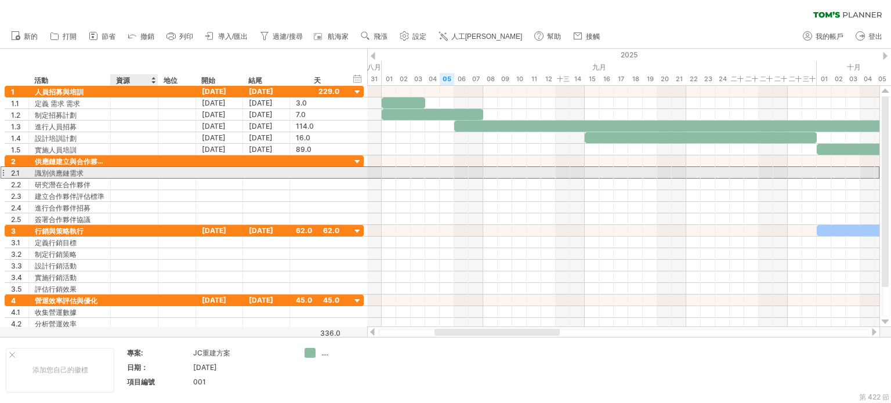
click at [150, 169] on div at bounding box center [134, 172] width 35 height 11
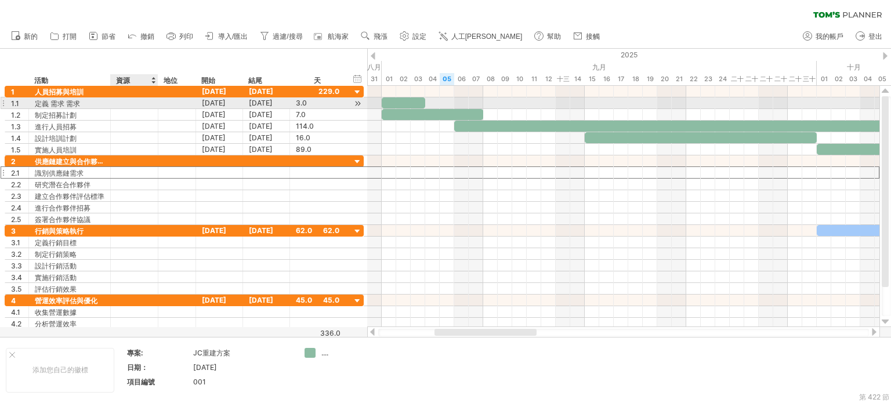
click at [146, 103] on div at bounding box center [134, 102] width 35 height 11
click at [115, 102] on div at bounding box center [135, 102] width 48 height 11
click at [117, 103] on input "text" at bounding box center [134, 102] width 35 height 11
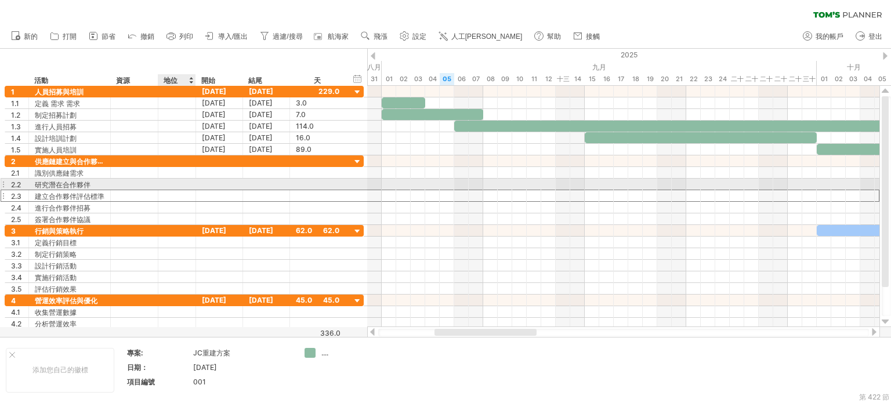
click at [174, 190] on div at bounding box center [177, 195] width 26 height 11
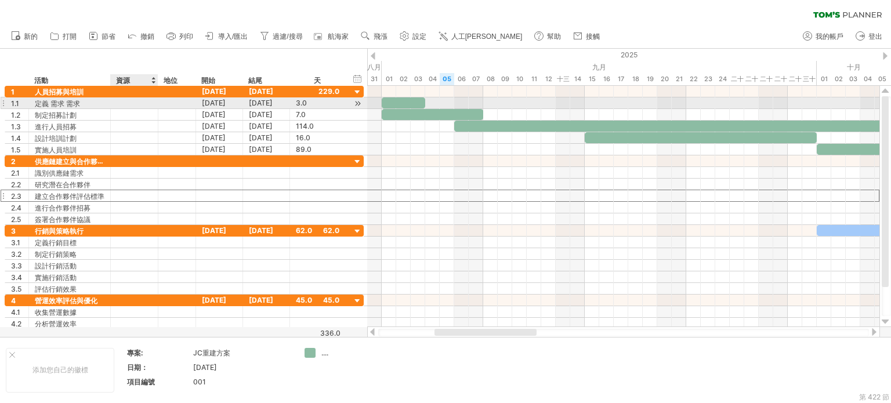
click at [125, 106] on div at bounding box center [134, 102] width 35 height 11
click at [84, 106] on div "定義 需求 需求" at bounding box center [70, 102] width 70 height 11
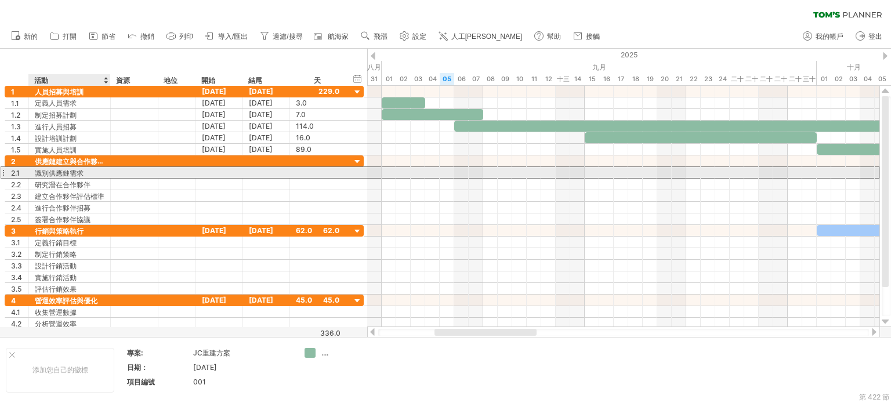
click at [93, 169] on div "識別供應鏈需求" at bounding box center [70, 172] width 70 height 11
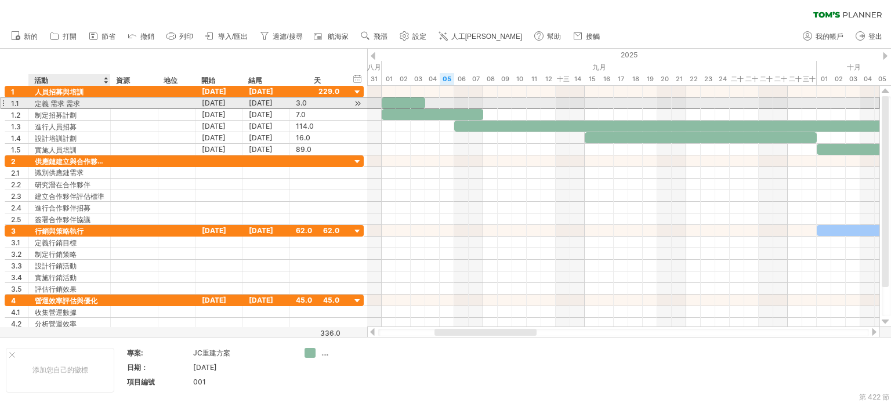
click at [79, 103] on font "定義 需求 需求" at bounding box center [57, 103] width 45 height 9
click at [74, 103] on font "定義 需求 需求" at bounding box center [57, 103] width 45 height 9
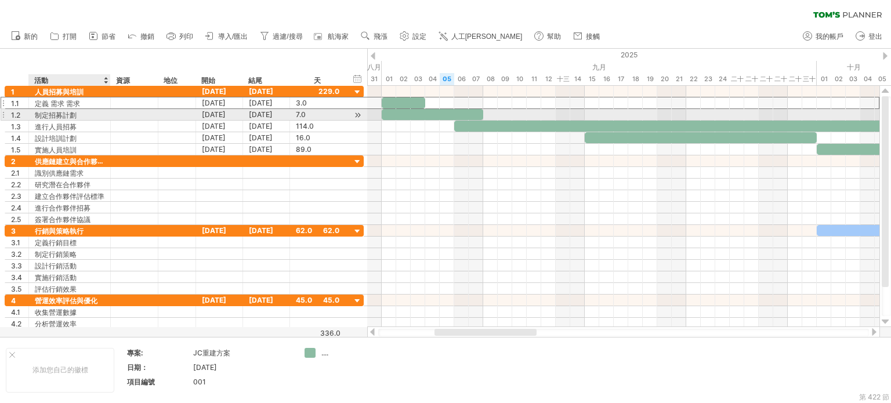
click at [79, 114] on div "制定招募計劃" at bounding box center [70, 114] width 70 height 11
click at [130, 113] on div at bounding box center [134, 114] width 35 height 11
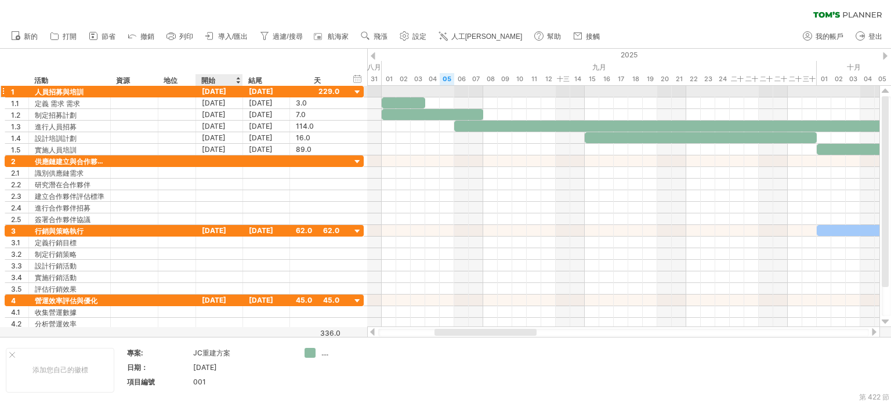
click at [226, 89] on font "[DATE]" at bounding box center [214, 91] width 24 height 9
click at [265, 92] on font "[DATE]" at bounding box center [261, 91] width 24 height 9
click at [216, 121] on div "[DATE]" at bounding box center [219, 126] width 47 height 11
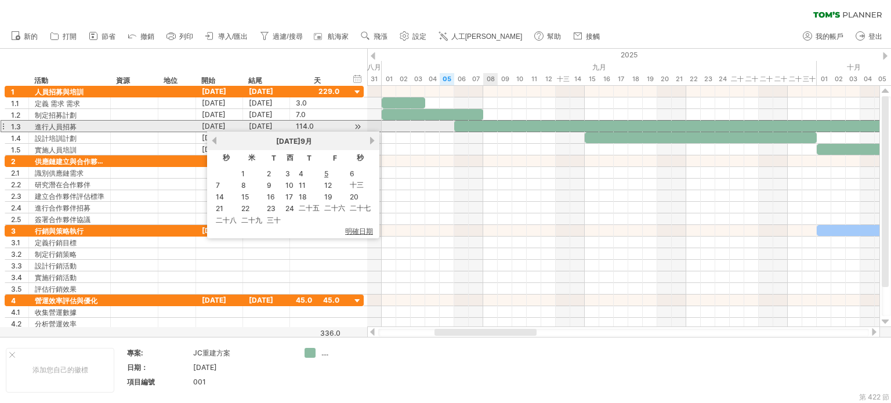
click at [501, 133] on div at bounding box center [623, 138] width 512 height 12
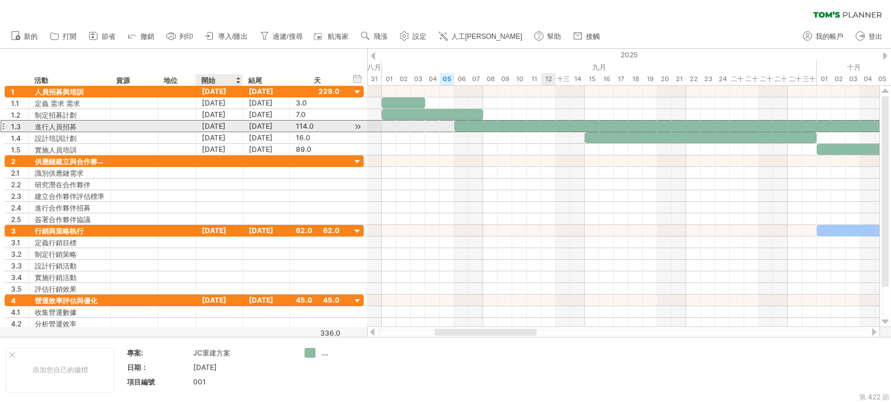
click at [230, 121] on div "[DATE]" at bounding box center [219, 126] width 47 height 11
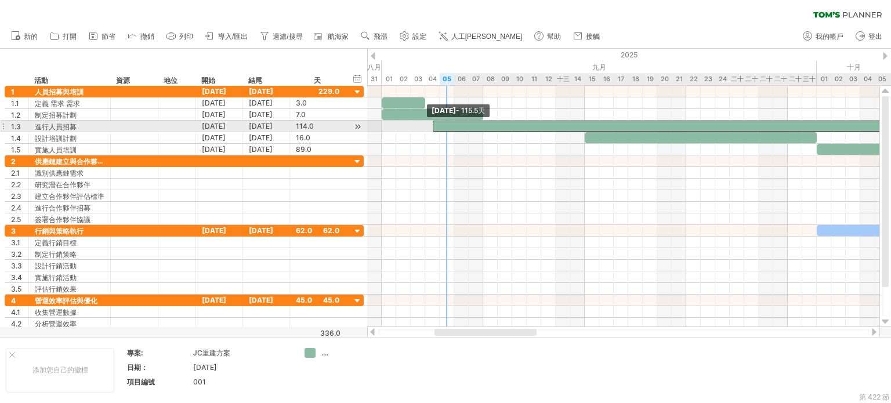
drag, startPoint x: 454, startPoint y: 125, endPoint x: 434, endPoint y: 124, distance: 19.8
click at [434, 124] on span at bounding box center [433, 126] width 5 height 11
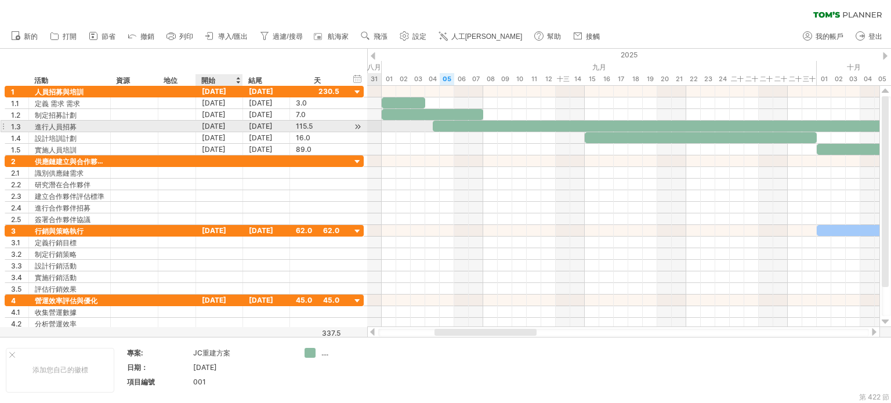
click at [234, 127] on div "[DATE]" at bounding box center [219, 126] width 47 height 11
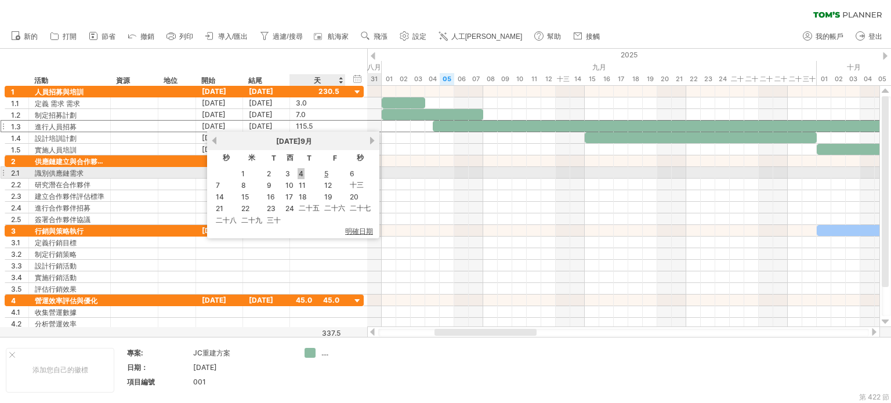
click at [299, 171] on font "4" at bounding box center [301, 173] width 5 height 9
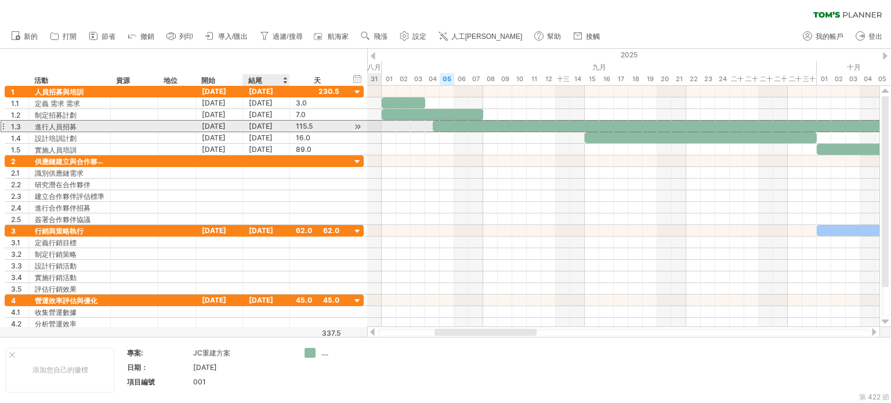
click at [266, 129] on font "[DATE]" at bounding box center [261, 126] width 24 height 9
click at [269, 127] on font "[DATE]" at bounding box center [261, 126] width 24 height 9
click at [280, 125] on div "[DATE]" at bounding box center [266, 126] width 47 height 11
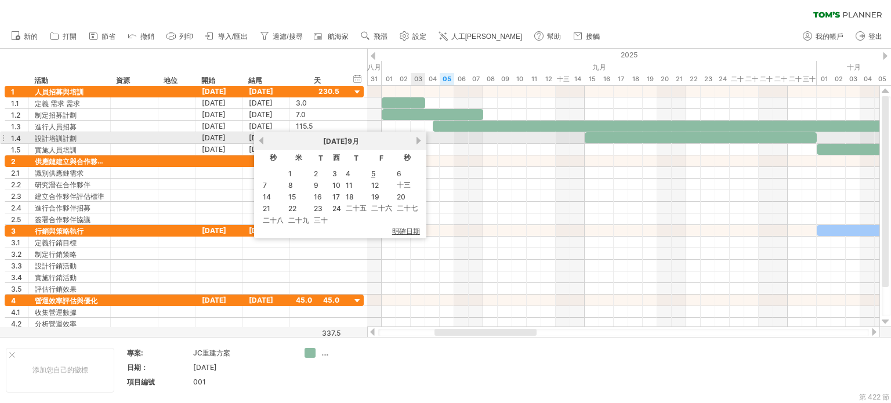
click at [416, 141] on link "下一個" at bounding box center [419, 140] width 9 height 9
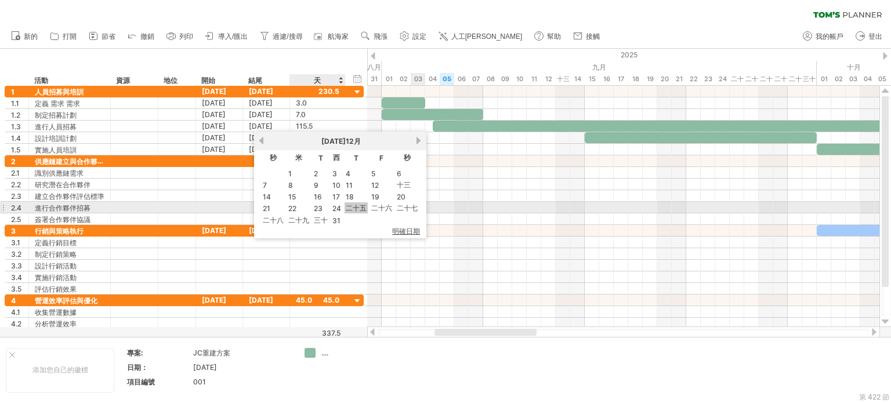
click at [354, 204] on font "二十五" at bounding box center [356, 208] width 21 height 9
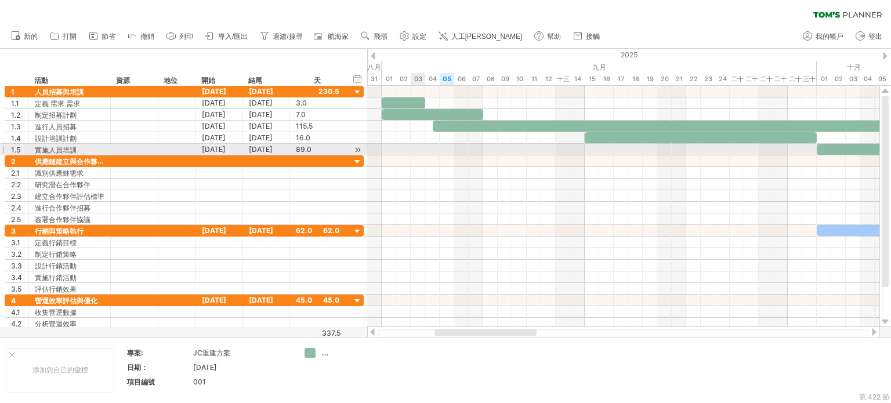
click at [422, 151] on div at bounding box center [623, 150] width 512 height 12
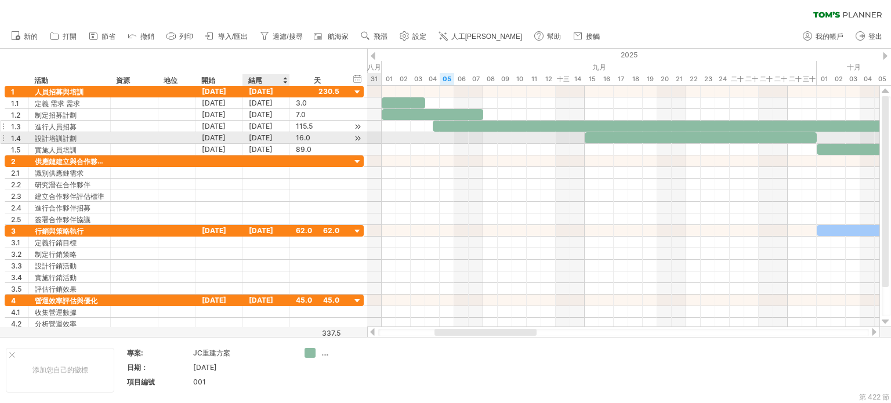
click at [260, 126] on font "[DATE]" at bounding box center [261, 126] width 24 height 9
click at [214, 138] on font "[DATE]" at bounding box center [214, 137] width 24 height 9
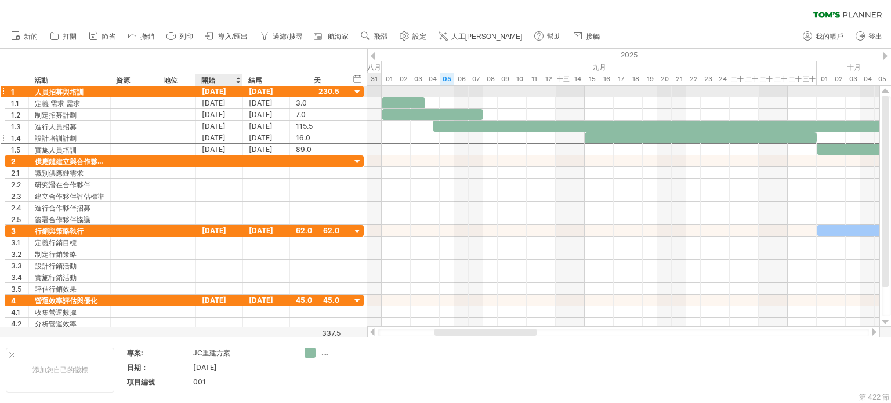
click at [226, 90] on font "[DATE]" at bounding box center [214, 91] width 24 height 9
click at [218, 91] on font "[DATE]" at bounding box center [214, 91] width 24 height 9
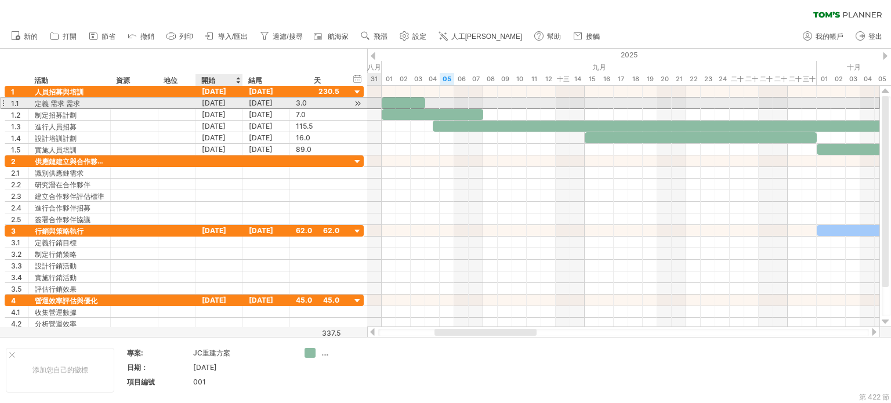
click at [226, 107] on font "[DATE]" at bounding box center [214, 103] width 24 height 9
click at [226, 99] on font "[DATE]" at bounding box center [214, 103] width 24 height 9
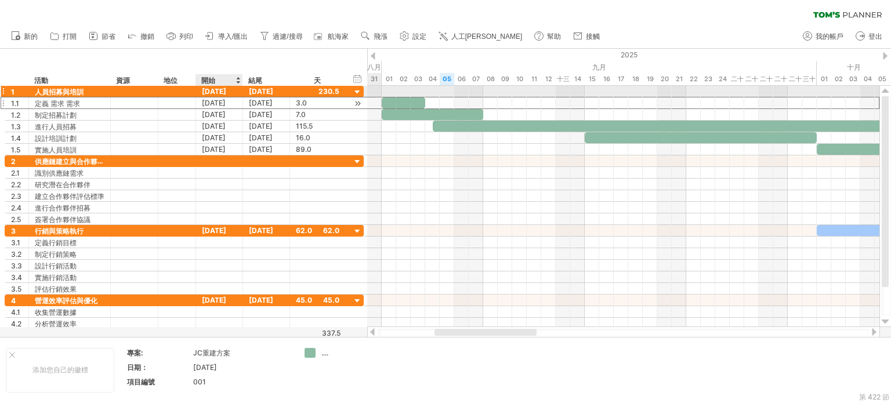
click at [237, 97] on div "[DATE]" at bounding box center [219, 102] width 47 height 11
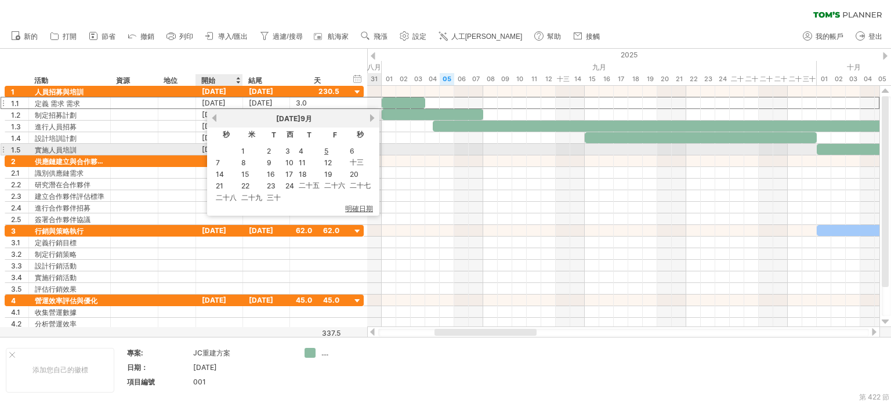
click at [246, 146] on td "1" at bounding box center [252, 151] width 24 height 10
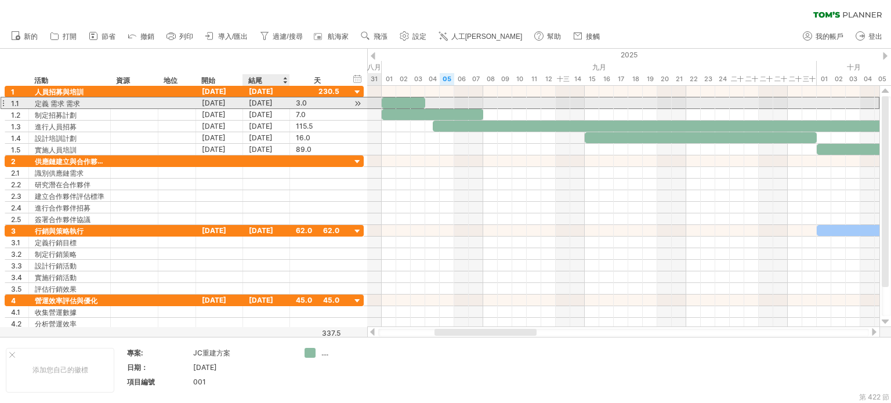
click at [278, 104] on div "[DATE]" at bounding box center [266, 102] width 47 height 11
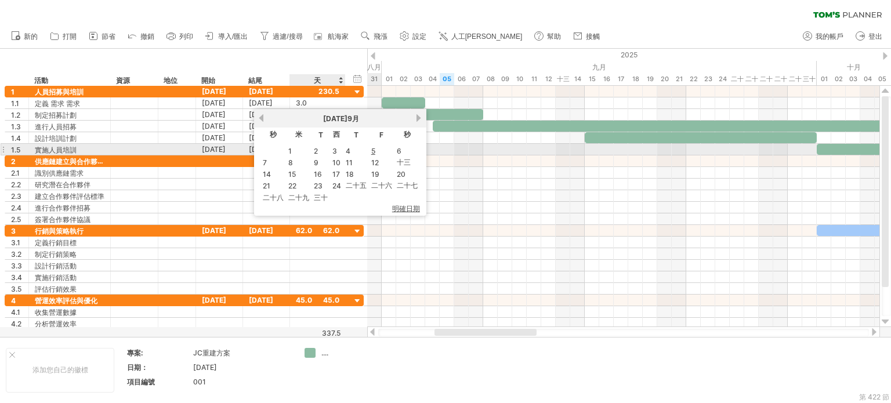
click at [335, 152] on font "3" at bounding box center [334, 151] width 5 height 9
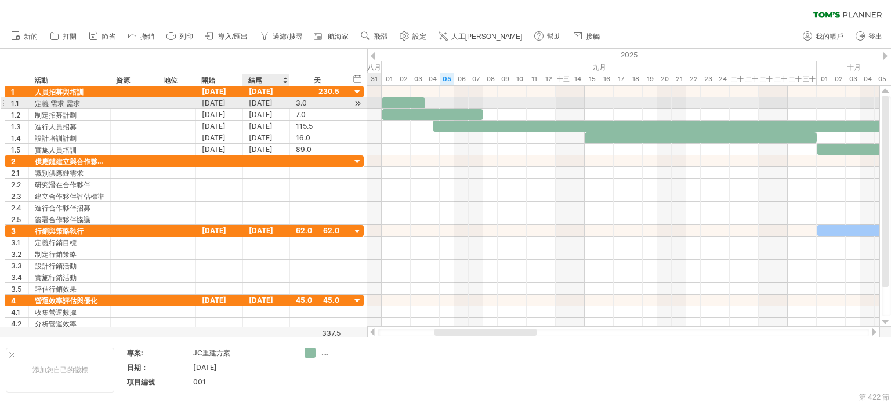
click at [273, 99] on font "[DATE]" at bounding box center [261, 103] width 24 height 9
click at [212, 106] on font "[DATE]" at bounding box center [214, 103] width 24 height 9
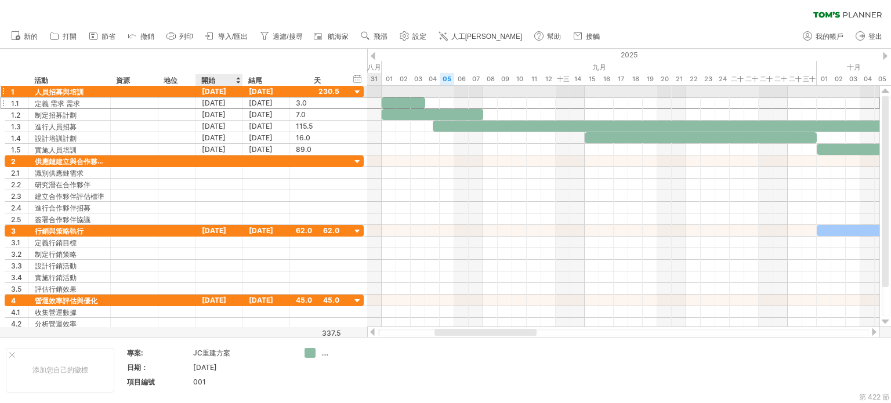
click at [246, 95] on div "[DATE]" at bounding box center [266, 91] width 47 height 11
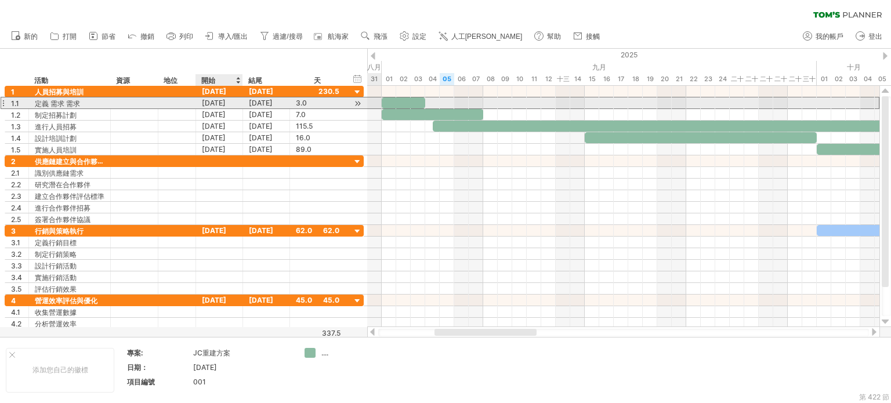
click at [226, 102] on font "[DATE]" at bounding box center [214, 103] width 24 height 9
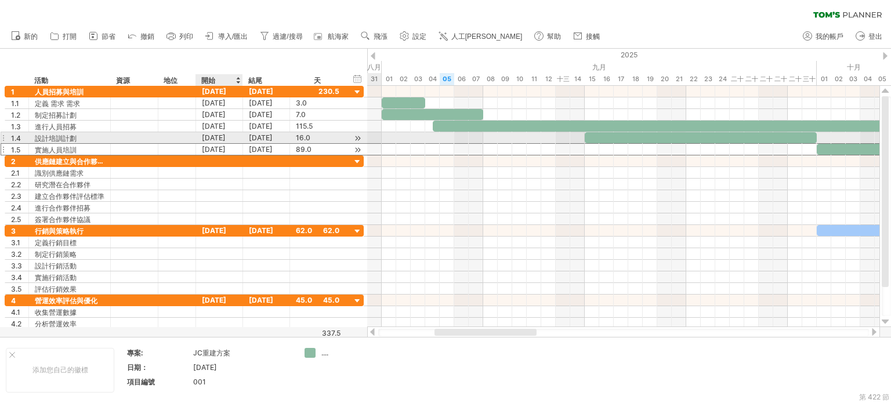
click at [237, 144] on div "[DATE]" at bounding box center [219, 149] width 47 height 11
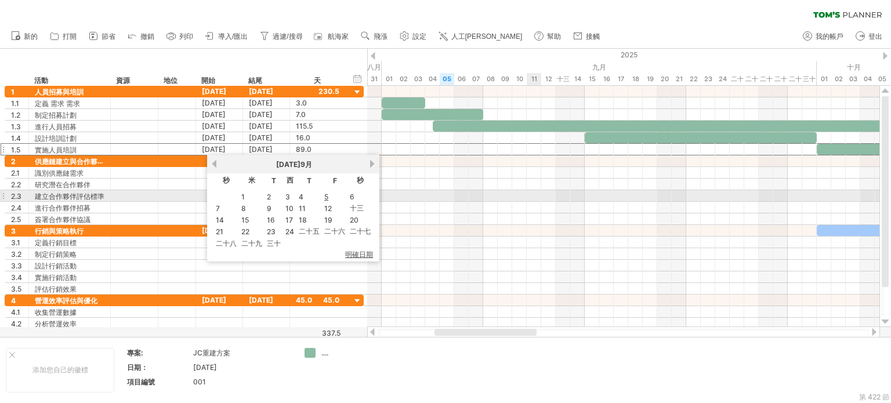
click at [543, 197] on div at bounding box center [623, 196] width 512 height 12
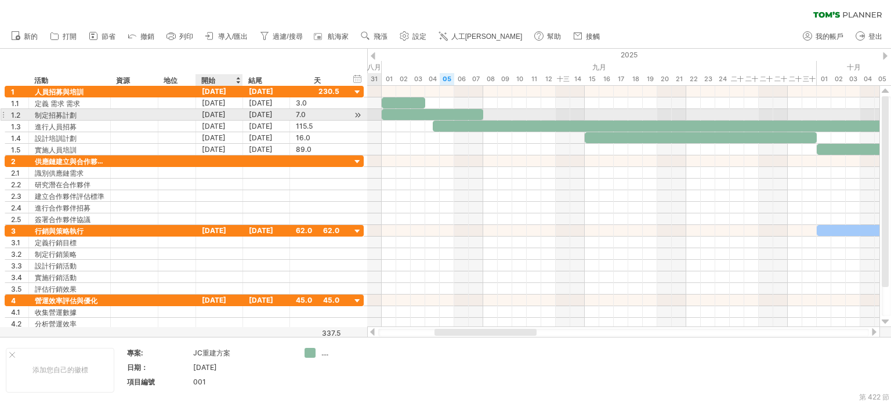
click at [238, 113] on div "[DATE]" at bounding box center [219, 114] width 47 height 11
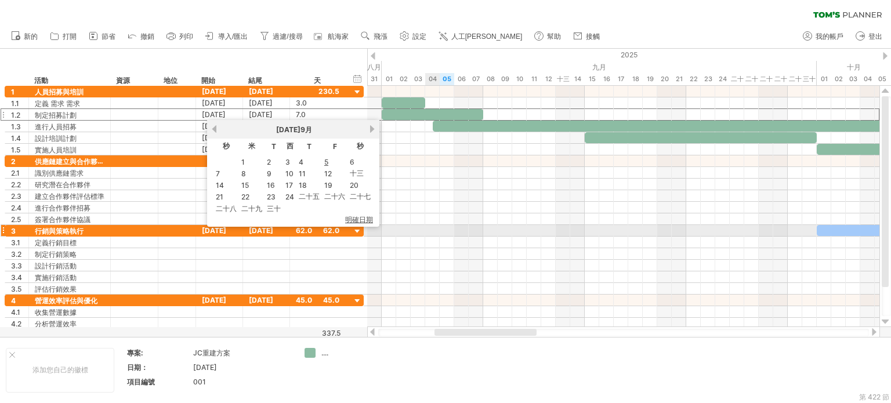
click at [434, 237] on div at bounding box center [623, 243] width 512 height 12
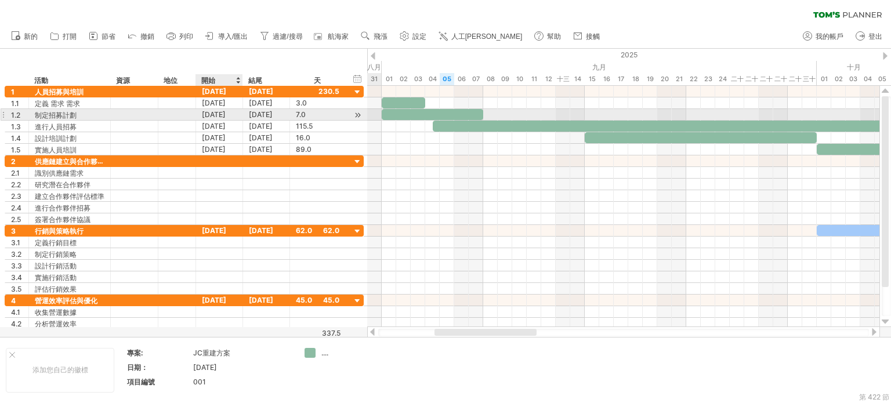
click at [216, 114] on font "[DATE]" at bounding box center [214, 114] width 24 height 9
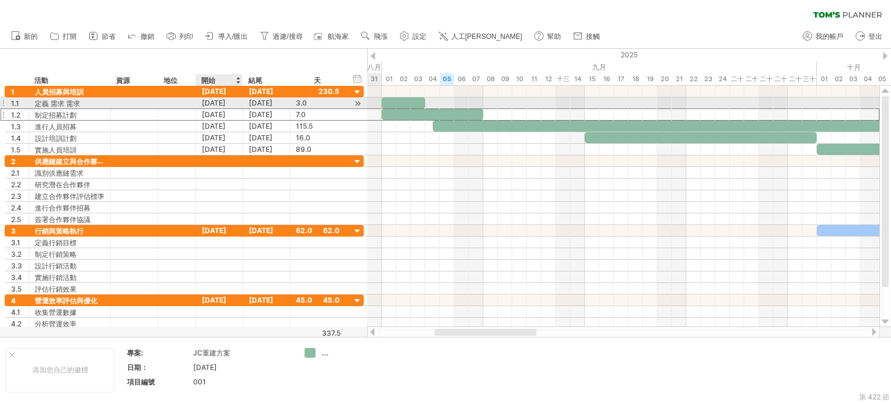
click at [226, 97] on div "[DATE]" at bounding box center [219, 102] width 47 height 11
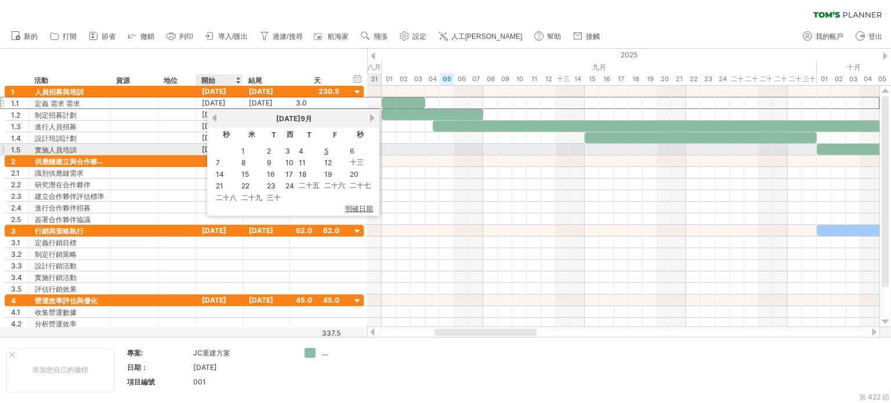
click at [248, 154] on td "1" at bounding box center [252, 151] width 24 height 10
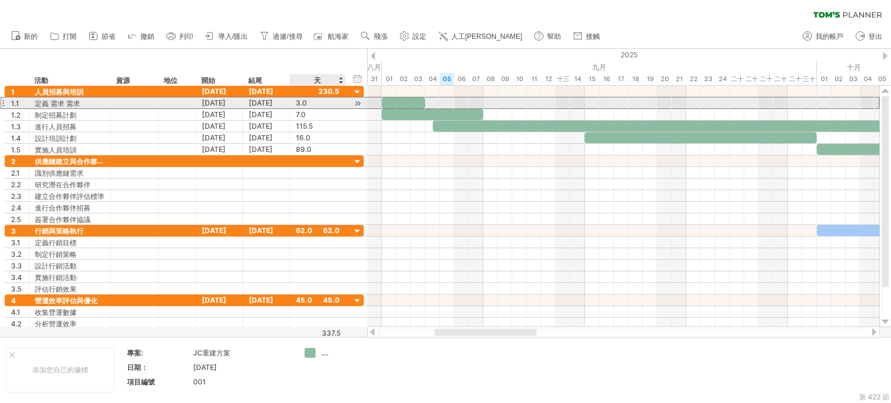
click at [337, 104] on div "3.0" at bounding box center [318, 102] width 44 height 11
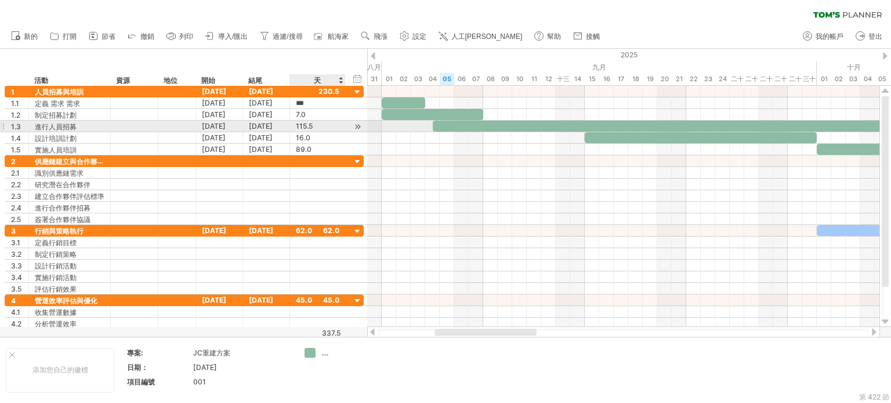
click at [337, 131] on div "1.3 ****** 進行人員招募 [DATE] [DATE] 115.5 115.5" at bounding box center [184, 127] width 359 height 12
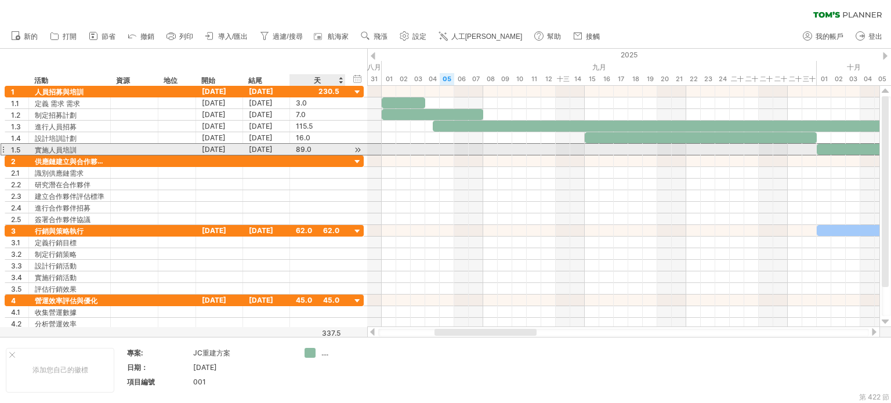
click at [331, 152] on div "89.0" at bounding box center [318, 149] width 44 height 11
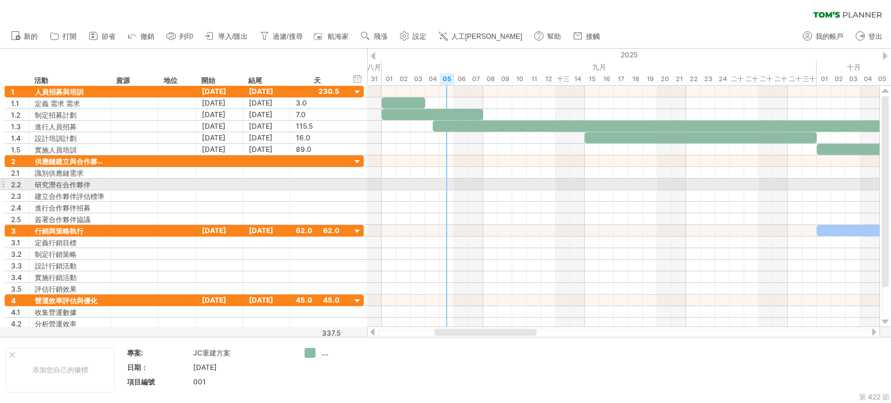
click at [449, 185] on div at bounding box center [623, 185] width 512 height 12
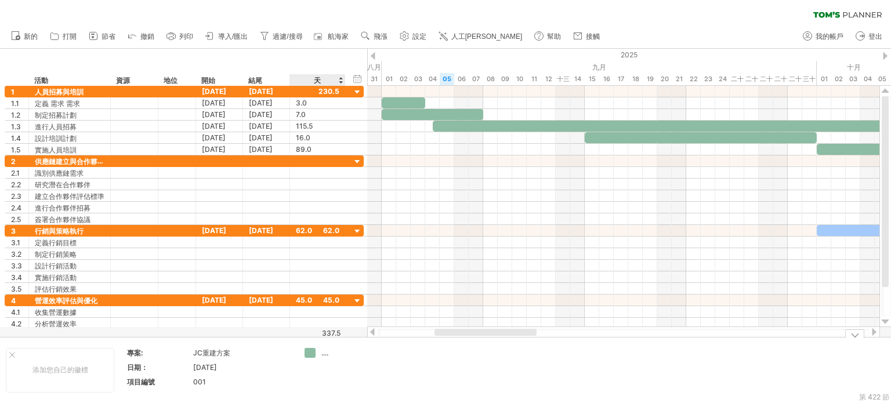
click at [325, 354] on font "...." at bounding box center [324, 353] width 7 height 9
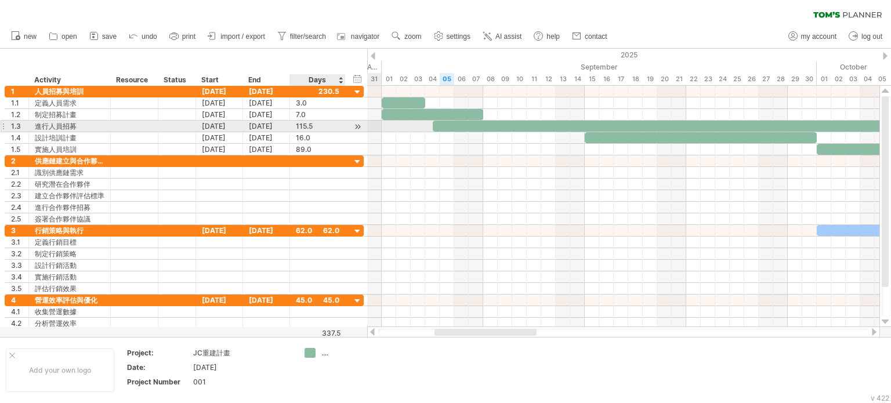
click at [333, 127] on div "115.5" at bounding box center [318, 126] width 44 height 11
click at [225, 125] on div "[DATE]" at bounding box center [219, 126] width 47 height 11
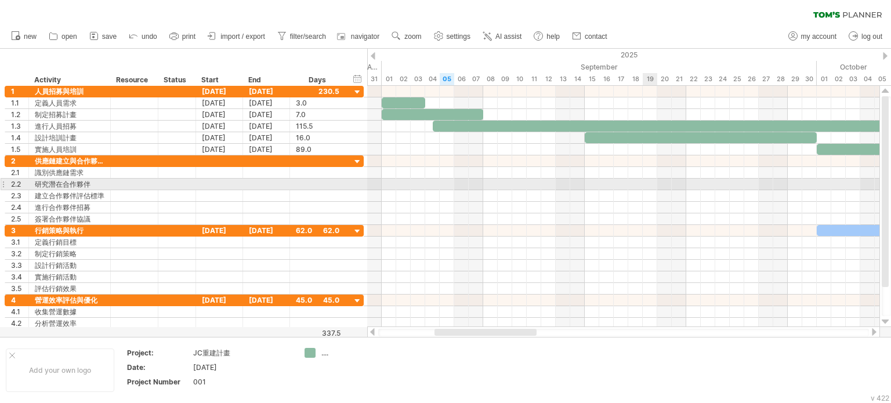
click at [657, 185] on div at bounding box center [623, 185] width 512 height 12
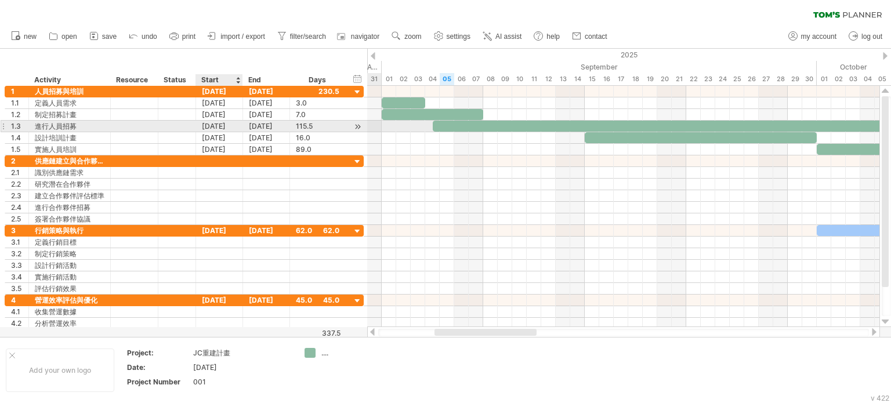
click at [239, 123] on div "[DATE]" at bounding box center [219, 126] width 47 height 11
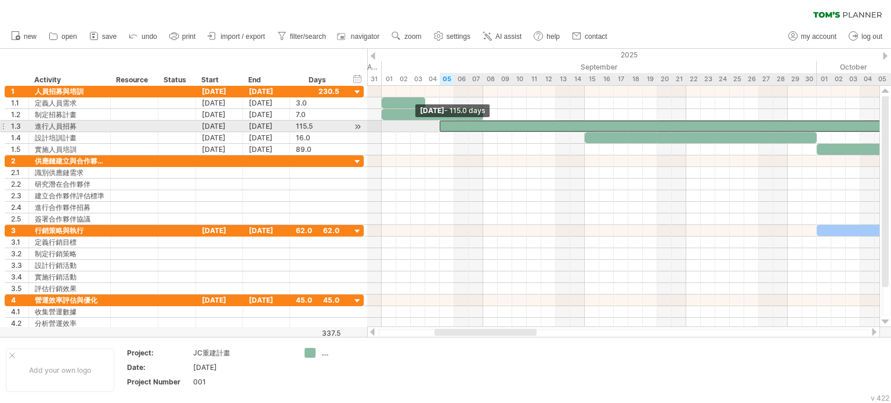
drag, startPoint x: 434, startPoint y: 125, endPoint x: 443, endPoint y: 128, distance: 9.7
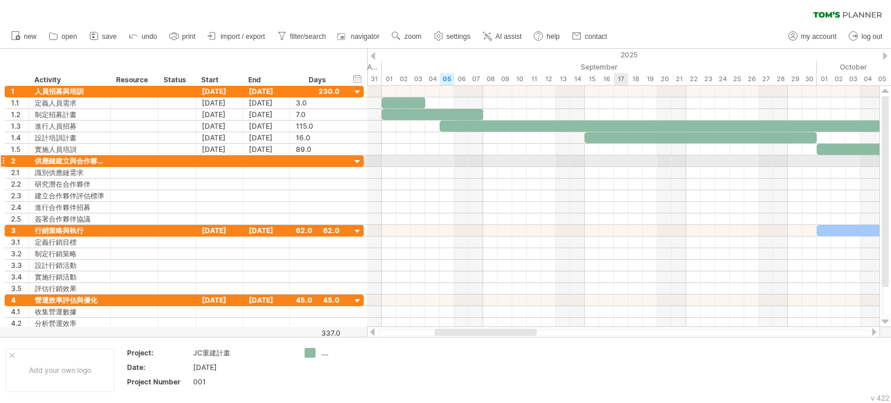
click at [620, 161] on div at bounding box center [623, 162] width 512 height 12
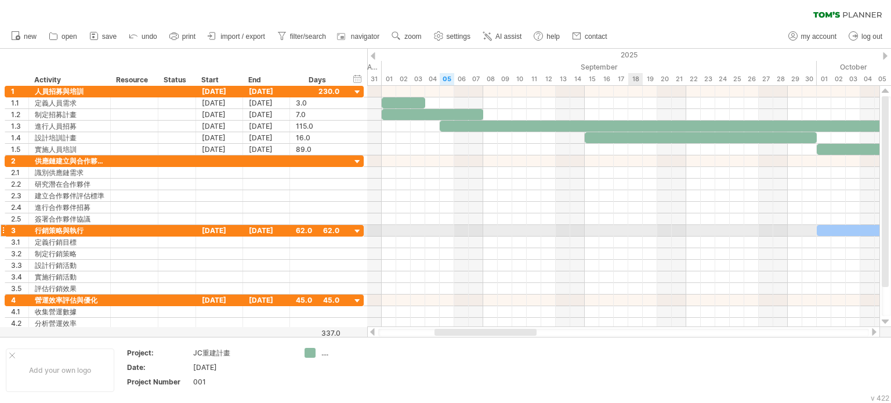
click at [717, 279] on div at bounding box center [623, 278] width 512 height 12
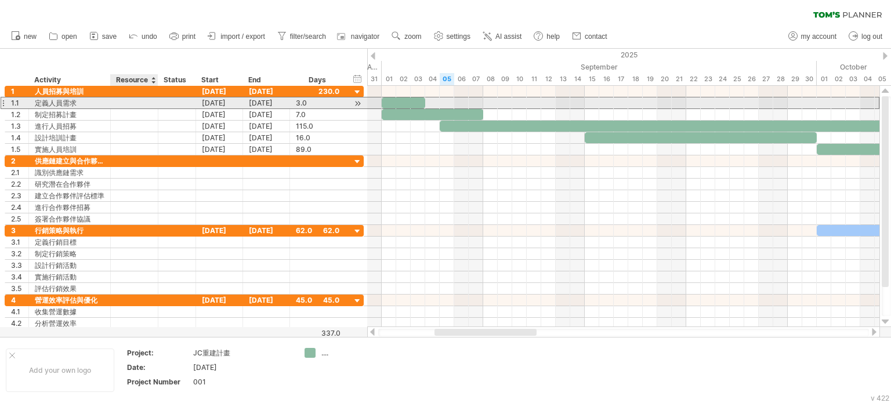
click at [124, 100] on div at bounding box center [134, 102] width 35 height 11
type input "*"
type input "**"
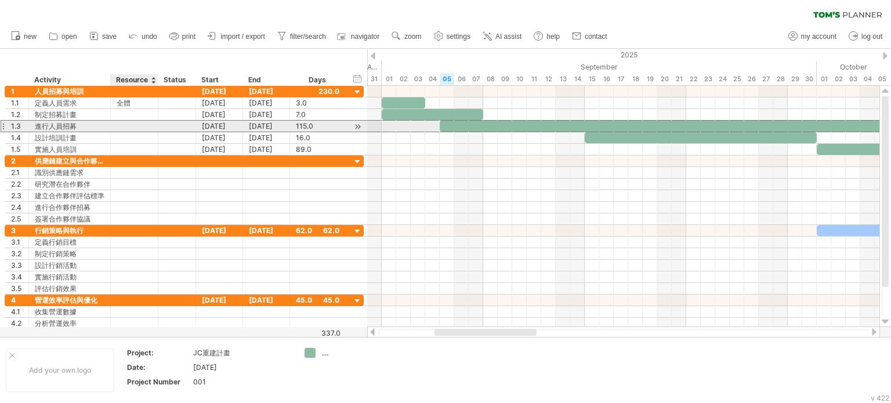
click at [146, 131] on div at bounding box center [134, 126] width 35 height 11
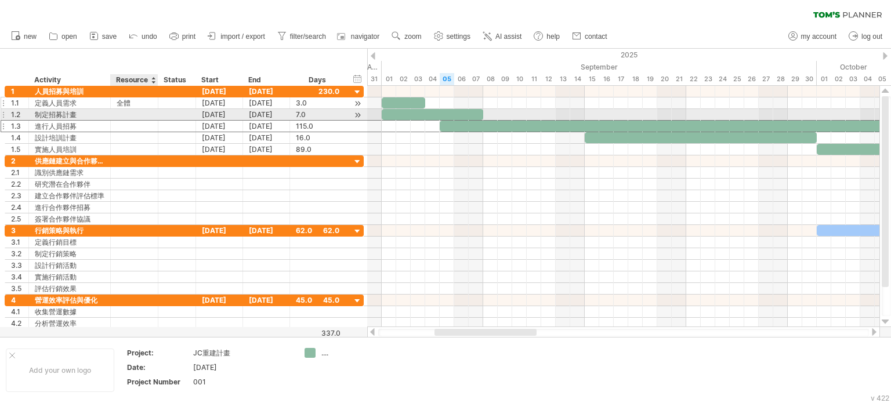
click at [135, 108] on div "1 ******* 人員招募與培訓 [DATE] [DATE] 230.0 1.1 ****** 定義人員需求 ** 全體 [DATE] [DATE] 3.0…" at bounding box center [184, 121] width 359 height 70
click at [136, 113] on div at bounding box center [134, 114] width 35 height 11
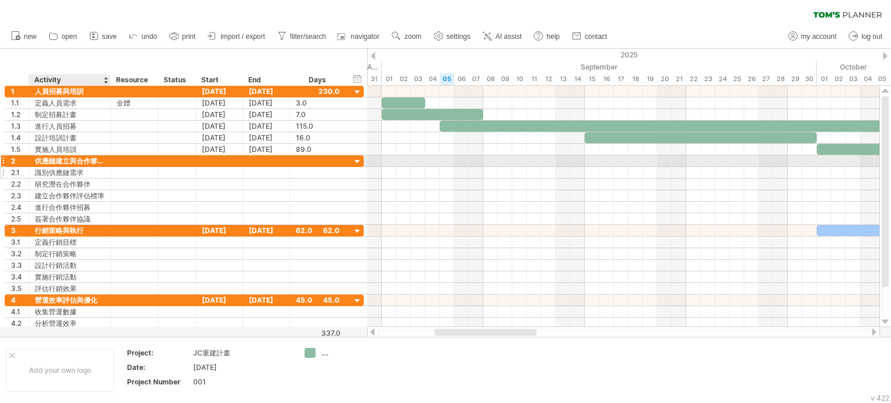
click at [53, 172] on div "識別供應鏈需求" at bounding box center [70, 172] width 70 height 11
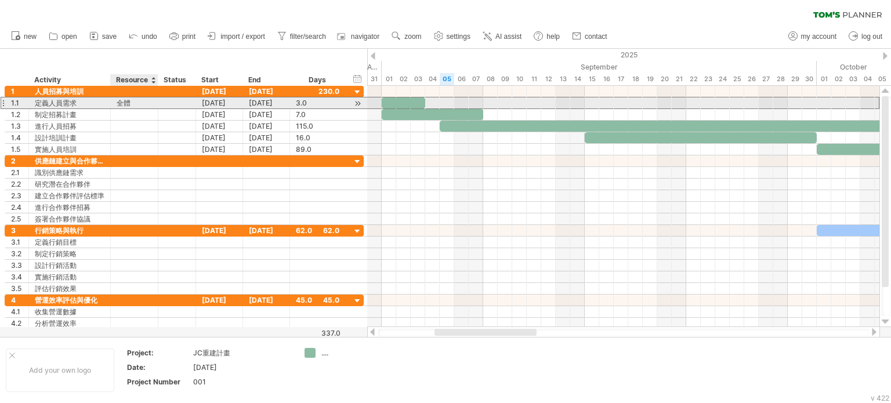
click at [149, 105] on div "全體" at bounding box center [134, 102] width 35 height 11
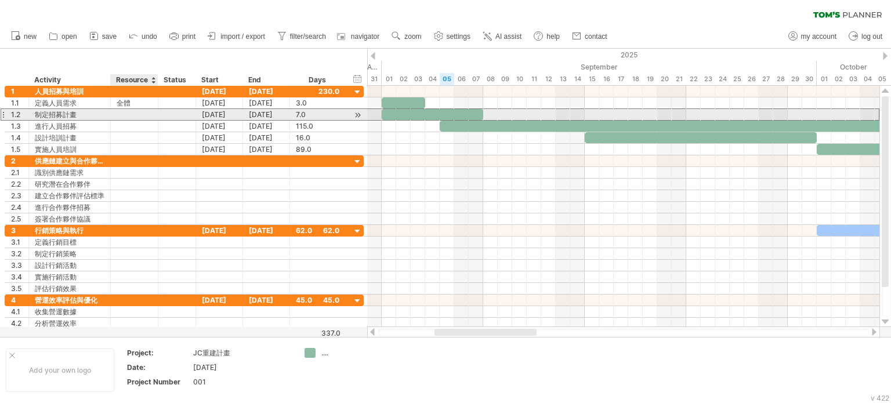
click at [137, 114] on div at bounding box center [134, 114] width 35 height 11
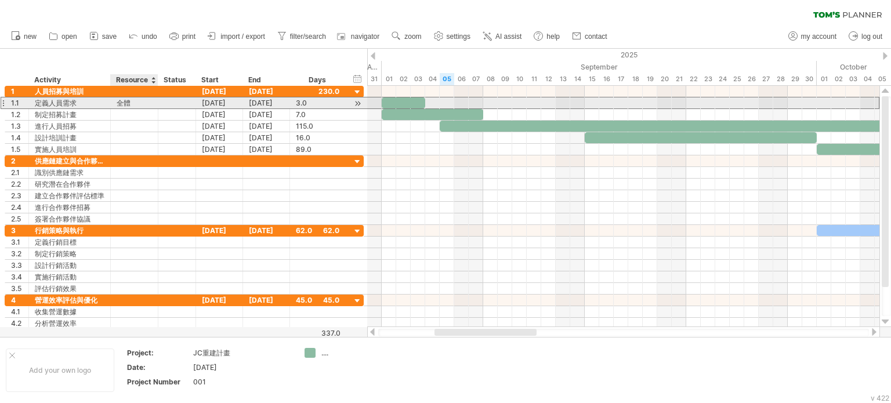
drag, startPoint x: 129, startPoint y: 103, endPoint x: 82, endPoint y: 102, distance: 47.6
click at [82, 102] on div "1.1 ****** 定義人員需求 ** 全體 [DATE] [DATE] 3.0 3.0" at bounding box center [184, 103] width 359 height 12
drag, startPoint x: 142, startPoint y: 105, endPoint x: 120, endPoint y: 103, distance: 22.1
click at [120, 103] on div "全體" at bounding box center [134, 102] width 35 height 11
drag, startPoint x: 116, startPoint y: 99, endPoint x: 126, endPoint y: 98, distance: 10.5
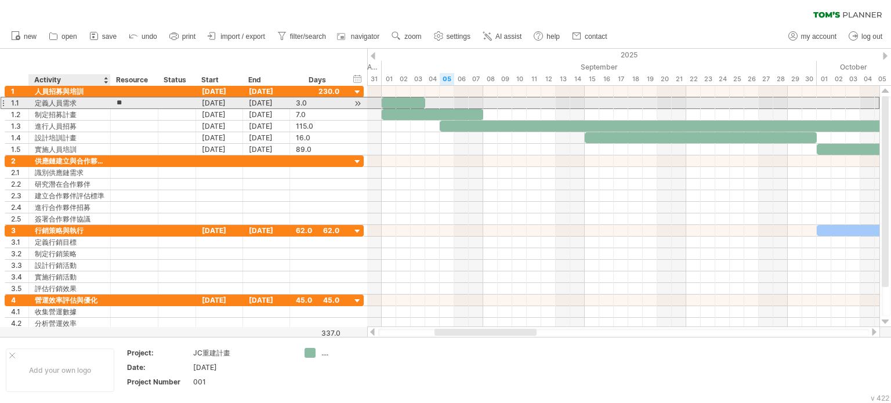
click at [126, 98] on input "**" at bounding box center [134, 102] width 35 height 11
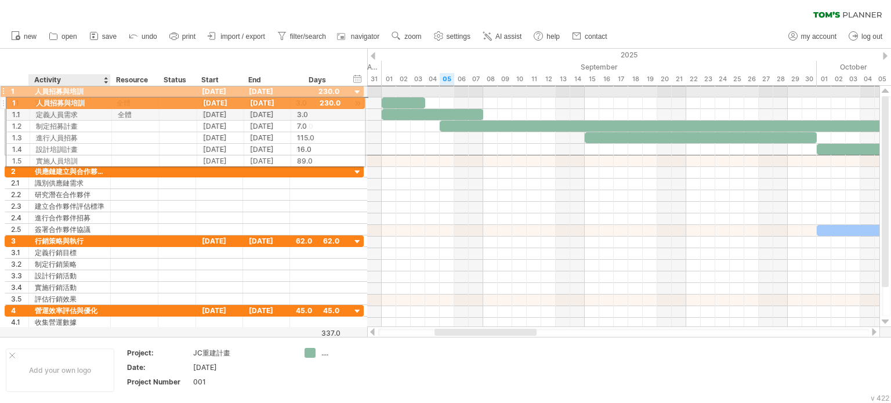
drag, startPoint x: 137, startPoint y: 96, endPoint x: 109, endPoint y: 101, distance: 28.2
click at [109, 101] on div "1 ******* 人員招募與培訓 [DATE] [DATE] 230.0 1.1 ****** 定義人員需求 ** 全體 [DATE] [DATE] 3.0…" at bounding box center [184, 120] width 359 height 70
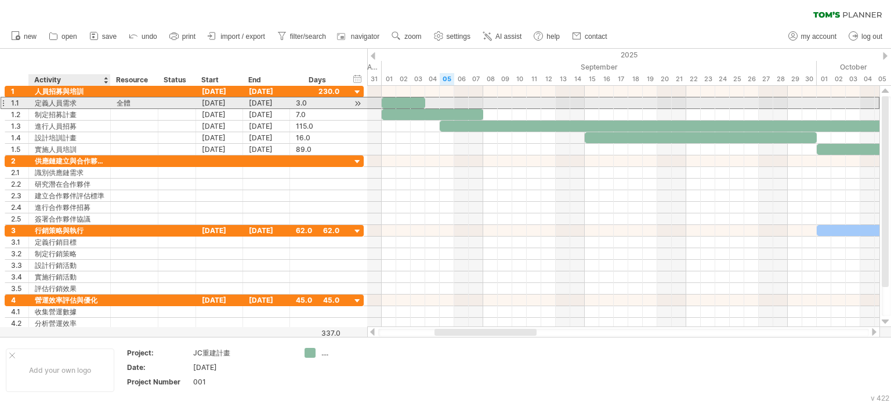
drag, startPoint x: 129, startPoint y: 103, endPoint x: 111, endPoint y: 103, distance: 18.6
click at [111, 103] on div "** 全體" at bounding box center [135, 102] width 48 height 11
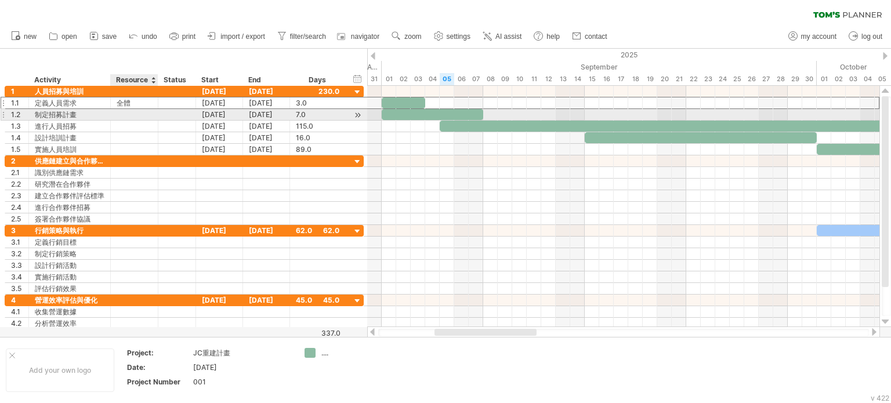
click at [129, 115] on div at bounding box center [134, 114] width 35 height 11
type input "**"
click at [157, 136] on div at bounding box center [157, 138] width 6 height 12
click at [137, 113] on div "全體" at bounding box center [134, 114] width 35 height 11
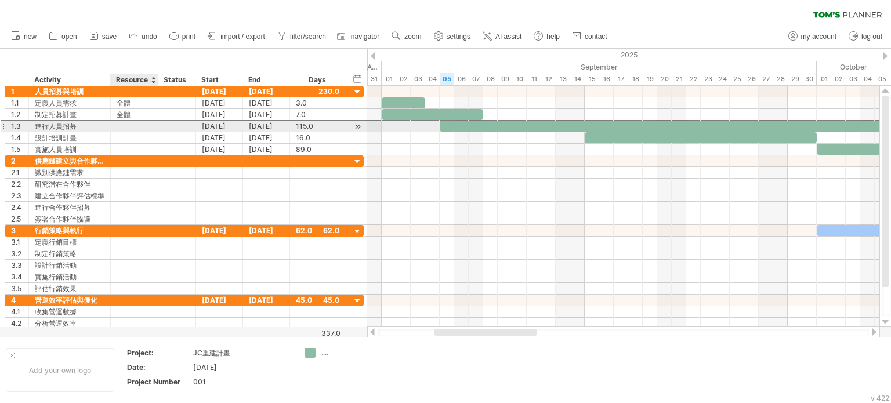
click at [141, 126] on div at bounding box center [134, 126] width 35 height 11
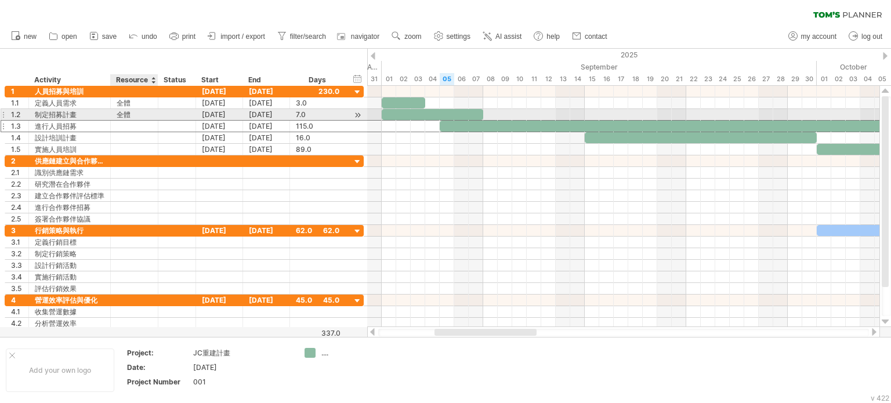
click at [151, 120] on div "全體" at bounding box center [134, 114] width 35 height 11
drag, startPoint x: 140, startPoint y: 113, endPoint x: 109, endPoint y: 115, distance: 31.4
click at [109, 115] on div "1.2 ****** 制定招募計畫 ** 全體 [DATE] [DATE] 7.0 7.0" at bounding box center [184, 115] width 359 height 12
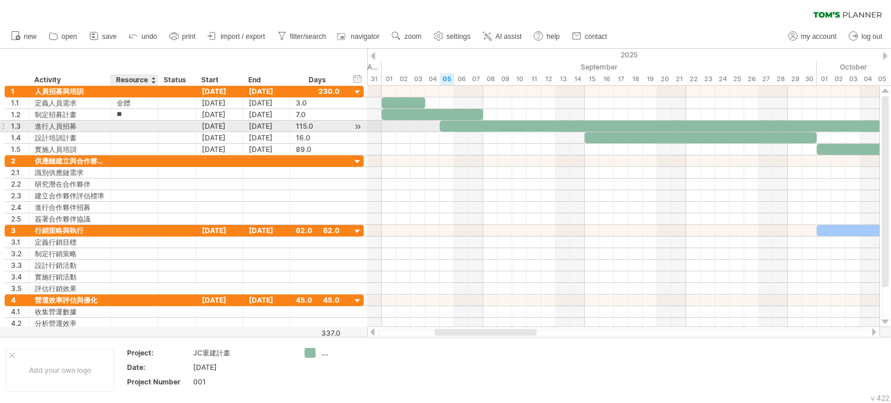
click at [139, 127] on div at bounding box center [134, 126] width 35 height 11
paste input "**"
type input "**"
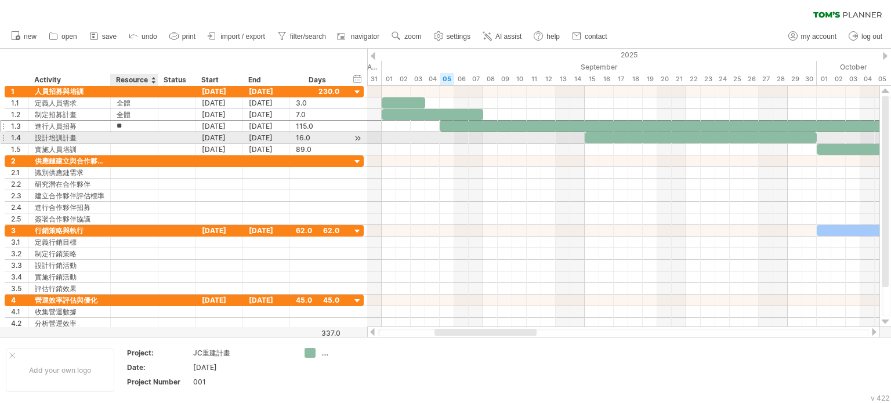
click at [139, 138] on div at bounding box center [134, 137] width 35 height 11
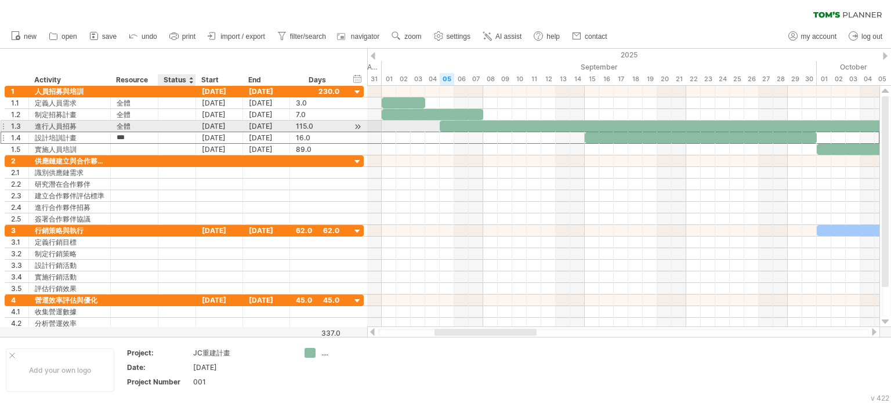
type input "***"
click at [179, 128] on div at bounding box center [177, 126] width 26 height 11
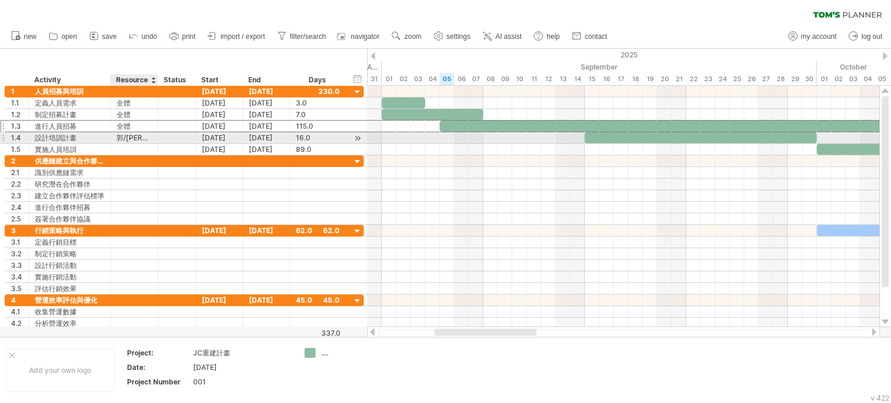
click at [130, 132] on div "郭/[PERSON_NAME]" at bounding box center [134, 137] width 35 height 11
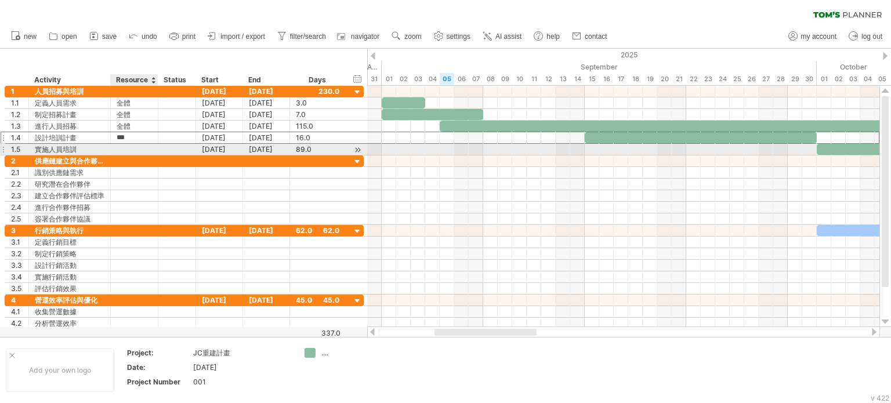
click at [131, 146] on div at bounding box center [134, 149] width 35 height 11
paste input "**"
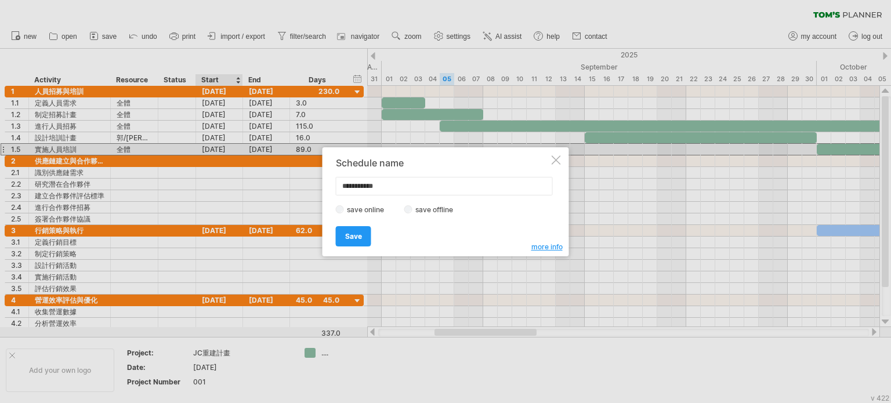
click at [554, 156] on div at bounding box center [556, 160] width 9 height 9
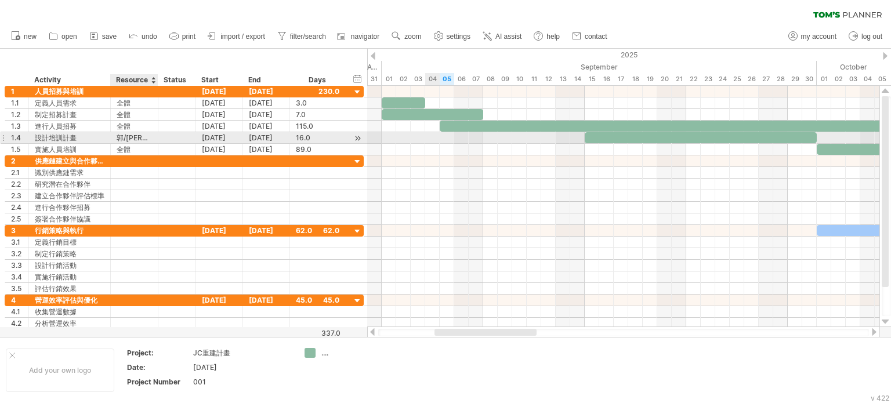
click at [129, 133] on div "郭/[PERSON_NAME]" at bounding box center [134, 137] width 35 height 11
drag, startPoint x: 144, startPoint y: 136, endPoint x: 110, endPoint y: 136, distance: 33.7
click at [111, 136] on div "*** [PERSON_NAME]/[PERSON_NAME]" at bounding box center [135, 137] width 48 height 11
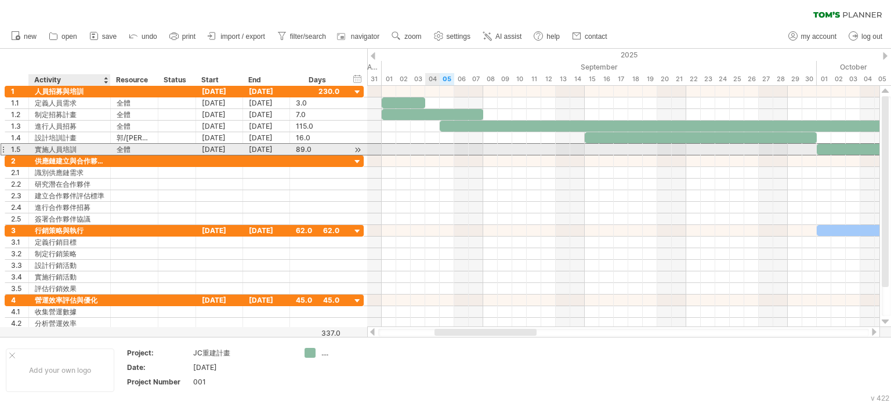
drag, startPoint x: 141, startPoint y: 150, endPoint x: 109, endPoint y: 149, distance: 31.9
click at [109, 149] on div "1.5 ****** 實施人員培訓 ** 全體 [DATE] [DATE] 89.0 89.0" at bounding box center [184, 149] width 359 height 12
drag, startPoint x: 117, startPoint y: 149, endPoint x: 136, endPoint y: 149, distance: 18.6
click at [136, 149] on div "全體" at bounding box center [134, 149] width 35 height 11
click at [136, 148] on input "**" at bounding box center [134, 149] width 35 height 11
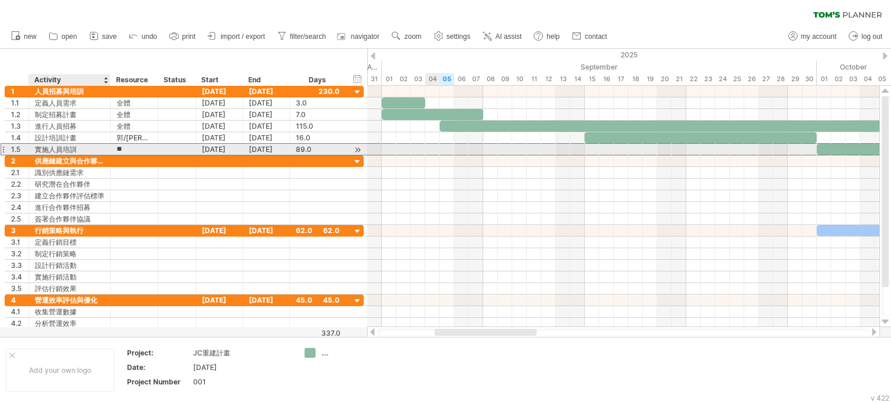
click at [111, 149] on div "** 全體" at bounding box center [135, 149] width 48 height 11
paste input "*"
type input "***"
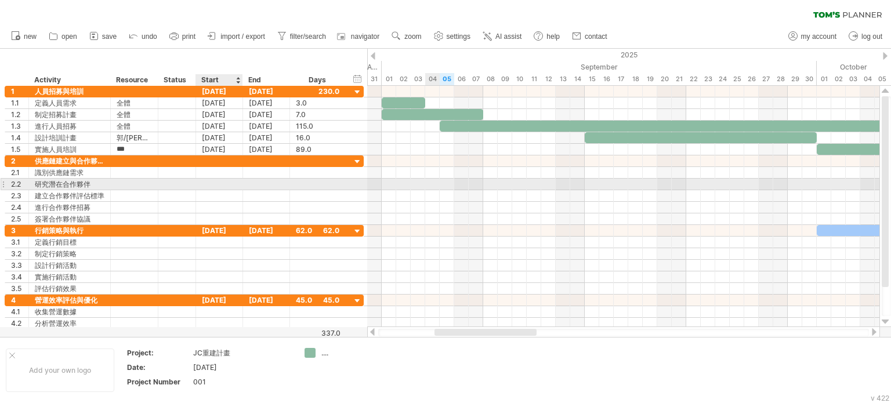
click at [230, 188] on div at bounding box center [219, 184] width 47 height 11
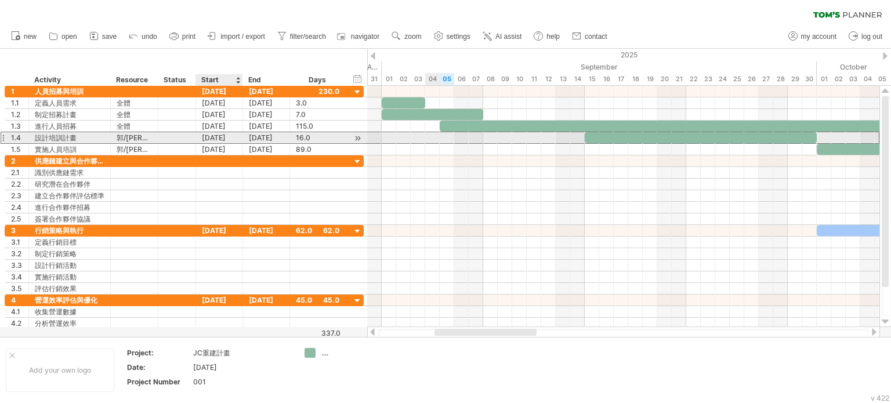
click at [203, 139] on div "[DATE]" at bounding box center [219, 137] width 47 height 11
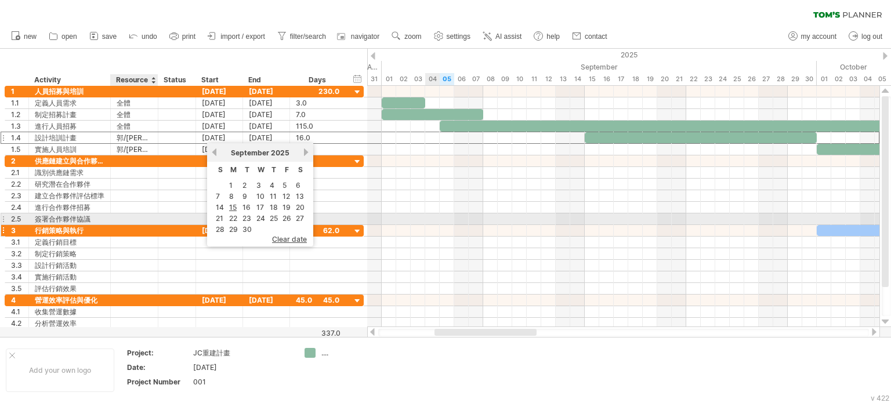
click at [162, 225] on div at bounding box center [177, 230] width 38 height 11
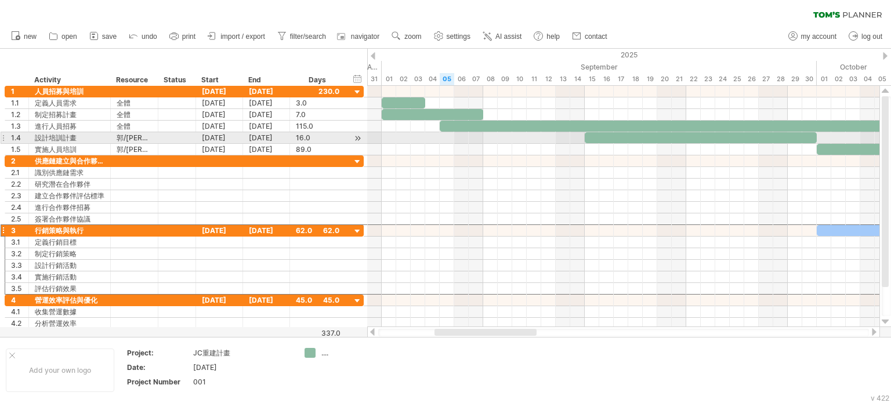
click at [5, 136] on div "1.4" at bounding box center [17, 137] width 24 height 11
click at [1, 136] on div at bounding box center [3, 138] width 5 height 12
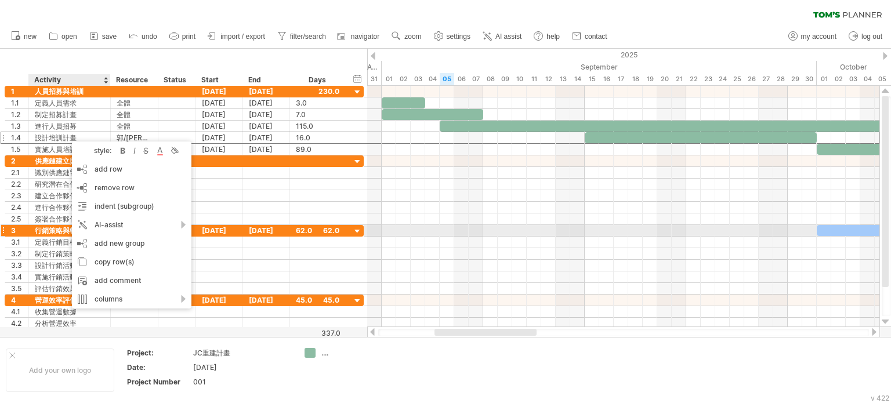
click at [355, 231] on div at bounding box center [357, 231] width 11 height 11
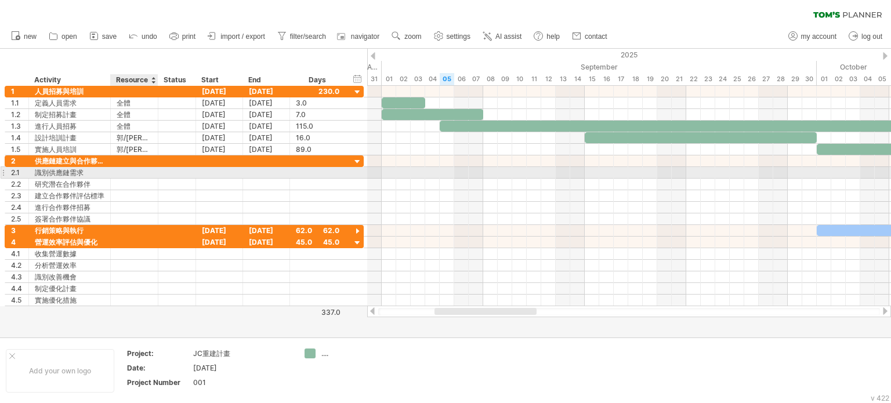
click at [151, 169] on div at bounding box center [134, 172] width 35 height 11
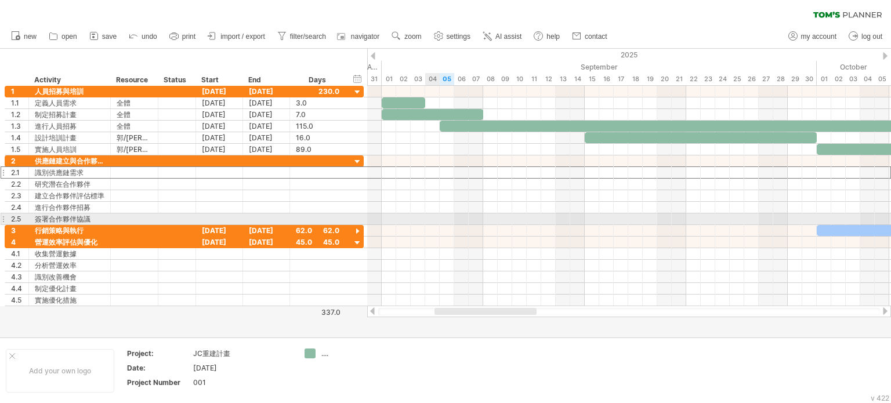
click at [428, 217] on div at bounding box center [629, 220] width 524 height 12
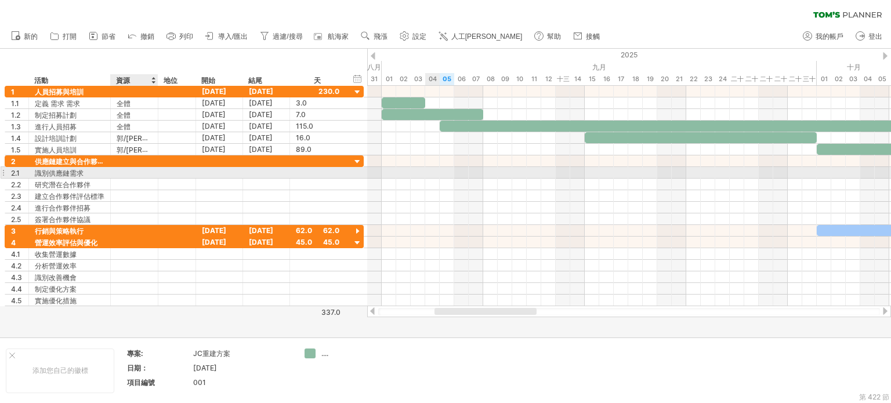
click at [139, 173] on div at bounding box center [134, 172] width 35 height 11
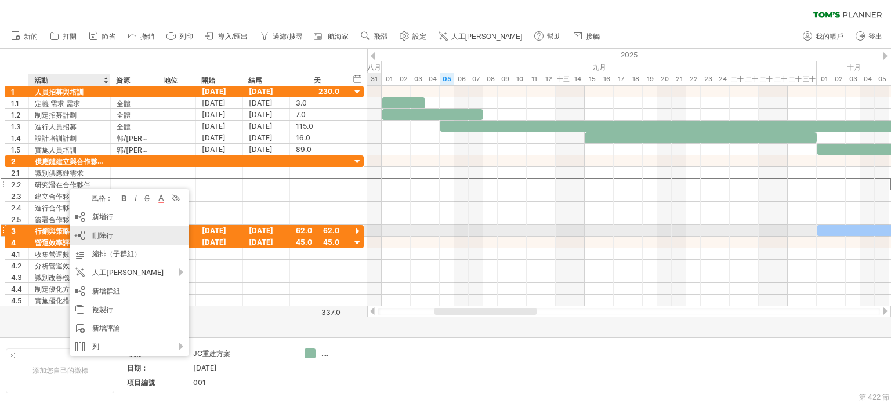
click at [124, 227] on div "刪除行 刪除選取的行" at bounding box center [130, 235] width 120 height 19
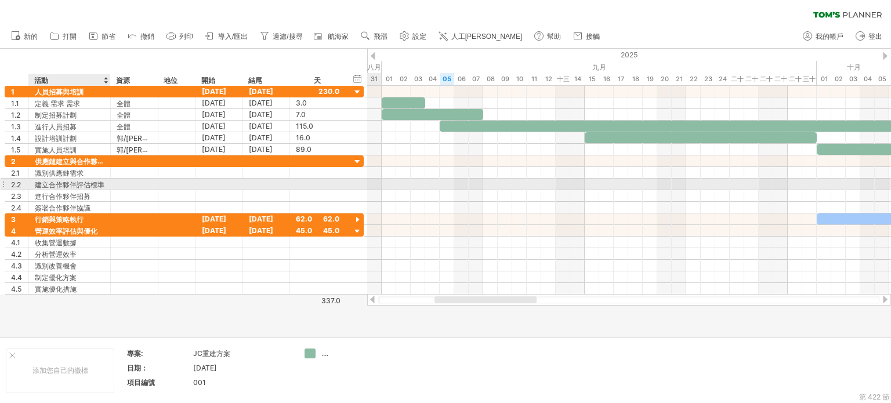
click at [97, 184] on font "建立合作夥伴評估標準" at bounding box center [70, 184] width 70 height 9
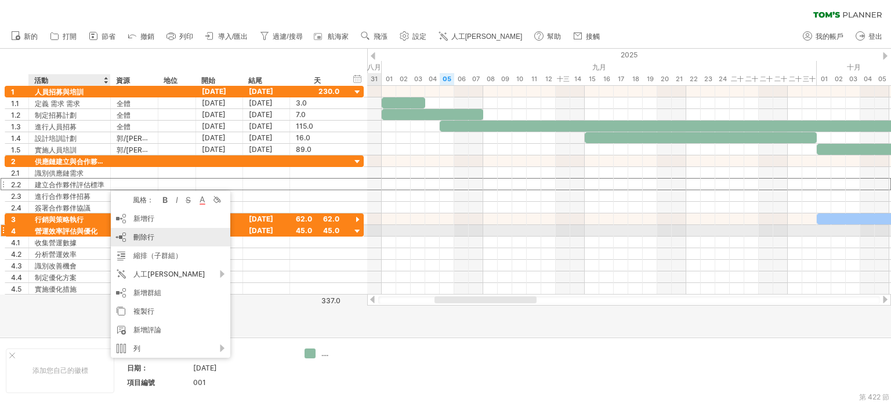
click at [201, 233] on div "刪除行 刪除選取的行" at bounding box center [171, 237] width 120 height 19
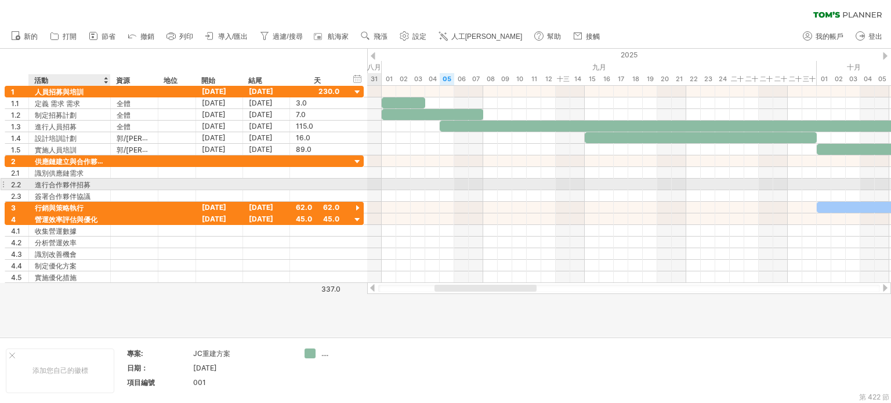
click at [84, 180] on font "進行合作夥伴招募" at bounding box center [63, 184] width 56 height 9
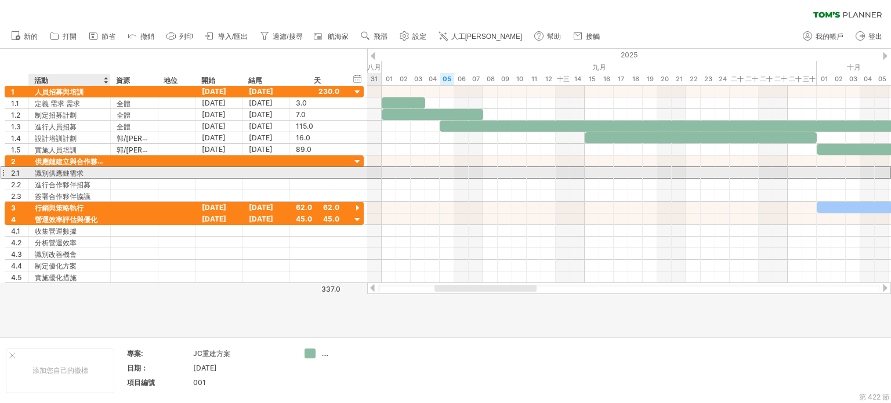
click at [84, 174] on div "識別供應鏈需求" at bounding box center [70, 172] width 70 height 11
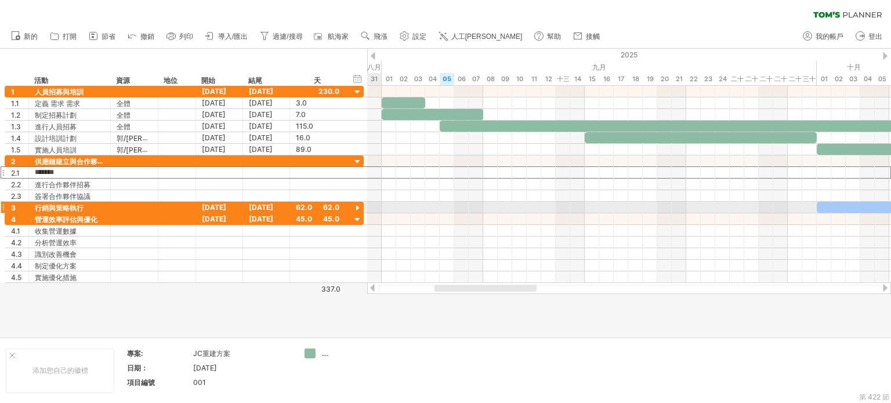
click at [6, 204] on div "3" at bounding box center [17, 207] width 24 height 11
click at [2, 205] on div at bounding box center [3, 207] width 5 height 12
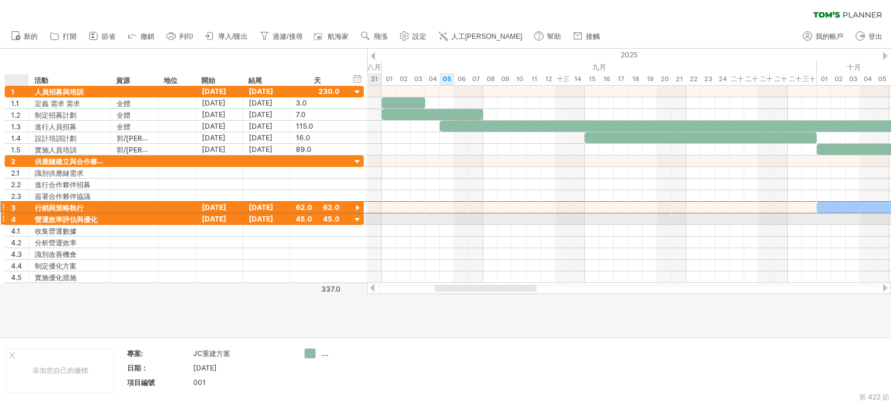
click at [9, 215] on div "4" at bounding box center [17, 219] width 24 height 11
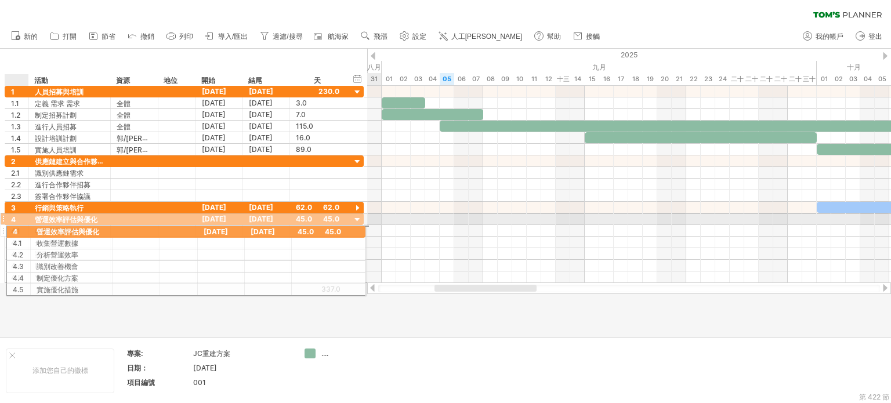
drag, startPoint x: 20, startPoint y: 218, endPoint x: 17, endPoint y: 230, distance: 12.7
click at [17, 230] on div "4 ********* 營運效率評估與優化 [DATE] [DATE] 45.0 45.0 4.1 ****** 收集營運數據 4.2 ****** 分析營運…" at bounding box center [184, 248] width 359 height 70
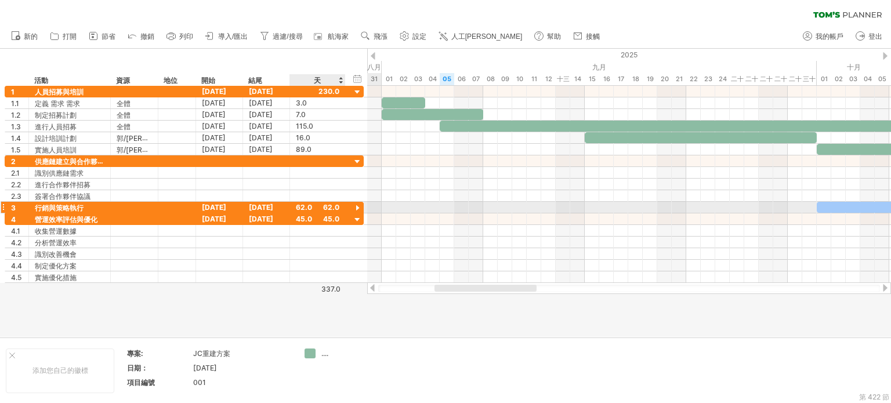
click at [356, 206] on div at bounding box center [357, 208] width 11 height 11
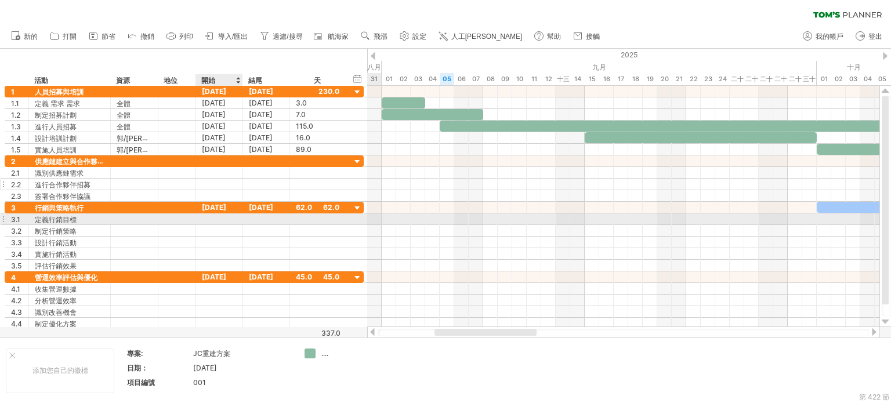
click at [180, 180] on div at bounding box center [177, 184] width 26 height 11
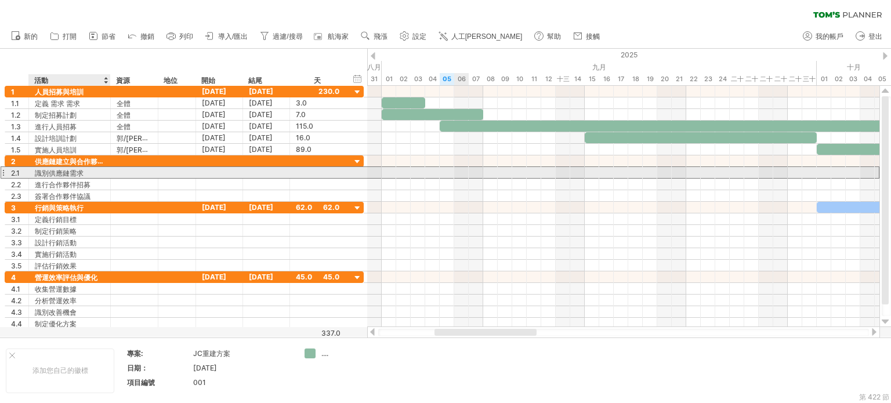
click at [81, 173] on font "識別供應鏈需求" at bounding box center [59, 173] width 49 height 9
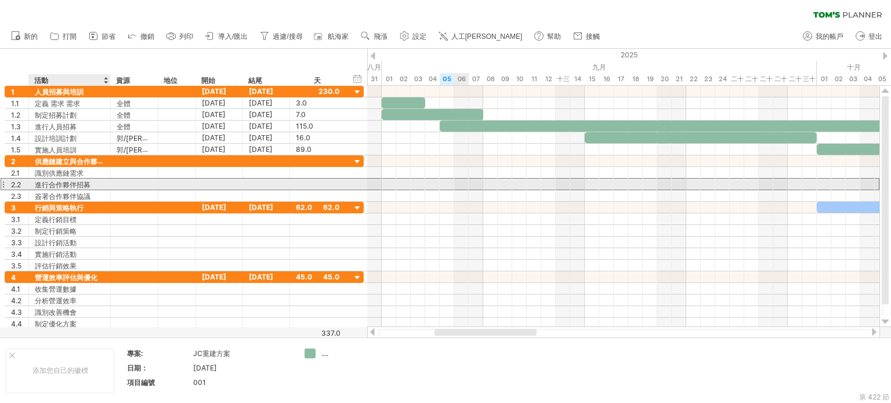
click at [73, 185] on font "進行合作夥伴招募" at bounding box center [63, 184] width 56 height 9
click at [81, 183] on font "進行合作夥伴招募" at bounding box center [63, 184] width 56 height 9
click at [80, 183] on font "進行合作夥伴招募" at bounding box center [63, 184] width 56 height 9
click at [93, 184] on div "進行合作夥伴招募" at bounding box center [70, 184] width 70 height 11
click at [0, 0] on input "********" at bounding box center [0, 0] width 0 height 0
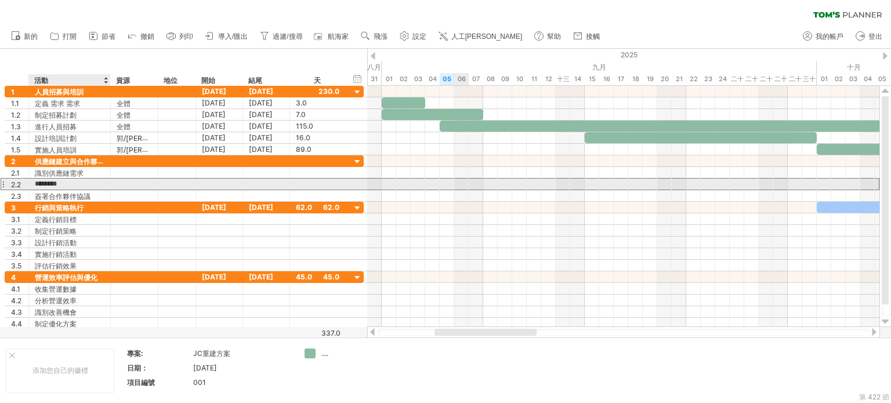
click at [99, 182] on input "********" at bounding box center [70, 184] width 70 height 11
type input "********"
click at [106, 185] on div at bounding box center [109, 185] width 6 height 12
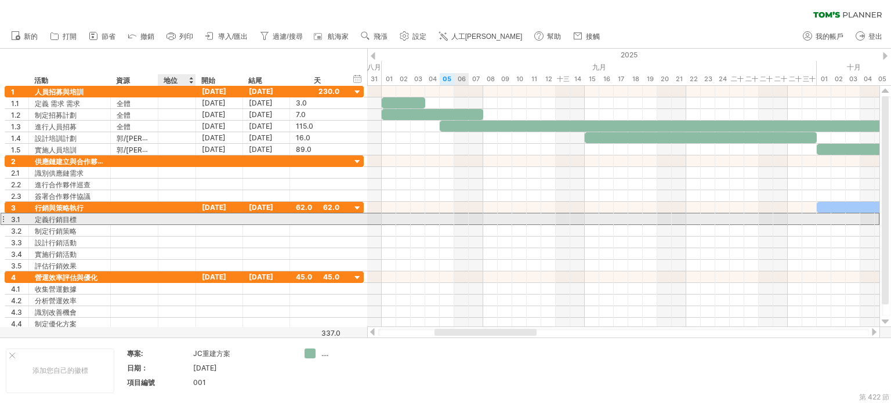
click at [176, 218] on div at bounding box center [177, 219] width 26 height 11
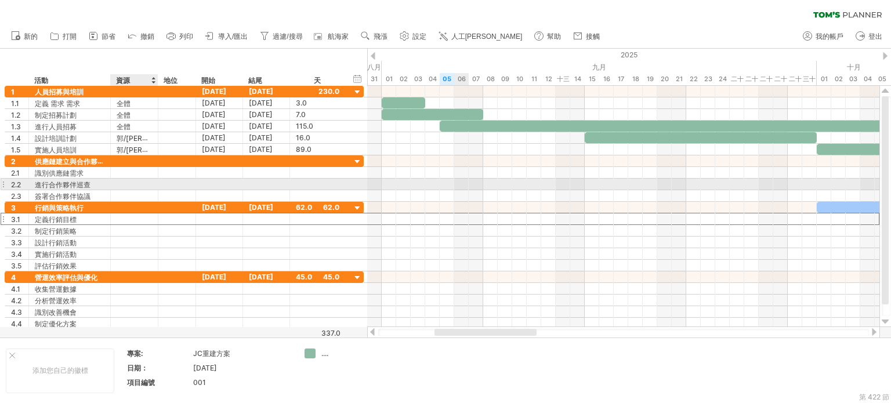
click at [149, 179] on div at bounding box center [134, 184] width 35 height 11
click at [75, 190] on div "簽署合作夥伴協議" at bounding box center [70, 195] width 70 height 11
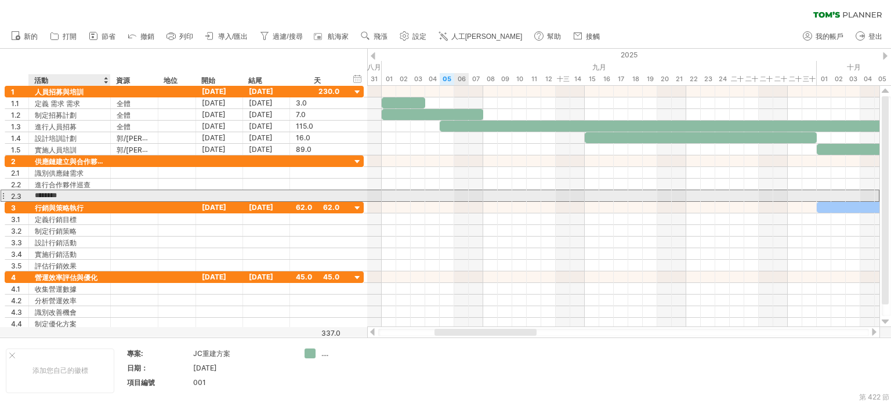
click at [81, 193] on input "********" at bounding box center [70, 195] width 70 height 11
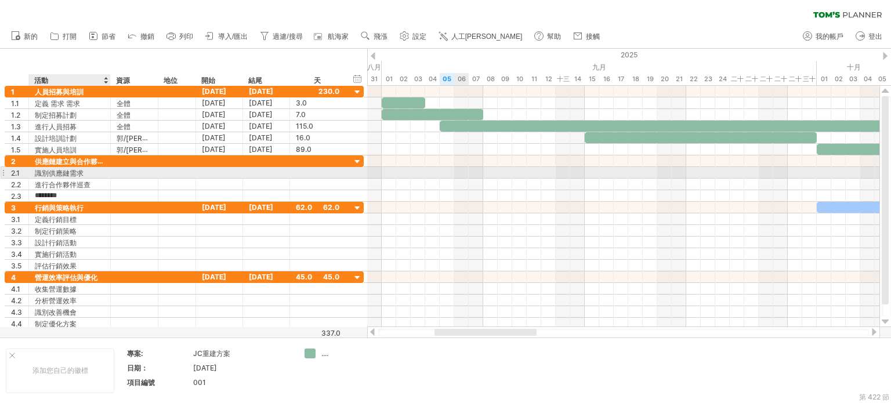
click at [111, 171] on div at bounding box center [135, 172] width 48 height 11
click at [142, 179] on div at bounding box center [134, 184] width 35 height 11
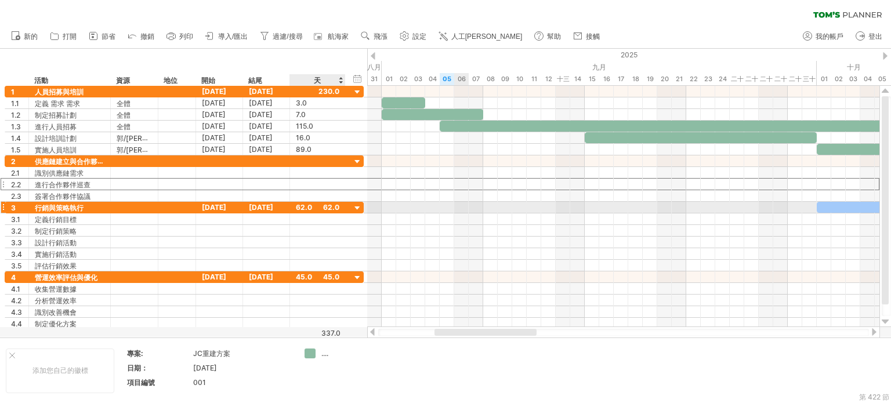
click at [441, 231] on div at bounding box center [623, 231] width 512 height 12
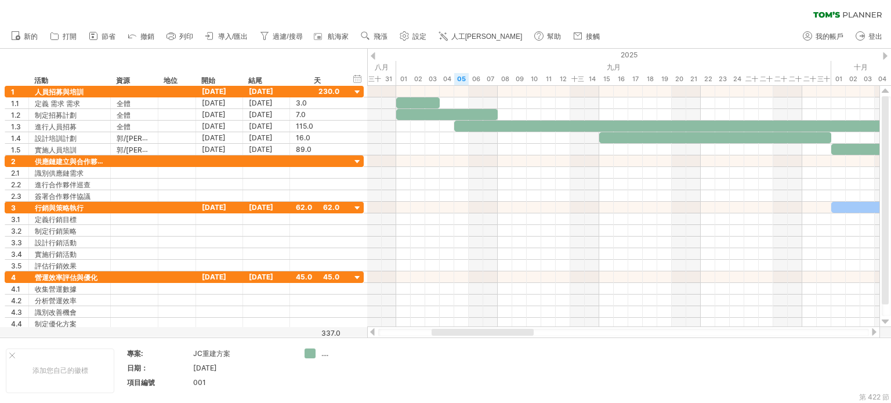
click at [507, 329] on div at bounding box center [483, 332] width 102 height 7
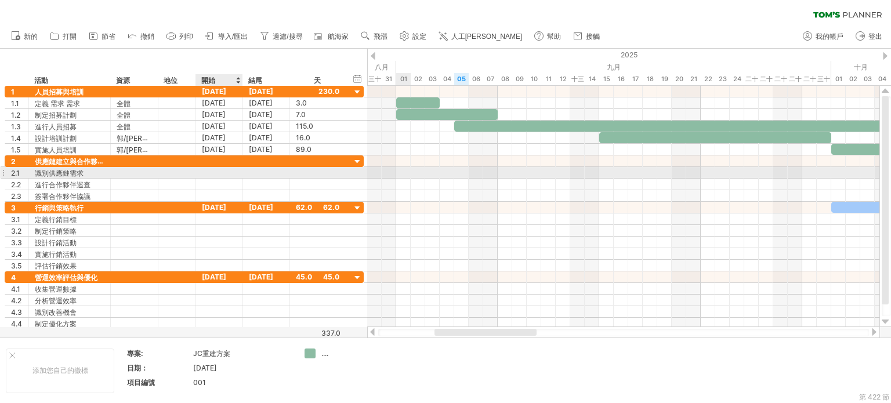
click at [232, 172] on div at bounding box center [219, 172] width 47 height 11
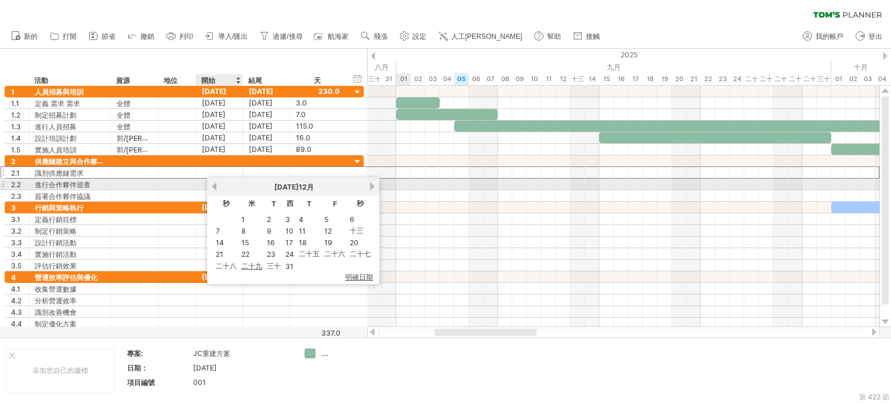
click at [215, 187] on link "以前的" at bounding box center [214, 186] width 9 height 9
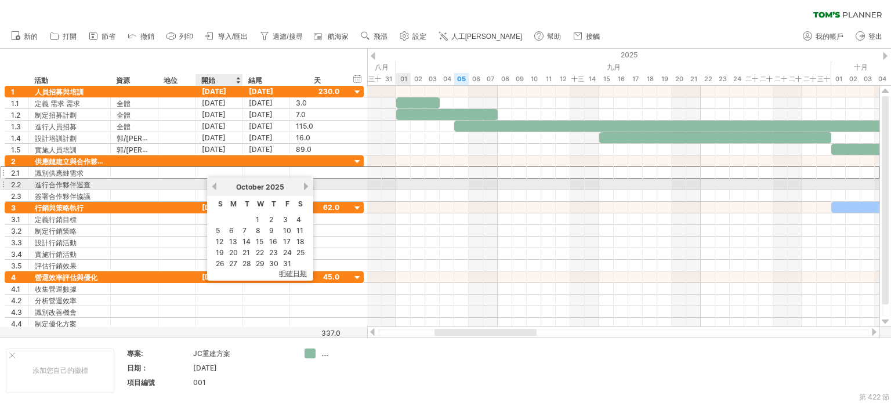
click at [215, 187] on link "previous" at bounding box center [214, 186] width 9 height 9
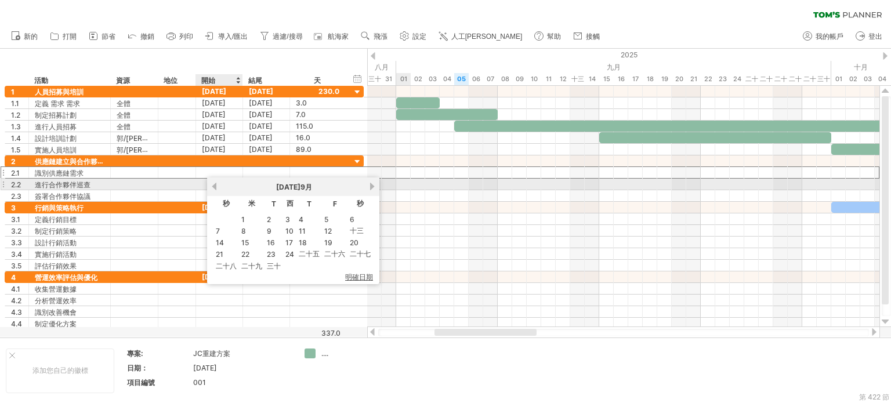
click at [215, 187] on link "以前的" at bounding box center [214, 186] width 9 height 9
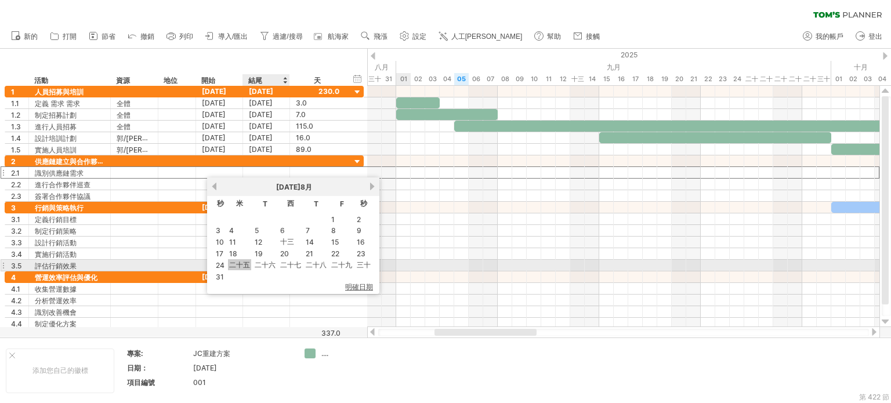
click at [240, 266] on font "二十五" at bounding box center [239, 265] width 21 height 9
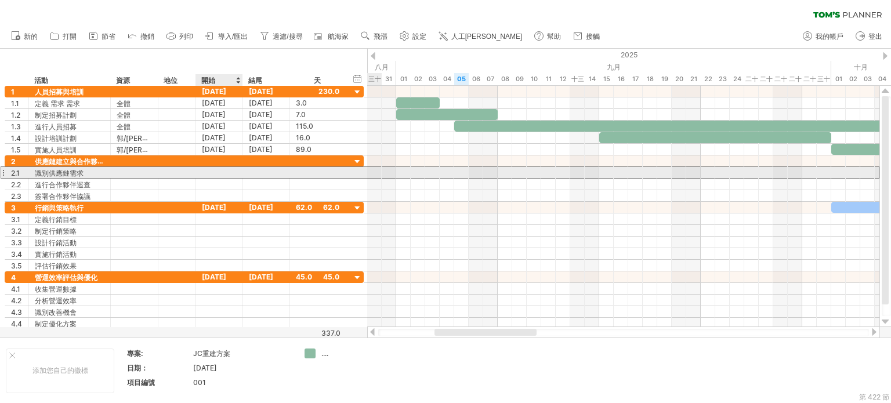
click at [228, 171] on div at bounding box center [219, 172] width 47 height 11
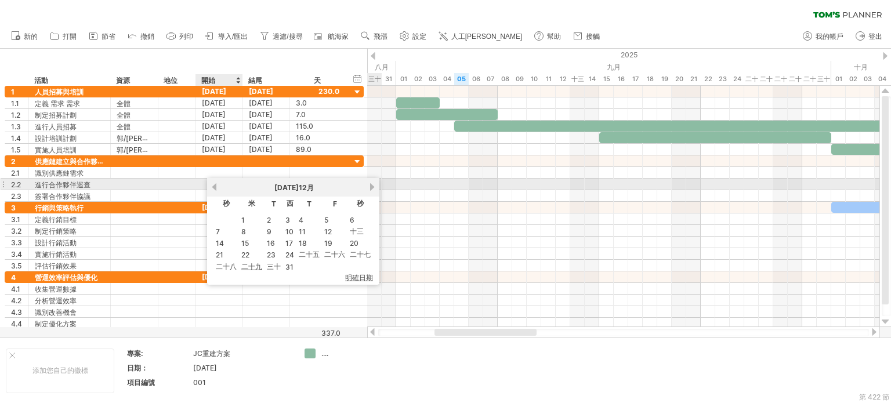
click at [218, 183] on div "[DATE]" at bounding box center [293, 188] width 150 height 10
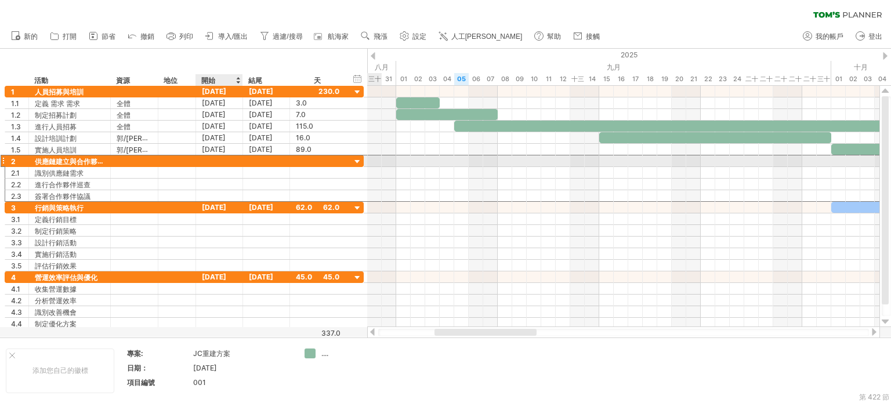
click at [227, 160] on div at bounding box center [219, 161] width 47 height 11
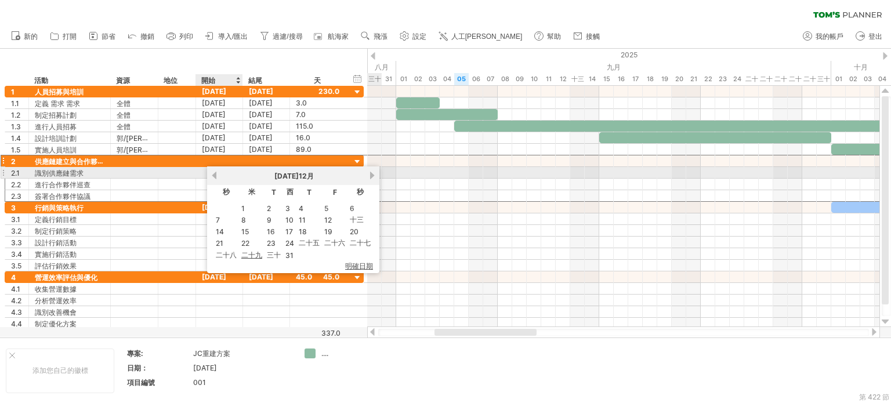
click at [203, 170] on div at bounding box center [219, 172] width 47 height 11
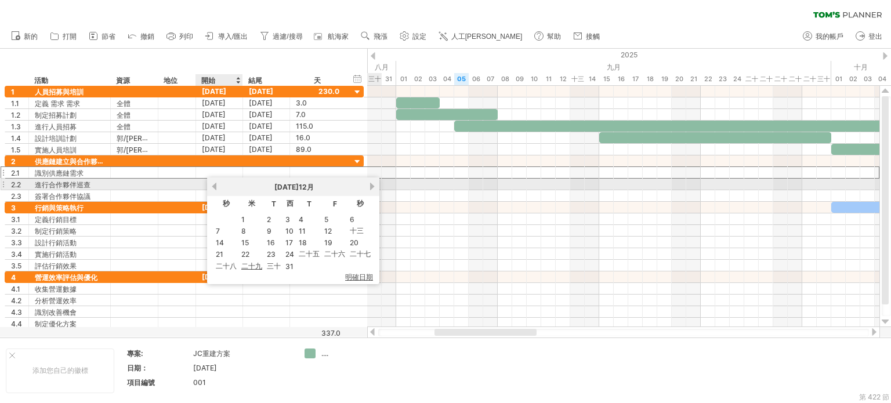
click at [216, 187] on link "以前的" at bounding box center [214, 186] width 9 height 9
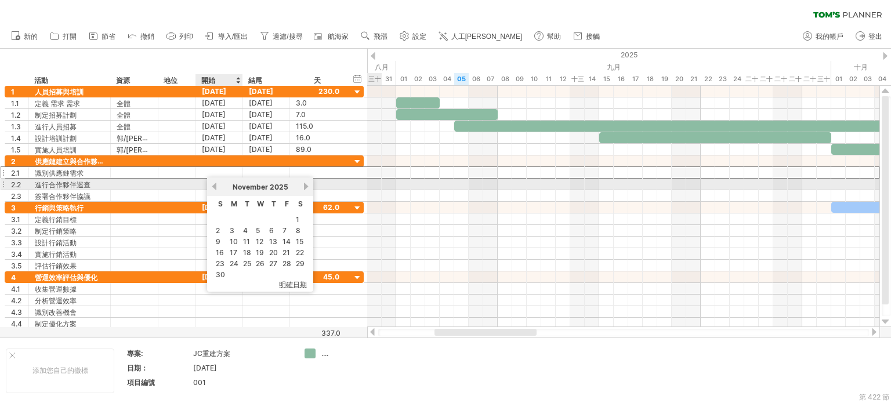
click at [216, 187] on link "previous" at bounding box center [214, 186] width 9 height 9
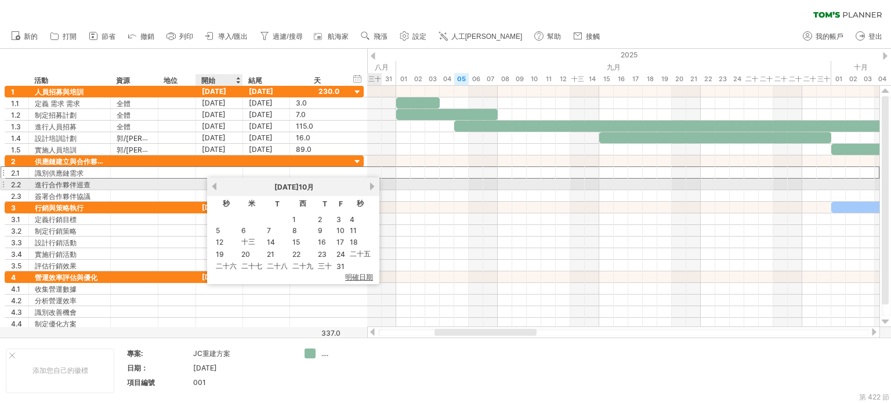
click at [216, 187] on link "以前的" at bounding box center [214, 186] width 9 height 9
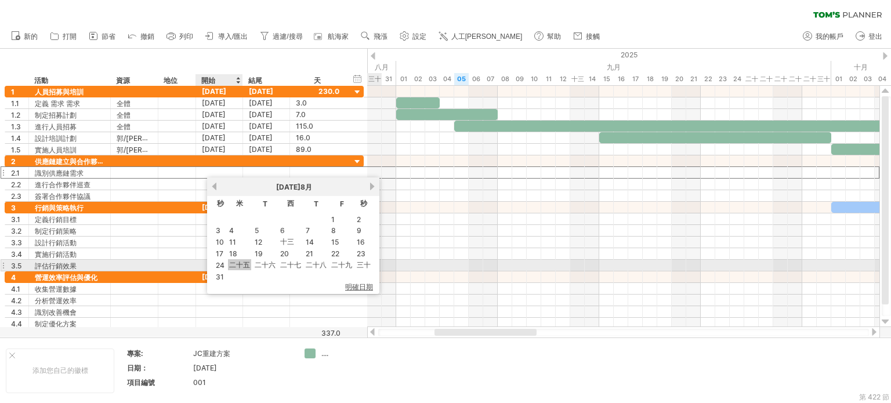
click at [236, 264] on font "二十五" at bounding box center [239, 265] width 21 height 9
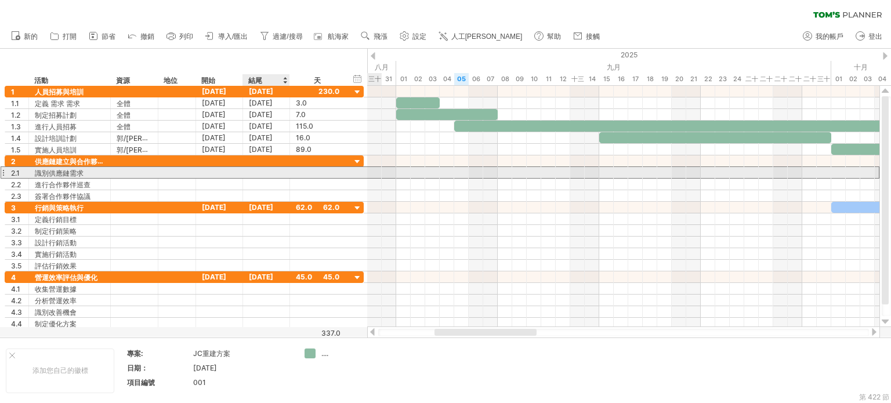
click at [277, 172] on div at bounding box center [266, 172] width 47 height 11
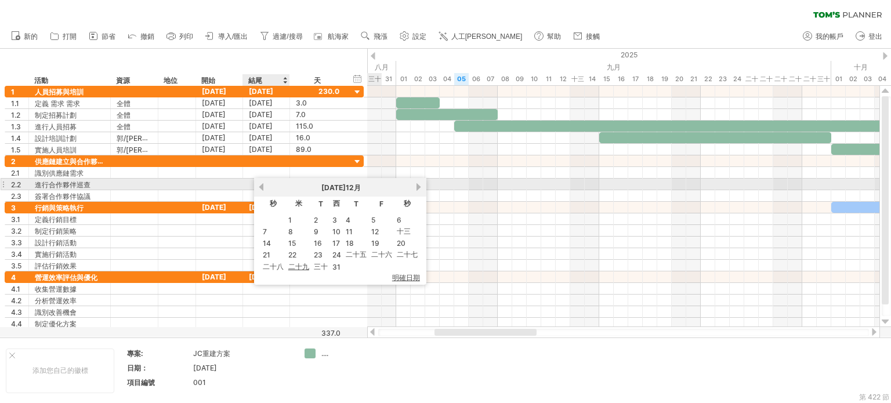
click at [259, 187] on link "以前的" at bounding box center [261, 187] width 9 height 9
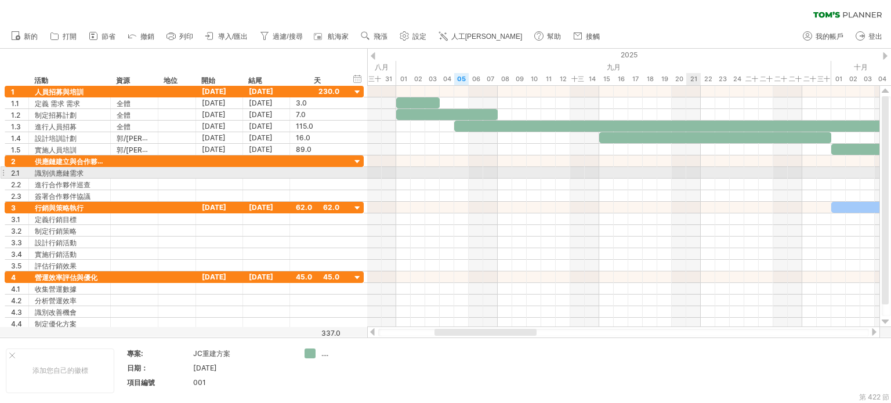
click at [697, 179] on div at bounding box center [623, 185] width 512 height 12
click at [486, 165] on div at bounding box center [623, 162] width 512 height 12
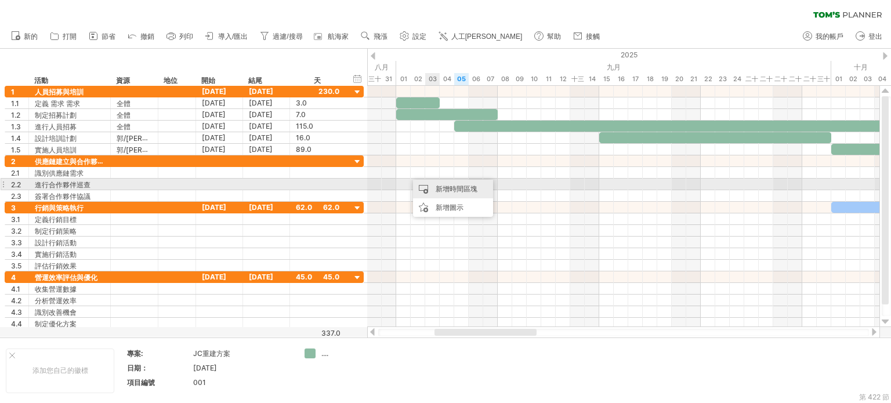
click at [461, 186] on font "新增時間區塊" at bounding box center [457, 189] width 42 height 9
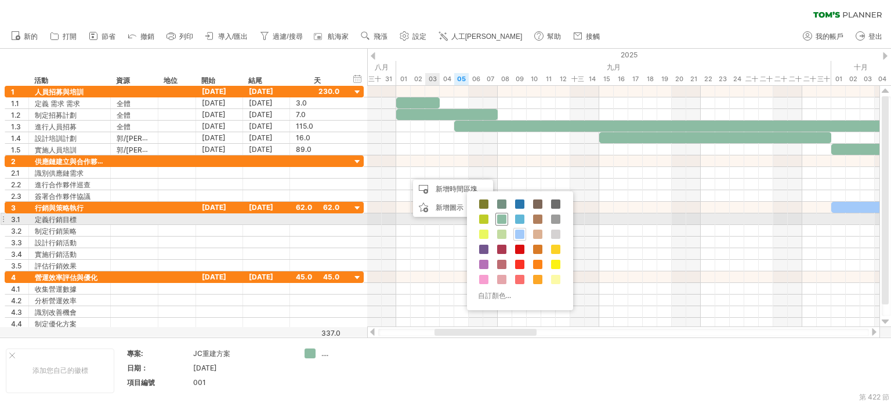
click at [502, 221] on span at bounding box center [501, 219] width 9 height 9
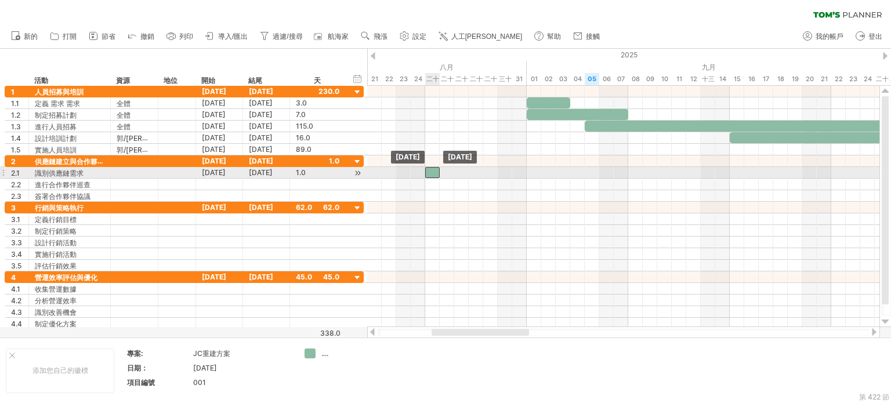
drag, startPoint x: 415, startPoint y: 171, endPoint x: 427, endPoint y: 171, distance: 12.2
click at [427, 171] on div at bounding box center [432, 172] width 15 height 11
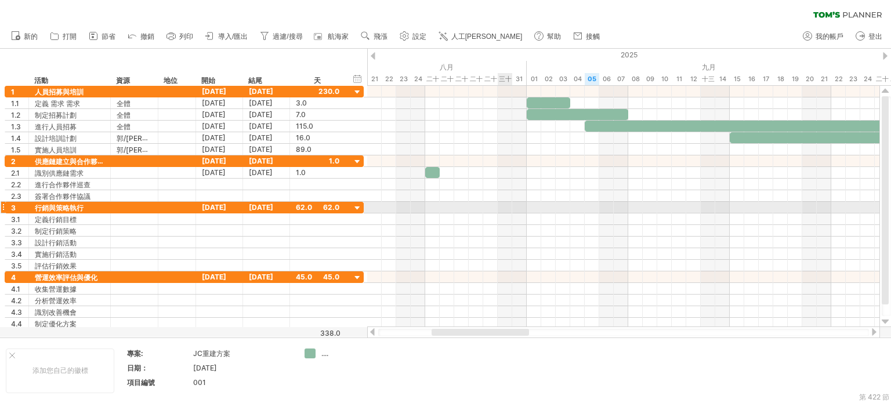
click at [505, 207] on div at bounding box center [623, 208] width 512 height 12
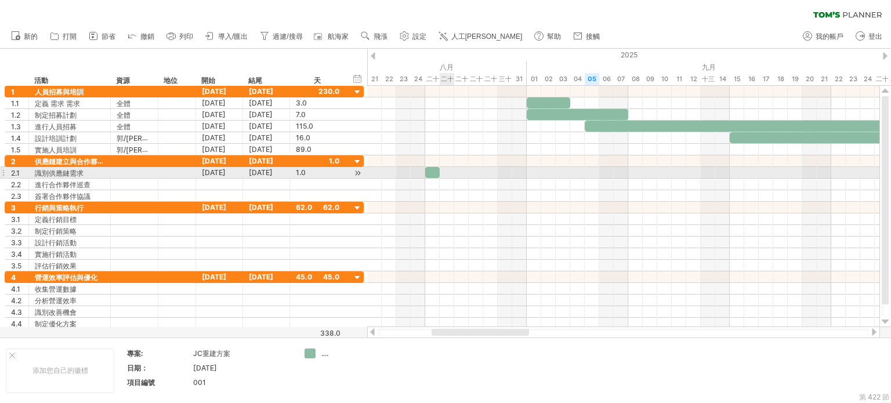
click at [432, 169] on div at bounding box center [432, 172] width 15 height 11
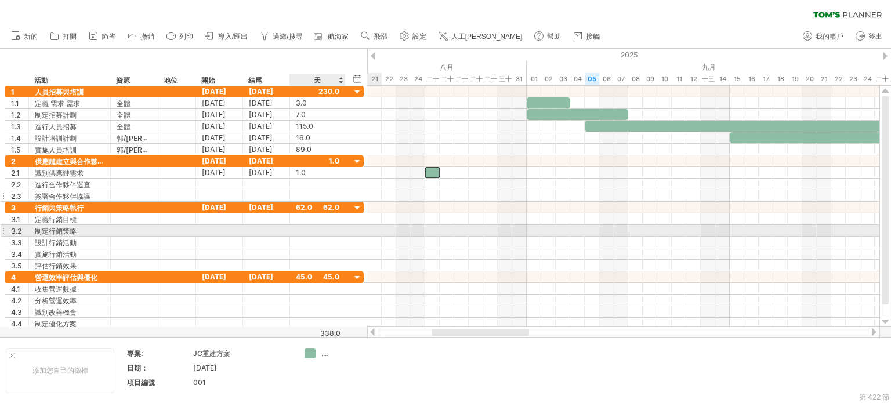
click at [355, 210] on div at bounding box center [357, 208] width 11 height 11
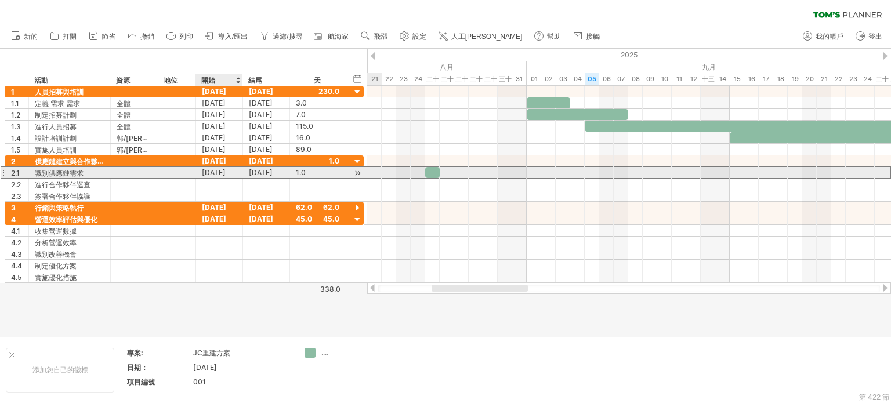
click at [239, 171] on div "[DATE]" at bounding box center [219, 172] width 47 height 11
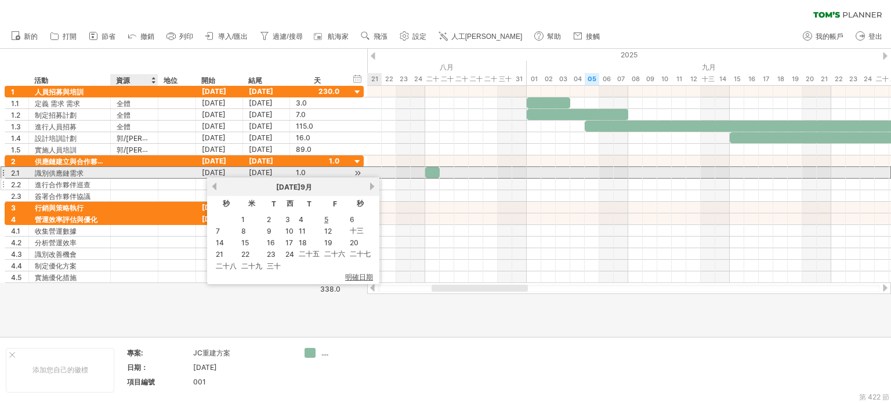
click at [143, 188] on div "**********" at bounding box center [184, 179] width 359 height 46
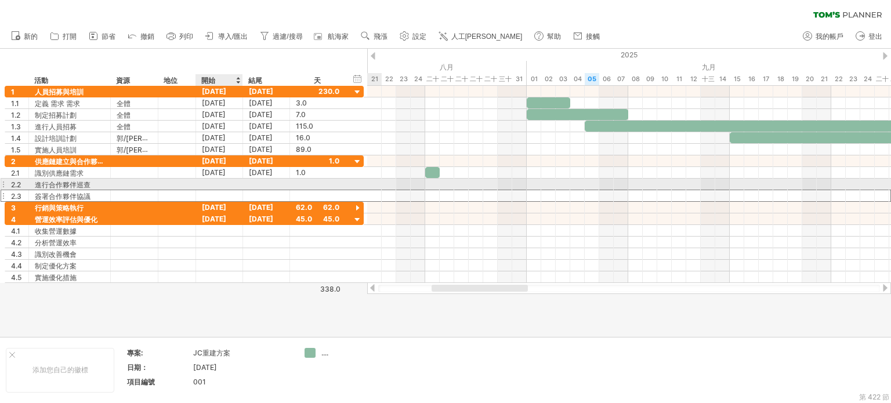
click at [225, 182] on div at bounding box center [219, 184] width 47 height 11
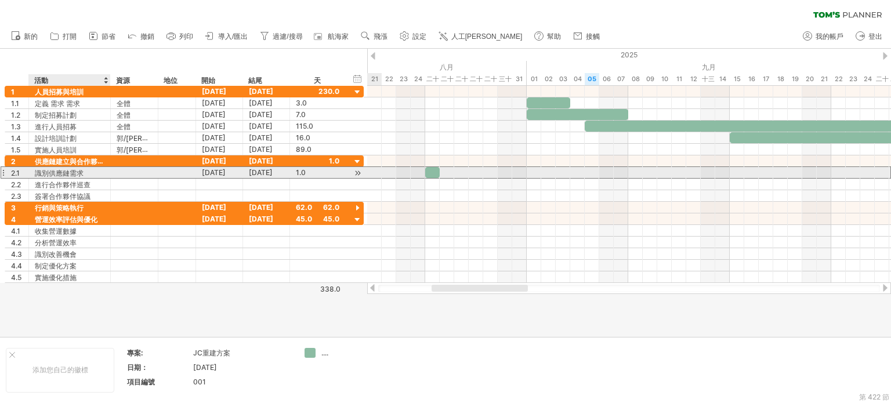
click at [46, 171] on font "識別供應鏈需求" at bounding box center [59, 173] width 49 height 9
click at [92, 170] on div "識別供應鏈需求" at bounding box center [70, 172] width 70 height 11
click at [0, 0] on input "*******" at bounding box center [0, 0] width 0 height 0
click at [91, 170] on input "*******" at bounding box center [70, 172] width 70 height 11
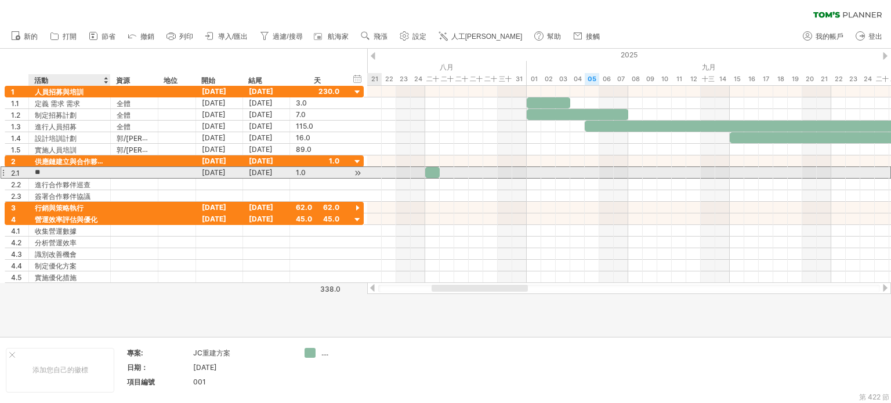
type input "*"
type input "********"
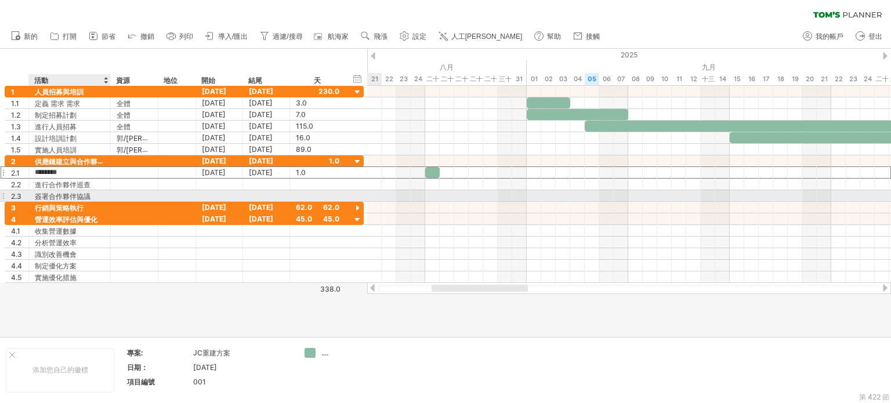
click at [84, 194] on font "簽署合作夥伴協議" at bounding box center [63, 196] width 56 height 9
click at [86, 194] on font "簽署合作夥伴協議" at bounding box center [63, 196] width 56 height 9
click at [94, 196] on div "簽署合作夥伴協議" at bounding box center [70, 195] width 70 height 11
click at [0, 0] on input "********" at bounding box center [0, 0] width 0 height 0
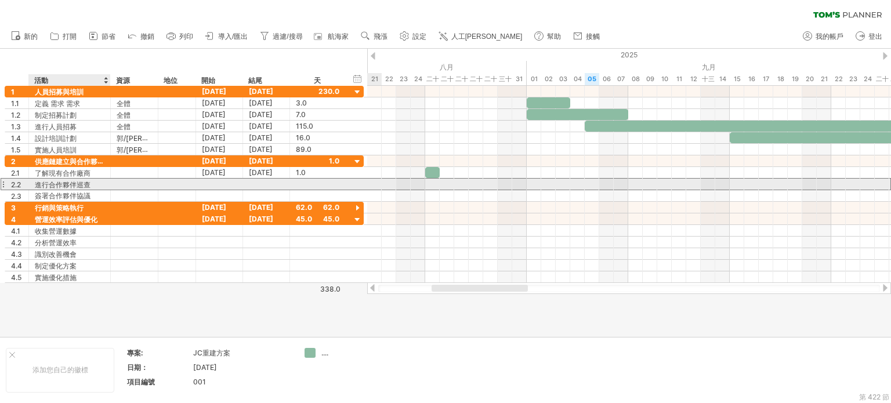
click at [94, 187] on div "進行合作夥伴巡查" at bounding box center [70, 184] width 70 height 11
click at [94, 183] on input "********" at bounding box center [70, 184] width 70 height 11
click at [97, 199] on div "簽署合作夥伴協議" at bounding box center [70, 195] width 70 height 11
click at [91, 179] on div "進行合作夥伴巡查" at bounding box center [70, 184] width 70 height 11
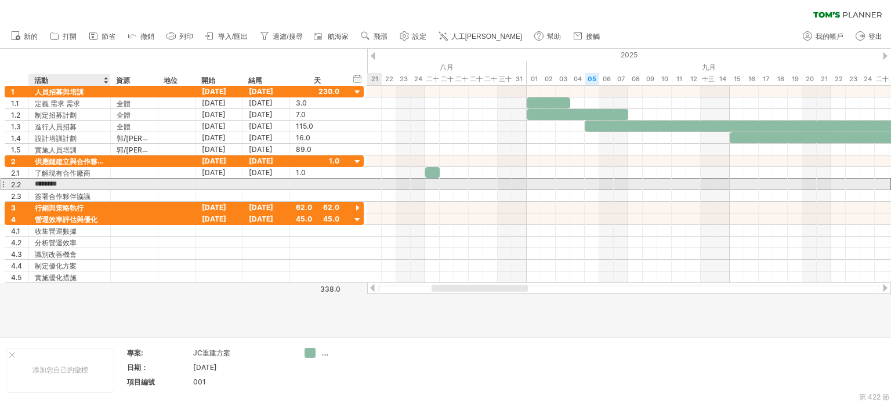
click at [93, 181] on input "********" at bounding box center [70, 184] width 70 height 11
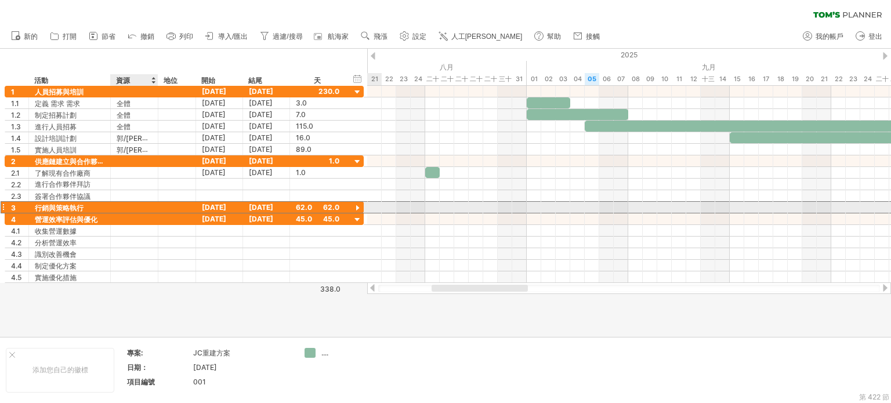
click at [120, 205] on div at bounding box center [134, 207] width 35 height 11
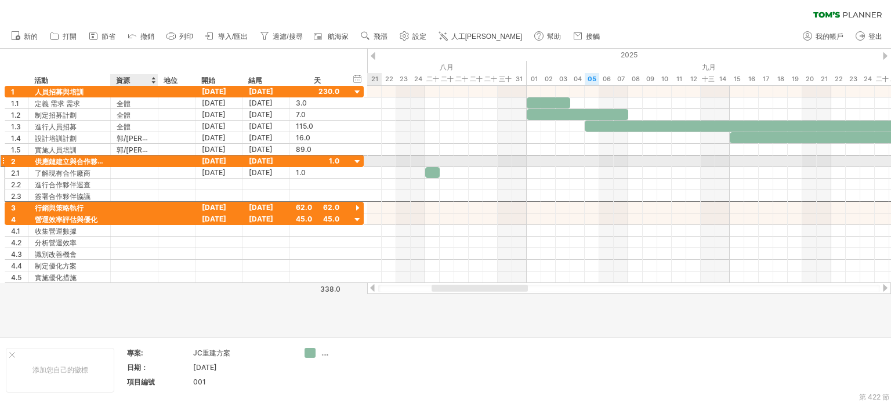
click at [130, 158] on div at bounding box center [134, 161] width 35 height 11
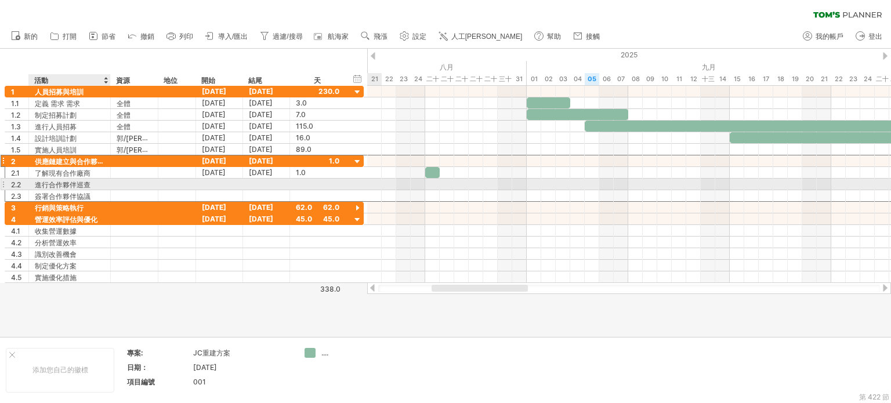
click at [60, 180] on font "進行合作夥伴巡查" at bounding box center [63, 184] width 56 height 9
click at [88, 182] on font "進行合作夥伴巡查" at bounding box center [63, 184] width 56 height 9
click at [93, 180] on div "進行合作夥伴巡查" at bounding box center [70, 184] width 70 height 11
click at [93, 180] on input "********" at bounding box center [70, 184] width 70 height 11
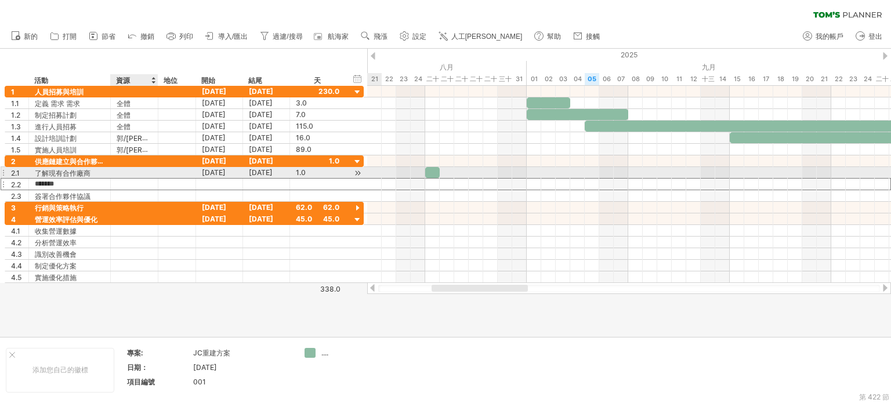
click at [141, 180] on div at bounding box center [134, 184] width 35 height 11
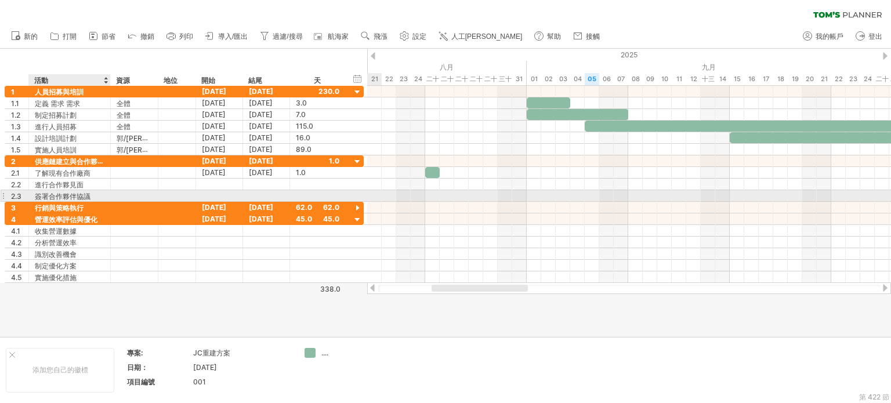
click at [84, 191] on font "簽署合作夥伴協議" at bounding box center [63, 195] width 56 height 9
click at [99, 196] on div "簽署合作夥伴協議" at bounding box center [70, 195] width 70 height 11
click at [99, 196] on input "********" at bounding box center [70, 195] width 70 height 11
click at [99, 195] on input "********" at bounding box center [70, 195] width 70 height 11
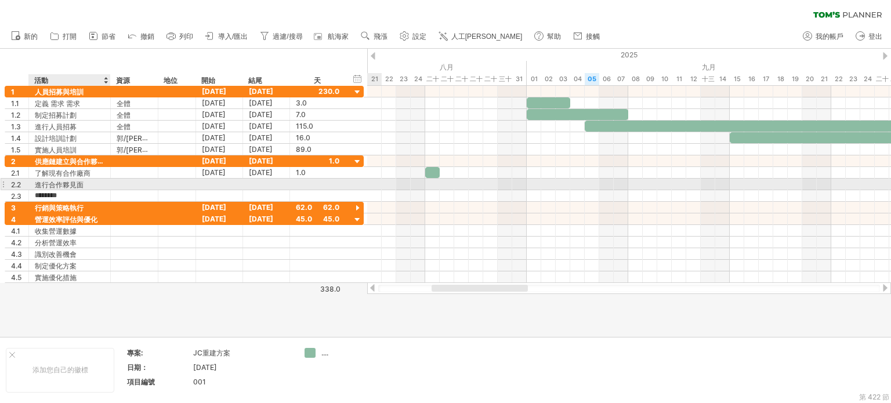
click at [97, 179] on div "進行合作夥見面" at bounding box center [70, 184] width 70 height 11
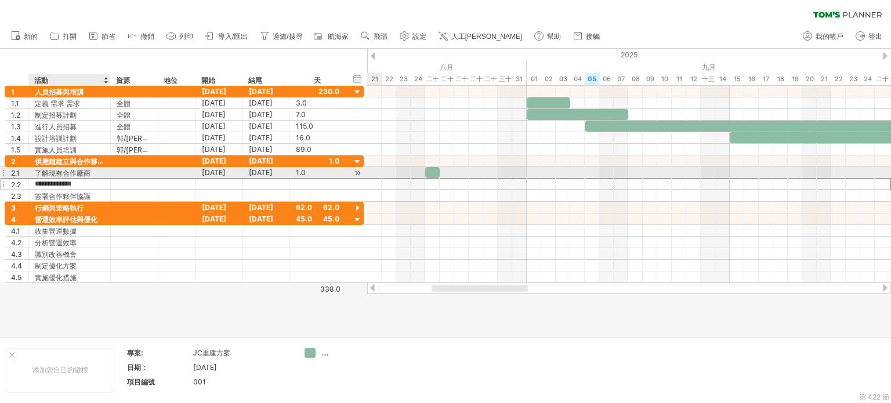
scroll to position [0, 21]
click at [202, 172] on font "[DATE]" at bounding box center [214, 172] width 24 height 9
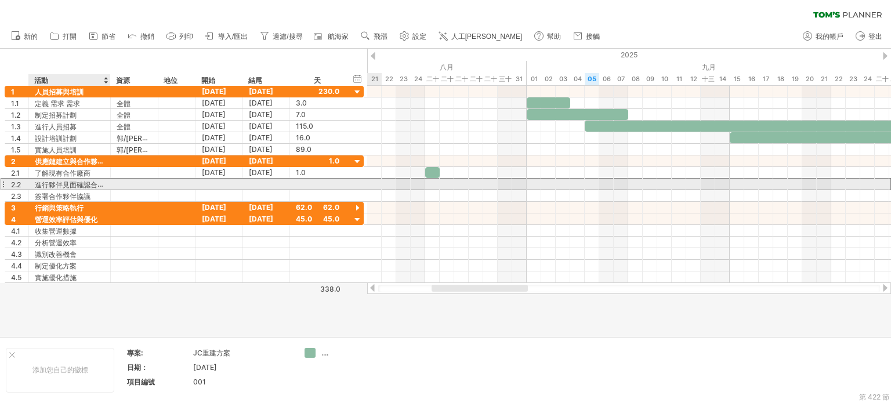
click at [85, 180] on font "進行夥伴見面確認合作關係" at bounding box center [77, 184] width 84 height 9
click at [86, 180] on font "進行夥伴見面確認合作關係" at bounding box center [77, 184] width 84 height 9
click at [93, 183] on font "進行夥伴見面確認合作關係" at bounding box center [77, 184] width 84 height 9
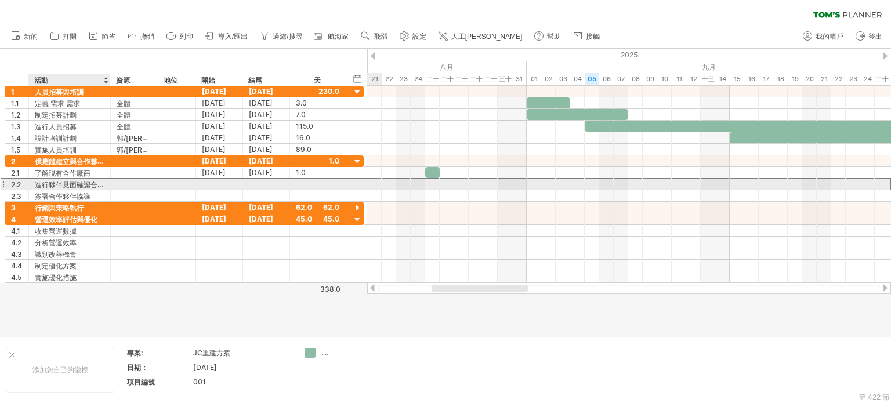
click at [104, 185] on font "進行夥伴見面確認合作關係" at bounding box center [77, 184] width 84 height 9
click at [93, 186] on font "進行夥伴見面確認合作關係" at bounding box center [77, 184] width 84 height 9
click at [38, 186] on font "進行夥伴見面確認合作關係" at bounding box center [77, 184] width 84 height 9
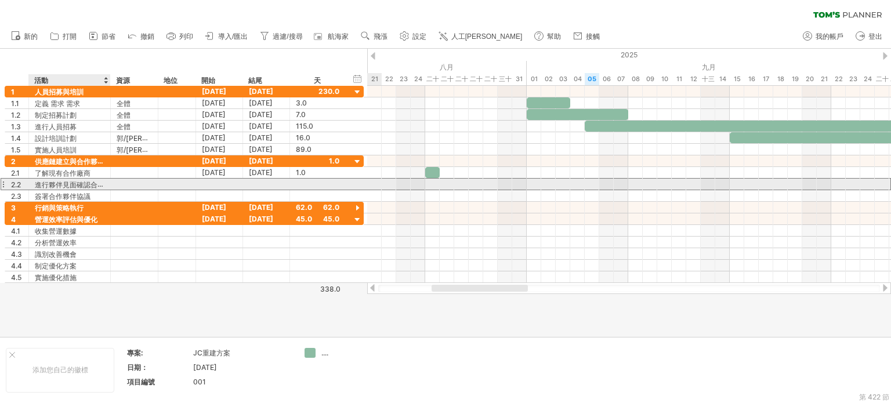
click at [38, 186] on font "進行夥伴見面確認合作關係" at bounding box center [77, 184] width 84 height 9
drag, startPoint x: 42, startPoint y: 180, endPoint x: 148, endPoint y: 186, distance: 106.3
click at [148, 186] on div "**********" at bounding box center [184, 184] width 359 height 12
click at [106, 186] on div at bounding box center [109, 185] width 6 height 12
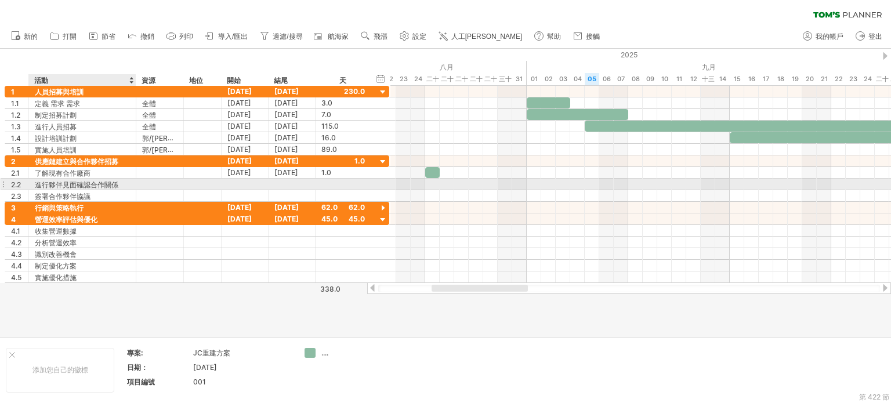
drag, startPoint x: 109, startPoint y: 182, endPoint x: 135, endPoint y: 180, distance: 25.6
click at [135, 180] on div at bounding box center [135, 185] width 6 height 12
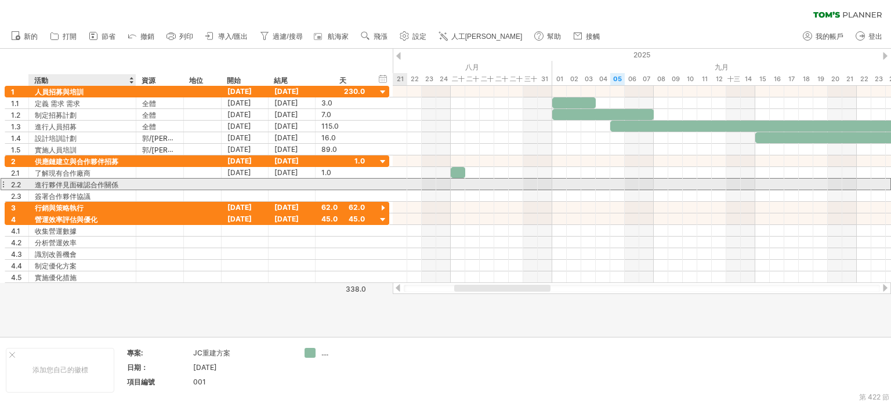
click at [72, 180] on font "進行夥伴見面確認合作關係" at bounding box center [77, 184] width 84 height 9
click at [63, 185] on font "進行夥伴見面確認合作關係" at bounding box center [77, 184] width 84 height 9
click at [63, 186] on font "進行夥伴見面確認合作關係" at bounding box center [77, 184] width 84 height 9
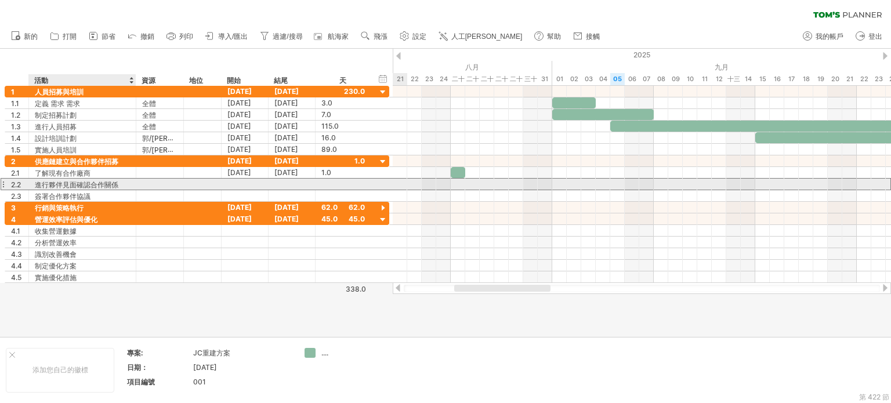
click at [62, 187] on font "進行夥伴見面確認合作關係" at bounding box center [77, 184] width 84 height 9
click at [64, 186] on font "進行夥伴見面確認合作關係" at bounding box center [77, 184] width 84 height 9
click at [100, 185] on font "進行夥伴見面確認合作關係" at bounding box center [77, 184] width 84 height 9
click at [114, 182] on font "進行夥伴見面確認合作關係" at bounding box center [77, 184] width 84 height 9
click at [130, 185] on div "**********" at bounding box center [82, 184] width 107 height 11
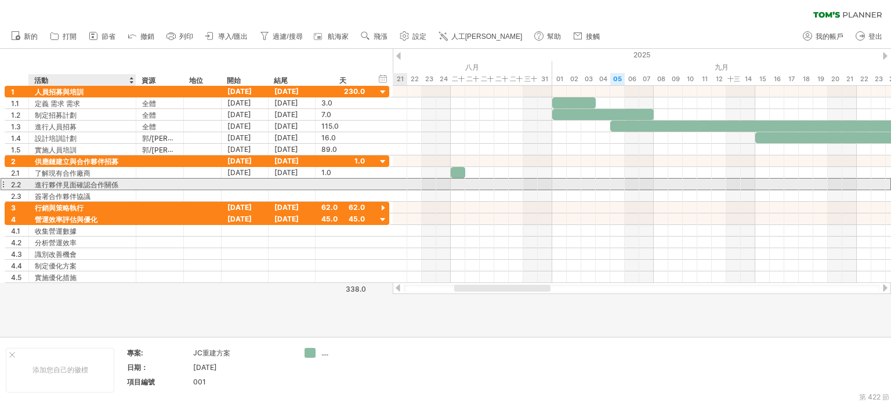
drag, startPoint x: 128, startPoint y: 185, endPoint x: 60, endPoint y: 184, distance: 67.3
click at [60, 184] on div "進行夥伴見面確認合作關係" at bounding box center [82, 184] width 95 height 11
click at [33, 179] on div "**********" at bounding box center [82, 184] width 107 height 11
click at [33, 182] on div "**********" at bounding box center [82, 184] width 107 height 11
click at [34, 182] on div "**********" at bounding box center [82, 184] width 107 height 11
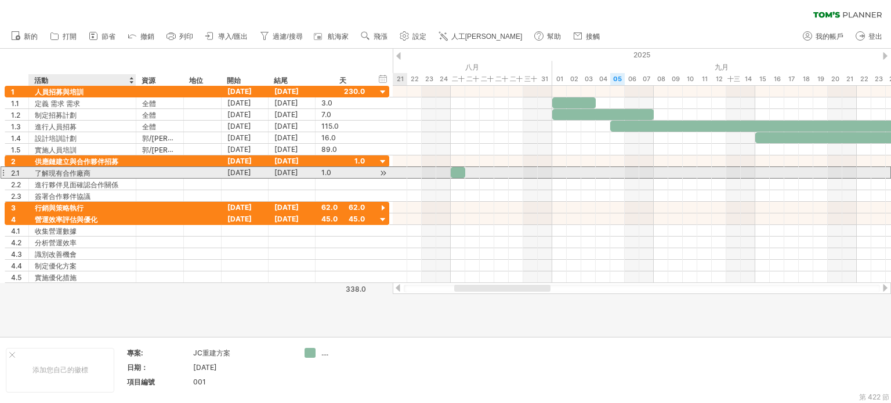
click at [51, 176] on font "了解現有合作廠商" at bounding box center [63, 173] width 56 height 9
click at [60, 173] on font "了解現有合作廠商" at bounding box center [63, 173] width 56 height 9
click at [63, 172] on font "了解現有合作廠商" at bounding box center [63, 173] width 56 height 9
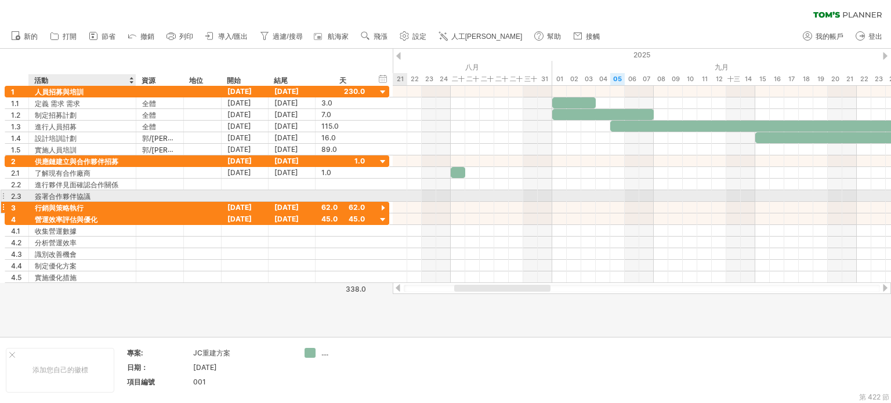
click at [98, 204] on div "行銷與策略執行" at bounding box center [82, 207] width 95 height 11
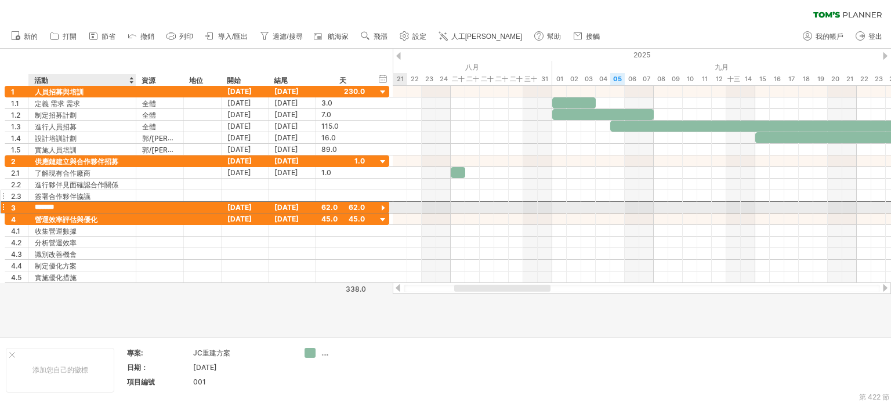
click at [95, 194] on div "簽署合作夥伴協議" at bounding box center [82, 195] width 95 height 11
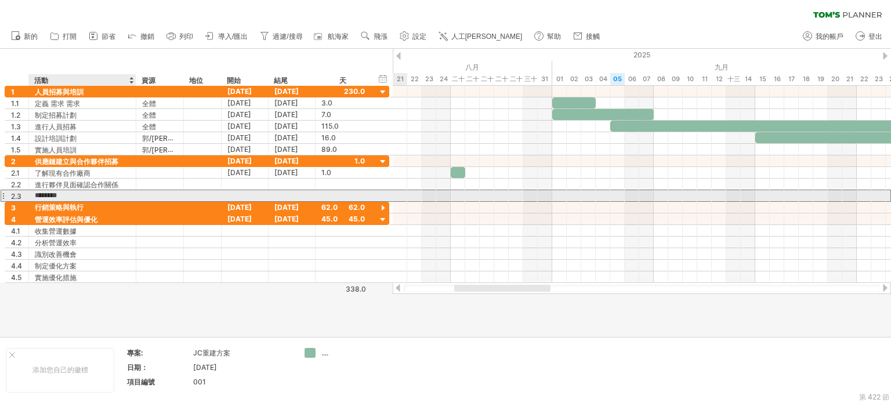
click at [95, 194] on input "********" at bounding box center [82, 195] width 95 height 11
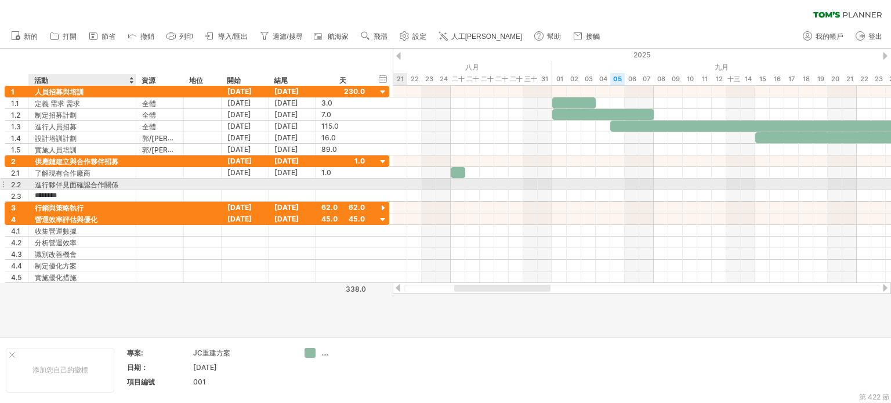
click at [100, 182] on font "進行夥伴見面確認合作關係" at bounding box center [77, 184] width 84 height 9
click at [68, 182] on font "進行夥伴見面確認合作關係" at bounding box center [77, 184] width 84 height 9
drag, startPoint x: 68, startPoint y: 182, endPoint x: 110, endPoint y: 182, distance: 41.2
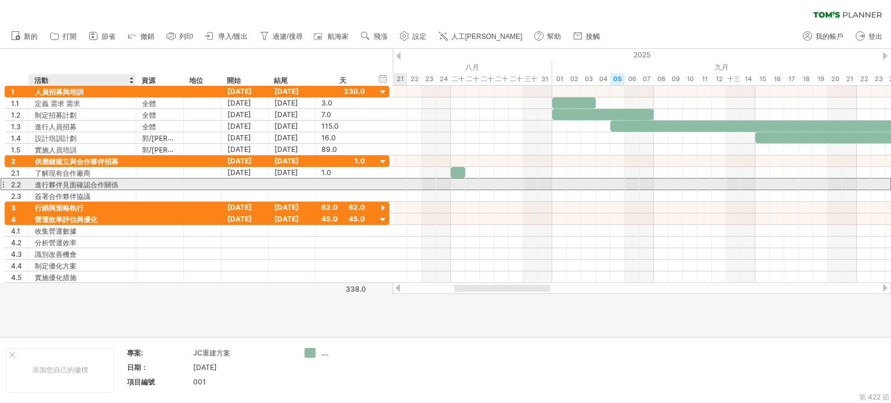
click at [71, 182] on font "進行夥伴見面確認合作關係" at bounding box center [77, 184] width 84 height 9
click at [110, 182] on font "進行夥伴見面確認合作關係" at bounding box center [77, 184] width 84 height 9
click at [125, 183] on div "進行夥伴見面確認合作關係" at bounding box center [82, 184] width 95 height 11
drag, startPoint x: 37, startPoint y: 185, endPoint x: 81, endPoint y: 187, distance: 44.7
click at [81, 187] on input "**********" at bounding box center [82, 184] width 95 height 11
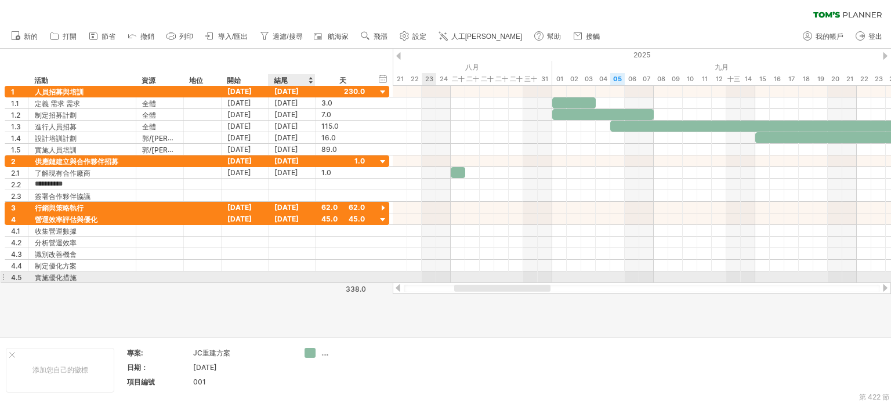
click at [236, 299] on div at bounding box center [445, 193] width 891 height 288
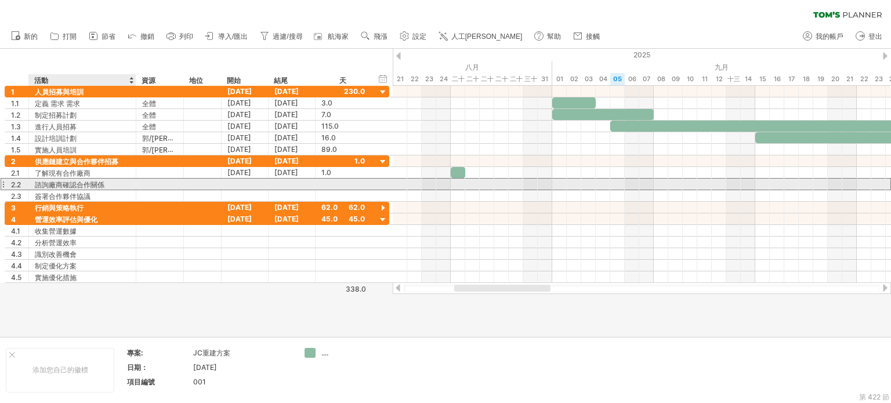
click at [81, 185] on font "諮詢廠商確認合作關係" at bounding box center [70, 184] width 70 height 9
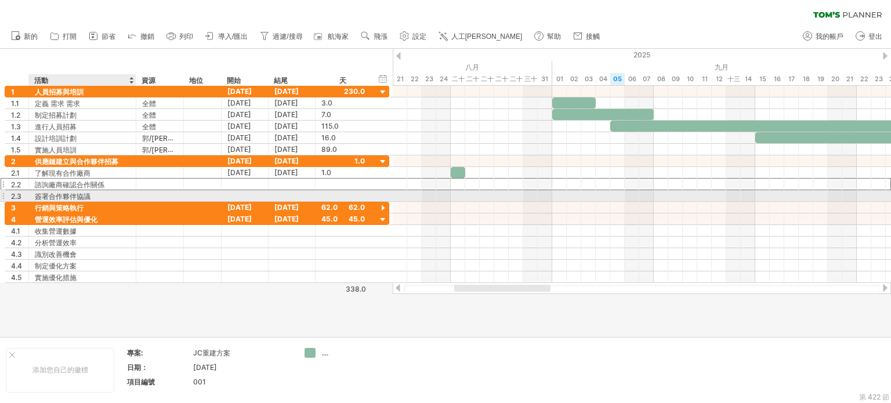
click at [85, 192] on font "簽署合作夥伴協議" at bounding box center [63, 196] width 56 height 9
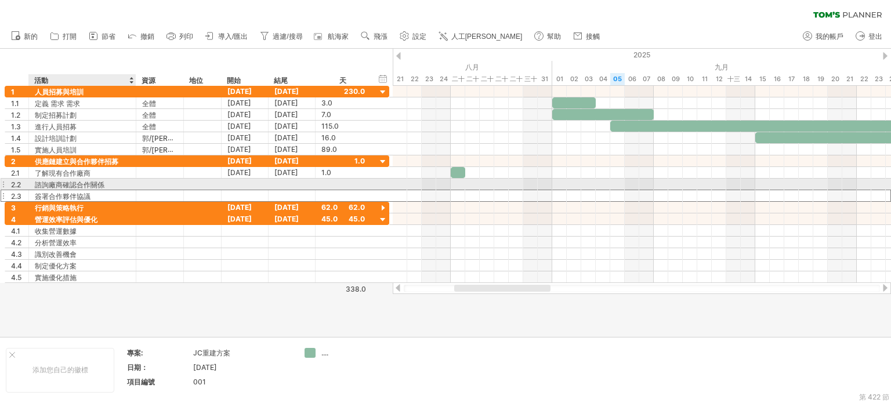
click at [49, 182] on font "諮詢廠商確認合作關係" at bounding box center [70, 184] width 70 height 9
click at [57, 182] on font "諮詢廠商確認合作關係" at bounding box center [70, 184] width 70 height 9
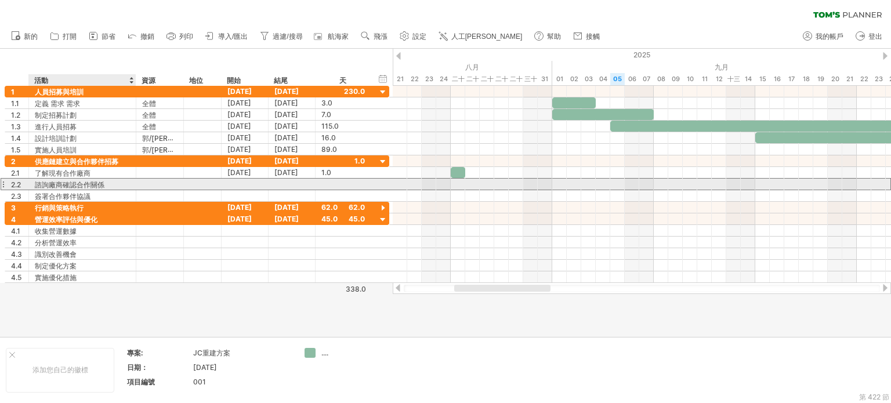
click at [50, 180] on font "諮詢廠商確認合作關係" at bounding box center [70, 184] width 70 height 9
click at [50, 183] on font "諮詢廠商確認合作關係" at bounding box center [70, 184] width 70 height 9
click at [100, 183] on font "諮詢廠商確認合作關係" at bounding box center [70, 184] width 70 height 9
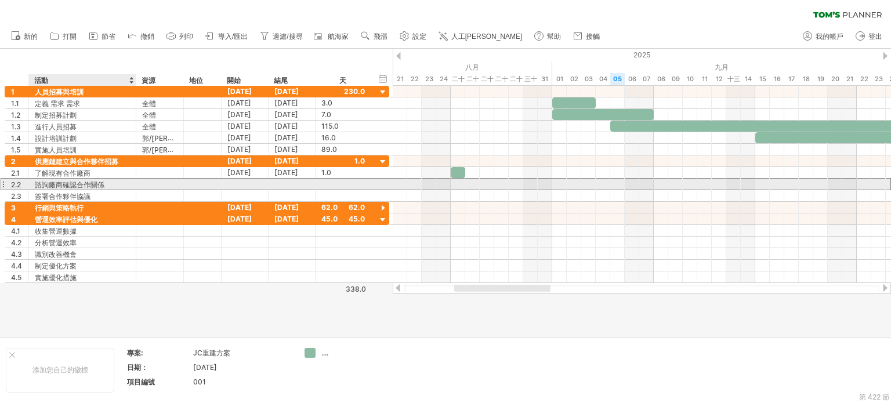
click at [102, 183] on font "諮詢廠商確認合作關係" at bounding box center [70, 184] width 70 height 9
click at [136, 183] on div at bounding box center [160, 184] width 48 height 11
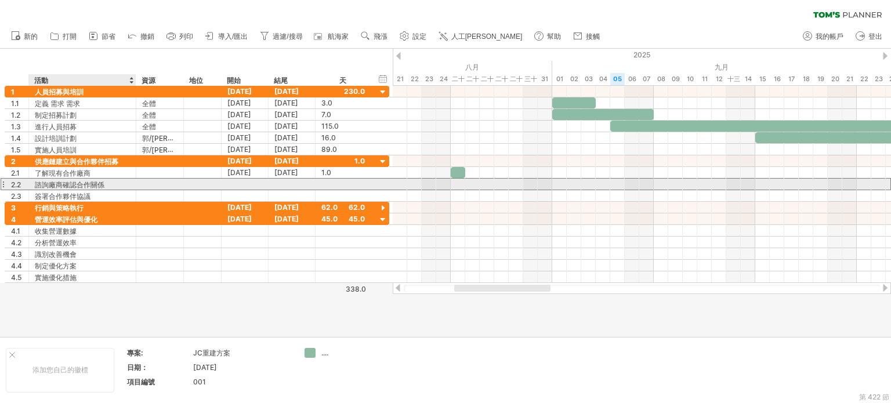
click at [102, 183] on font "諮詢廠商確認合作關係" at bounding box center [70, 184] width 70 height 9
click at [89, 184] on font "諮詢廠商確認合作關係" at bounding box center [70, 184] width 70 height 9
click at [88, 184] on font "諮詢廠商確認合作關係" at bounding box center [70, 184] width 70 height 9
click at [126, 185] on div "諮詢廠商確認合作關係" at bounding box center [82, 184] width 95 height 11
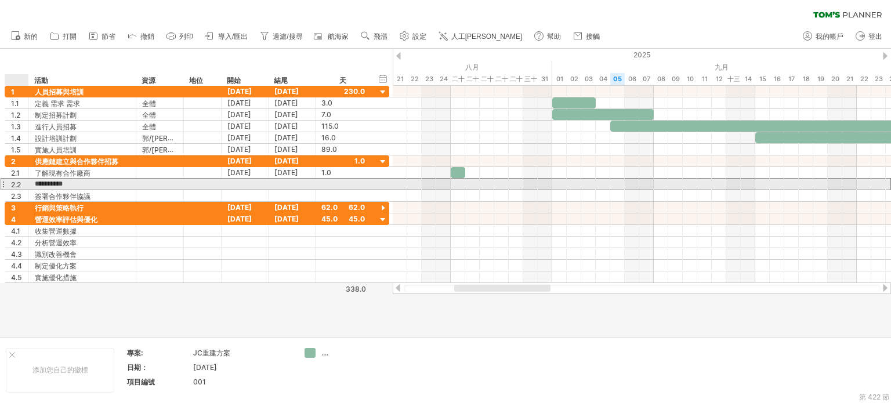
drag, startPoint x: 49, startPoint y: 183, endPoint x: 26, endPoint y: 185, distance: 22.7
click at [26, 185] on div "**********" at bounding box center [197, 184] width 385 height 12
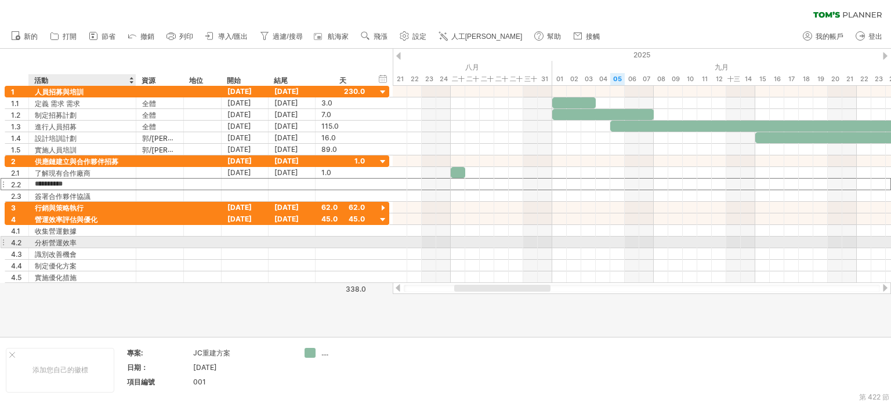
type input "**********"
click at [120, 241] on div "分析營運效率" at bounding box center [82, 242] width 95 height 11
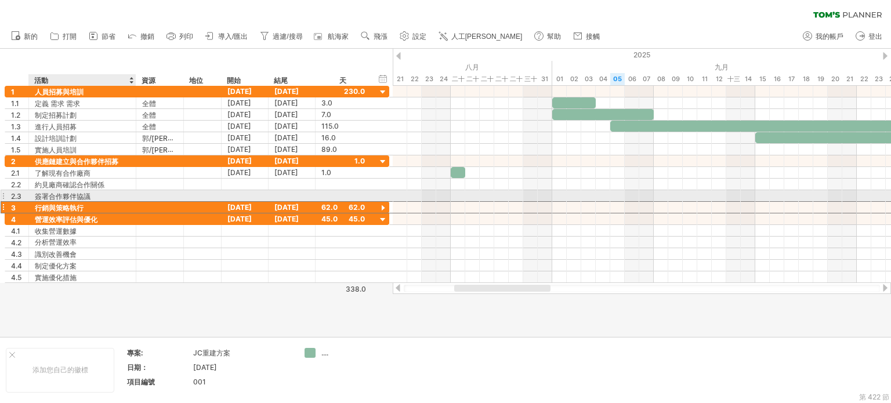
click at [107, 202] on div "行銷與策略執行" at bounding box center [82, 207] width 95 height 11
click at [109, 188] on div "約見廠商確認合作關係" at bounding box center [82, 184] width 95 height 11
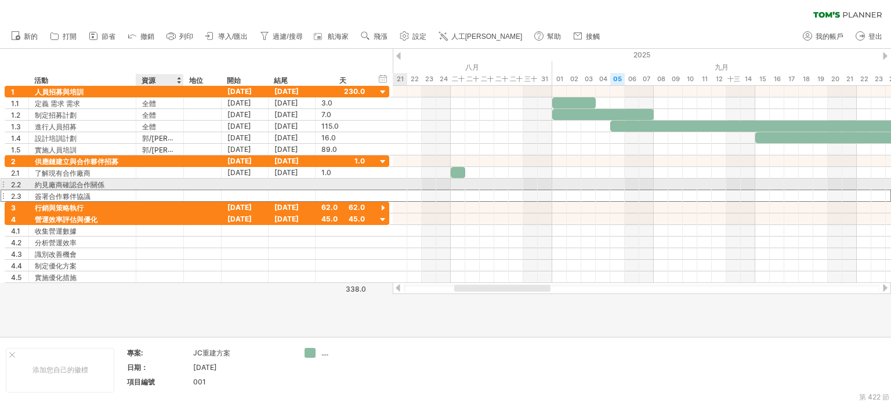
click at [169, 190] on div at bounding box center [159, 195] width 35 height 11
click at [162, 185] on div at bounding box center [159, 184] width 35 height 11
type input "*"
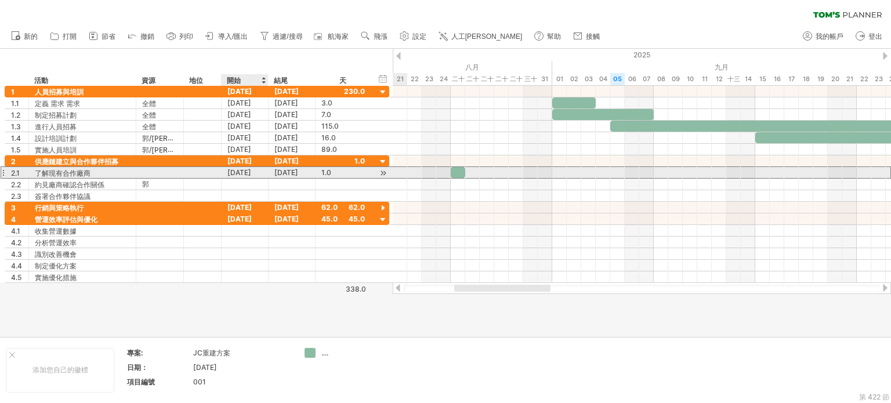
click at [260, 176] on div "[DATE]" at bounding box center [245, 172] width 47 height 11
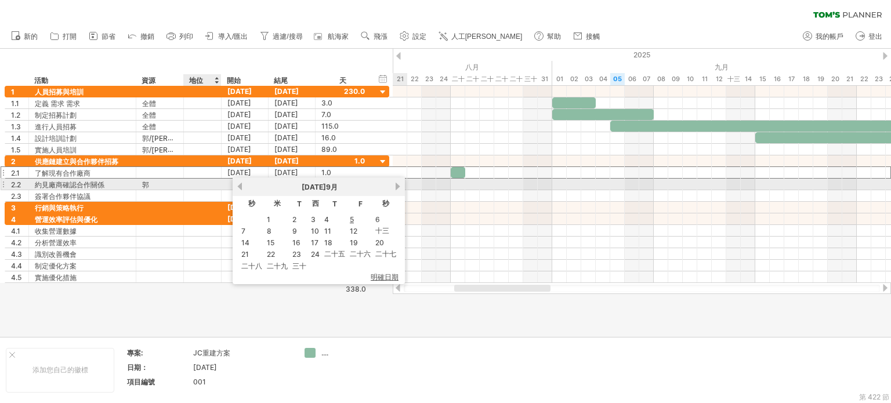
click at [209, 185] on div at bounding box center [203, 184] width 26 height 11
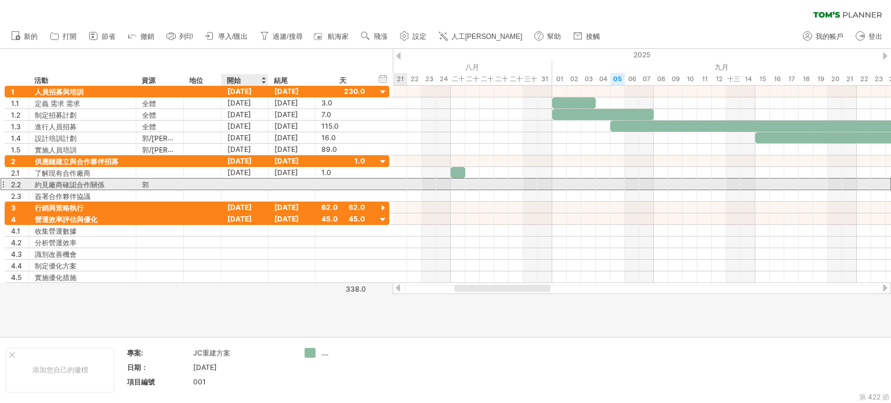
click at [232, 185] on div at bounding box center [245, 184] width 47 height 11
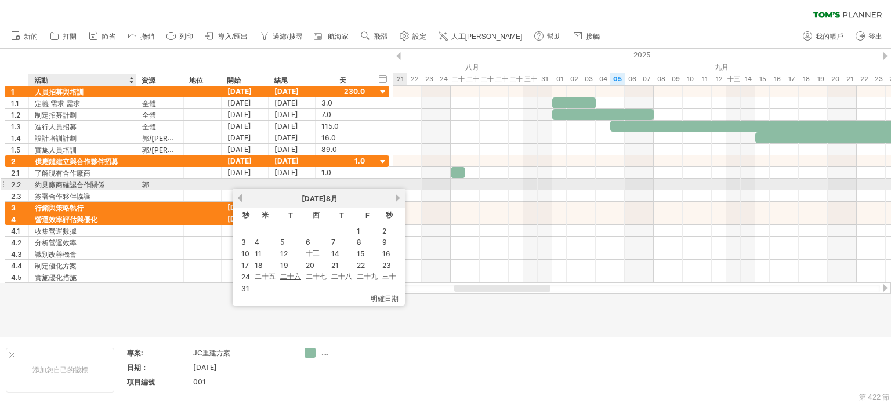
click at [109, 181] on div "約見廠商確認合作關係" at bounding box center [82, 184] width 95 height 11
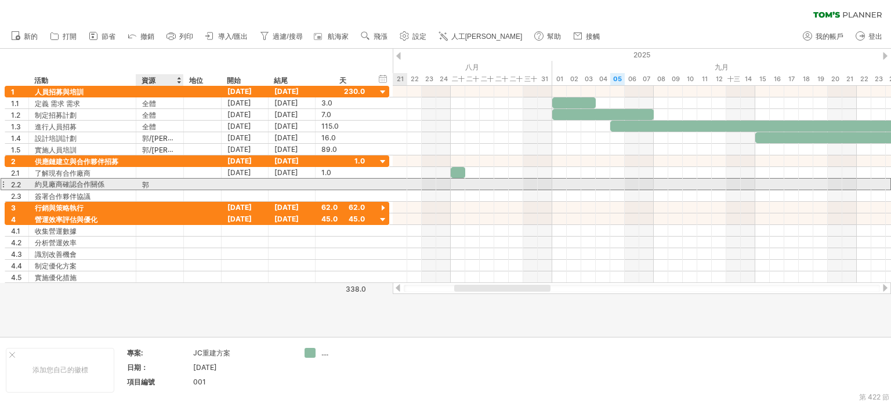
click at [162, 181] on div "郭" at bounding box center [159, 184] width 35 height 11
